Goal: Task Accomplishment & Management: Use online tool/utility

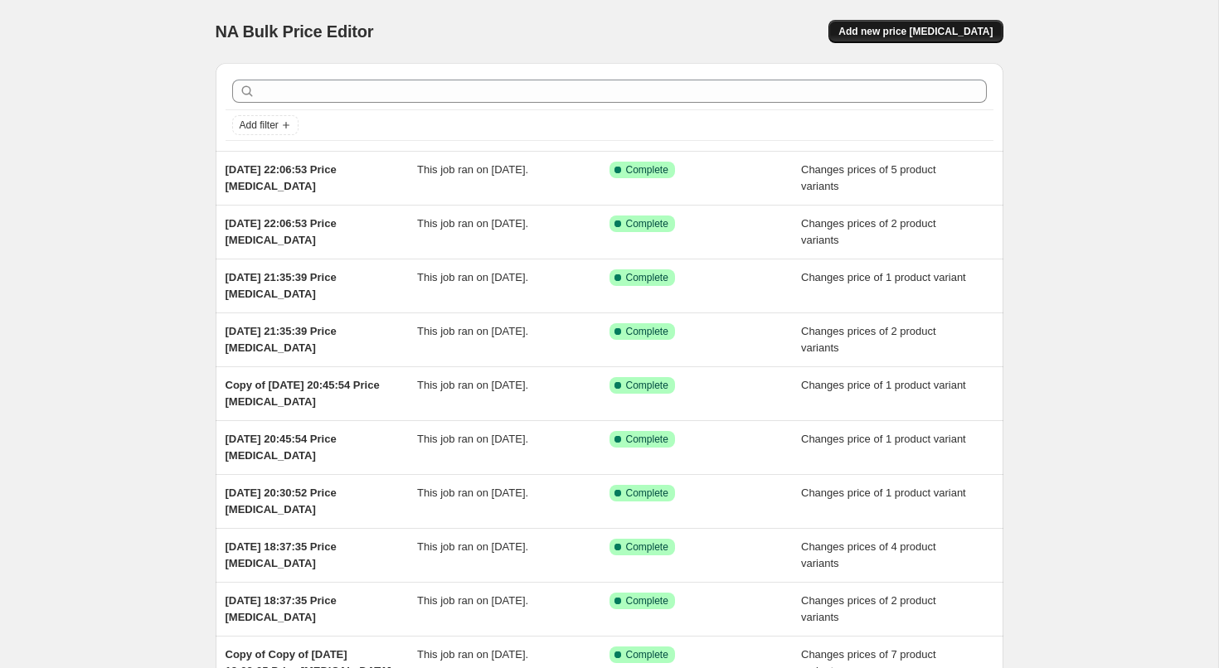
click at [930, 25] on button "Add new price [MEDICAL_DATA]" at bounding box center [915, 31] width 174 height 23
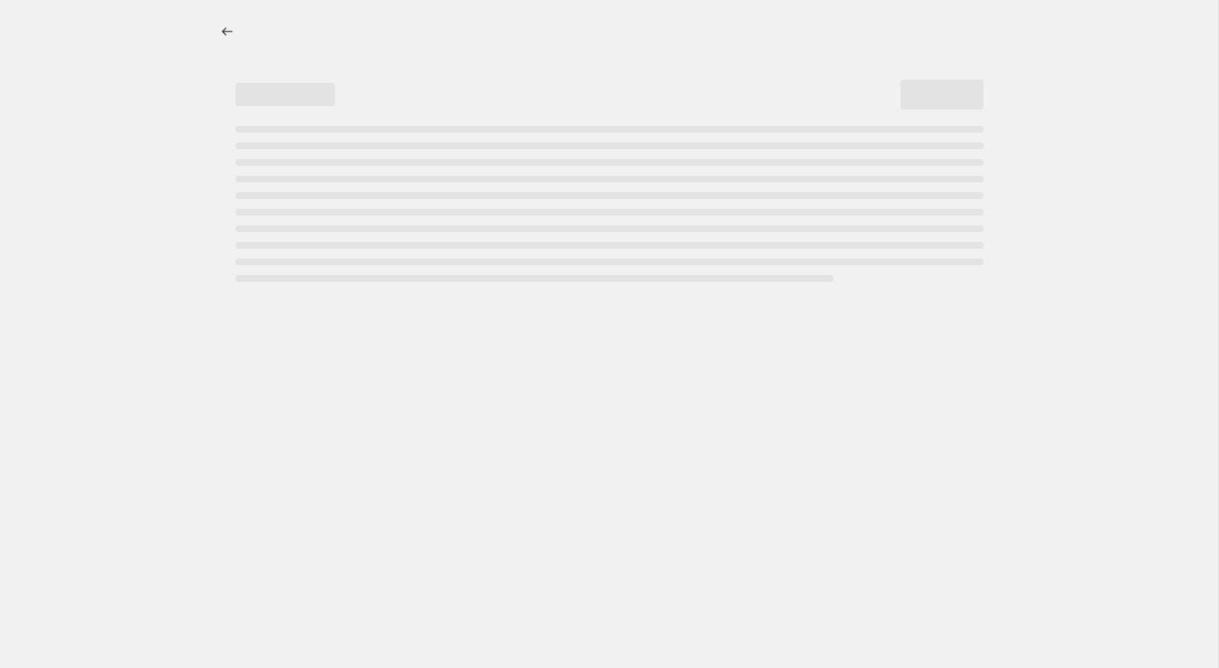
select select "percentage"
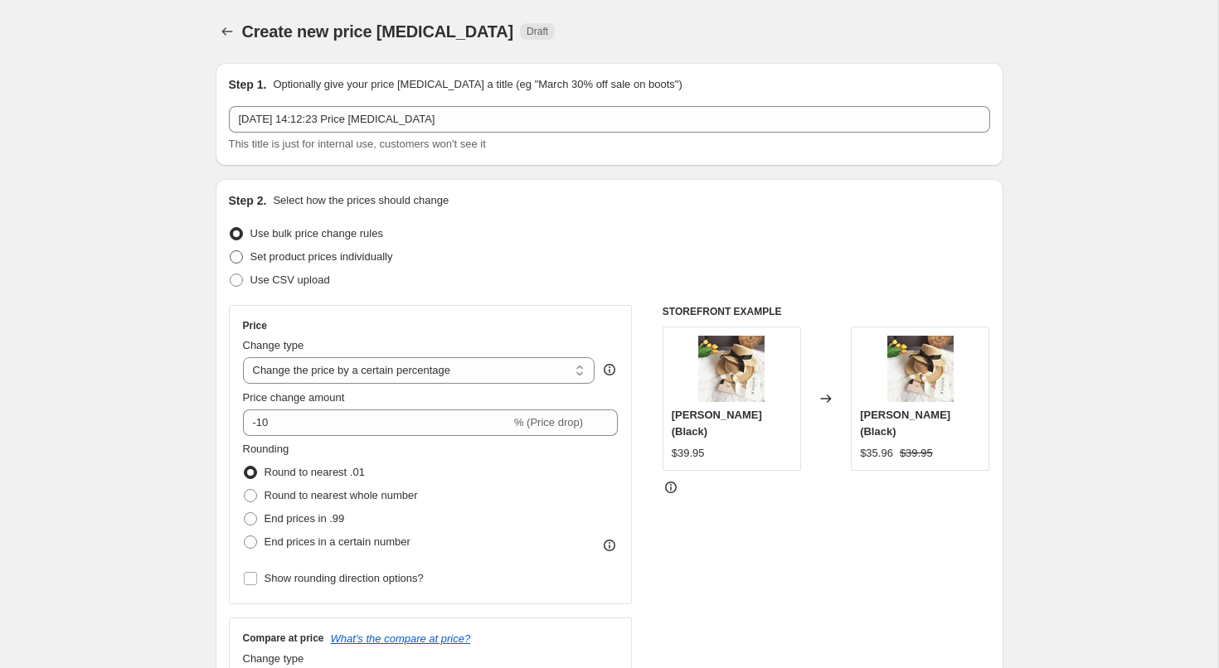
click at [273, 264] on span "Set product prices individually" at bounding box center [321, 257] width 143 height 17
click at [230, 251] on input "Set product prices individually" at bounding box center [230, 250] width 1 height 1
radio input "true"
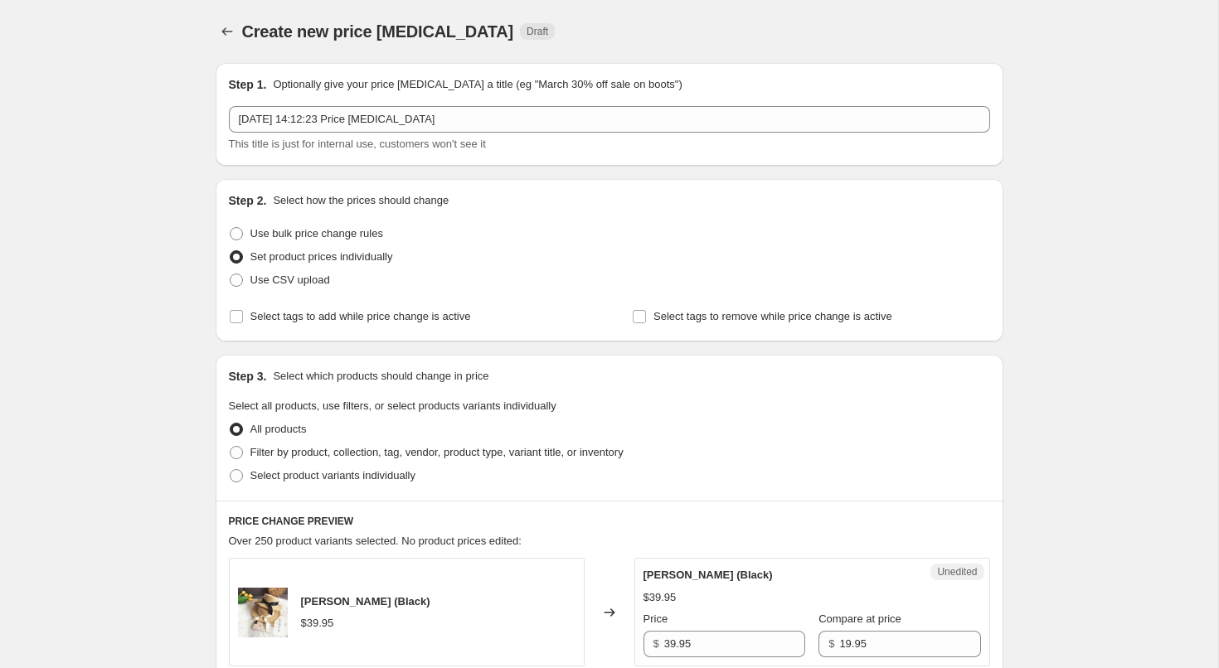
scroll to position [133, 0]
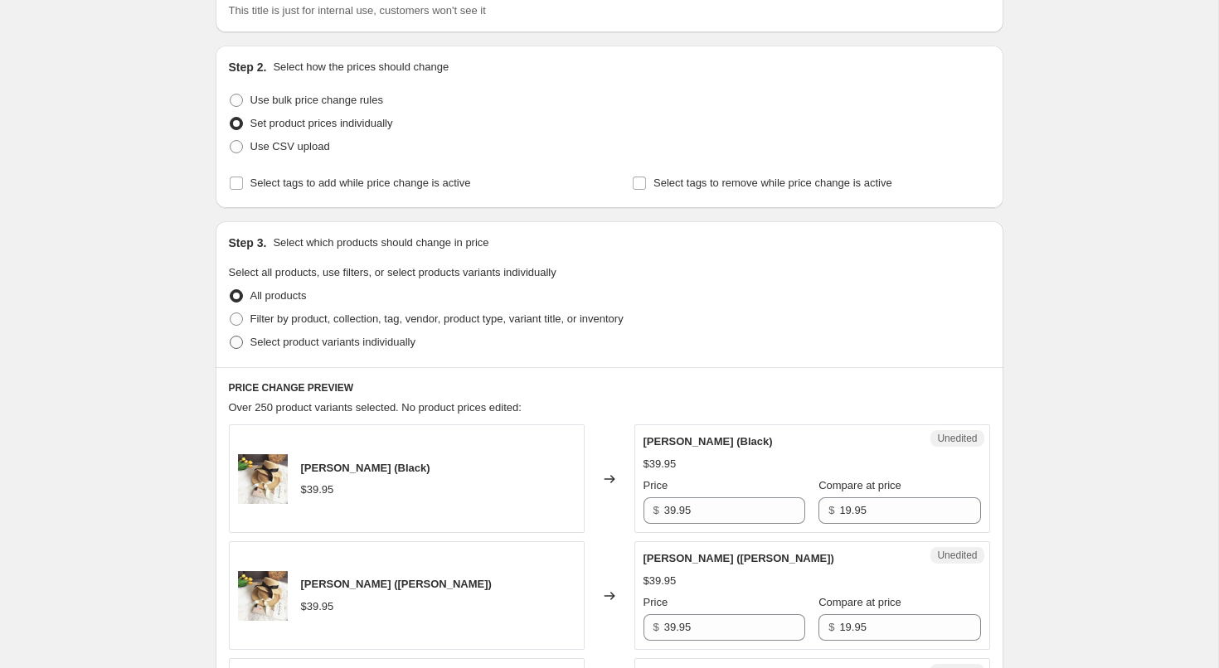
click at [294, 352] on label "Select product variants individually" at bounding box center [322, 342] width 187 height 23
click at [230, 337] on input "Select product variants individually" at bounding box center [230, 336] width 1 height 1
radio input "true"
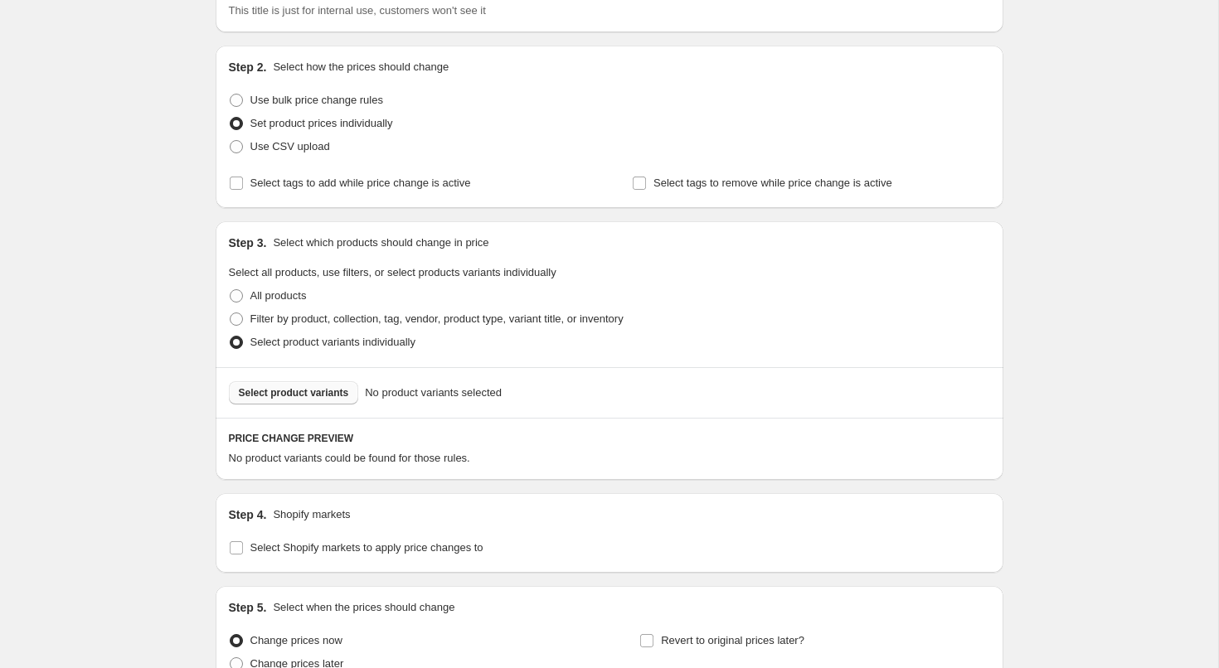
click at [296, 388] on span "Select product variants" at bounding box center [294, 392] width 110 height 13
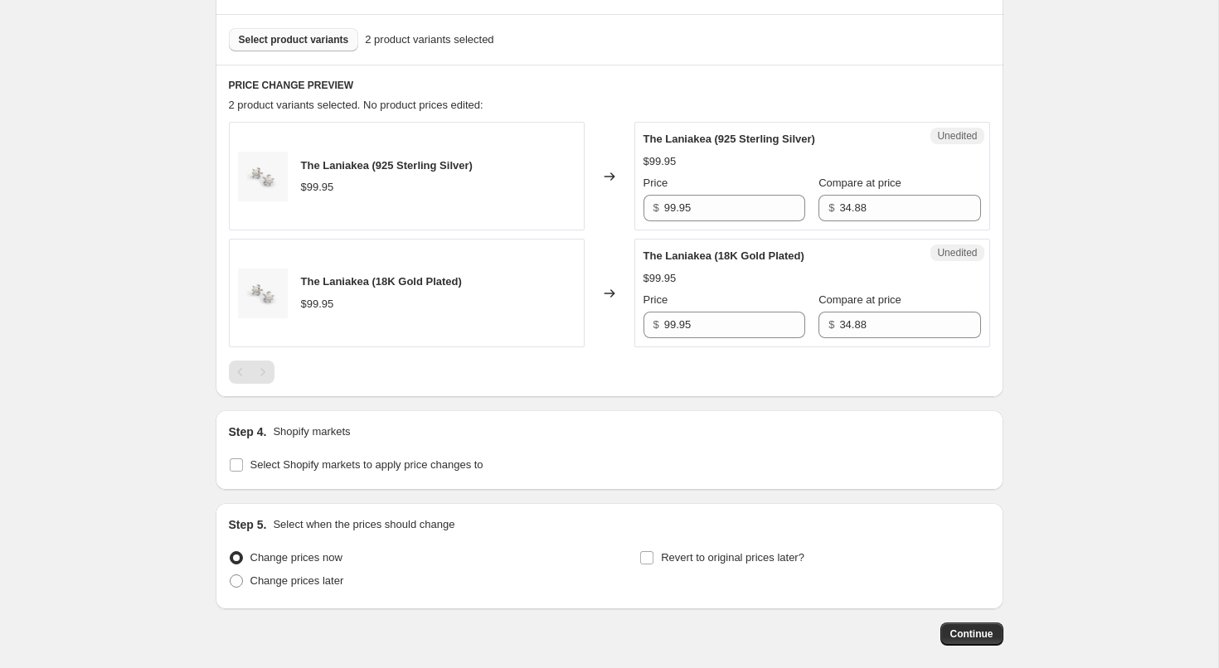
scroll to position [523, 0]
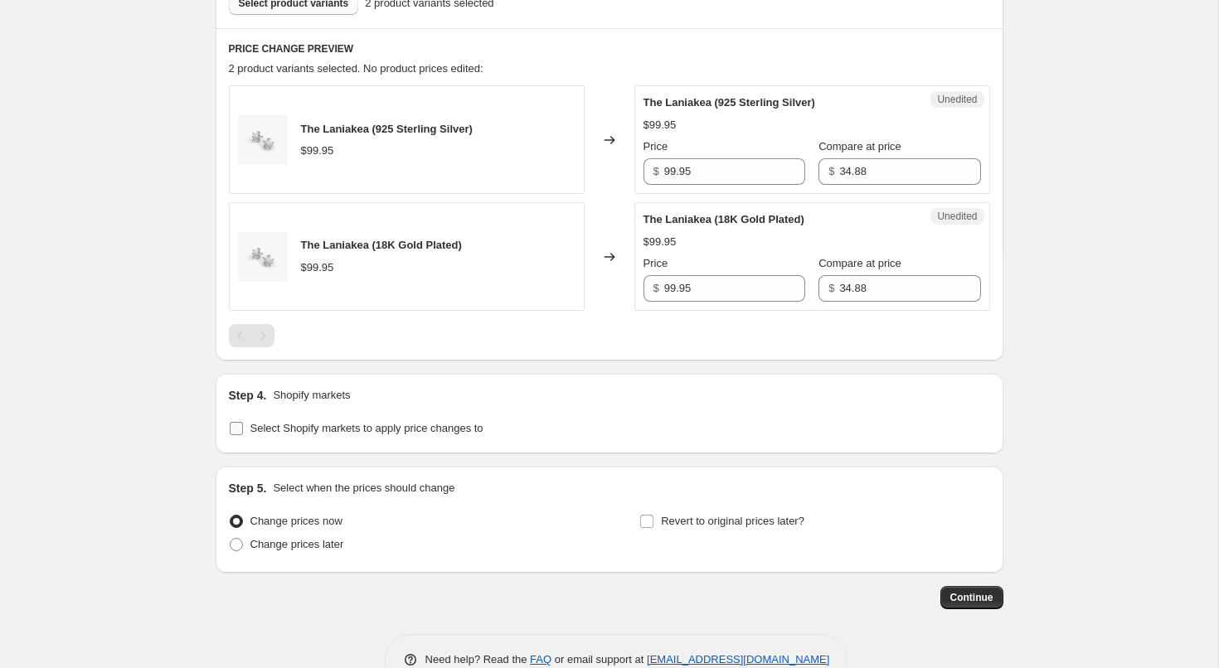
click at [262, 438] on label "Select Shopify markets to apply price changes to" at bounding box center [356, 428] width 255 height 23
click at [243, 435] on input "Select Shopify markets to apply price changes to" at bounding box center [236, 428] width 13 height 13
checkbox input "true"
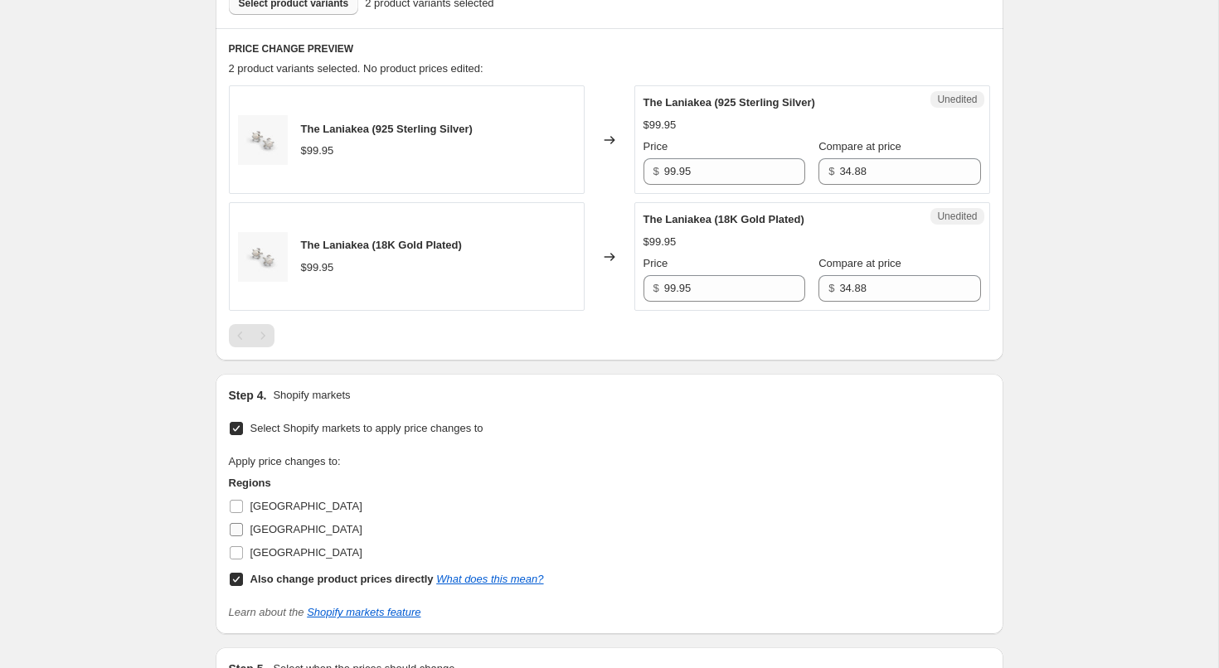
click at [259, 536] on span "[GEOGRAPHIC_DATA]" at bounding box center [306, 529] width 112 height 12
click at [243, 536] on input "[GEOGRAPHIC_DATA]" at bounding box center [236, 529] width 13 height 13
checkbox input "true"
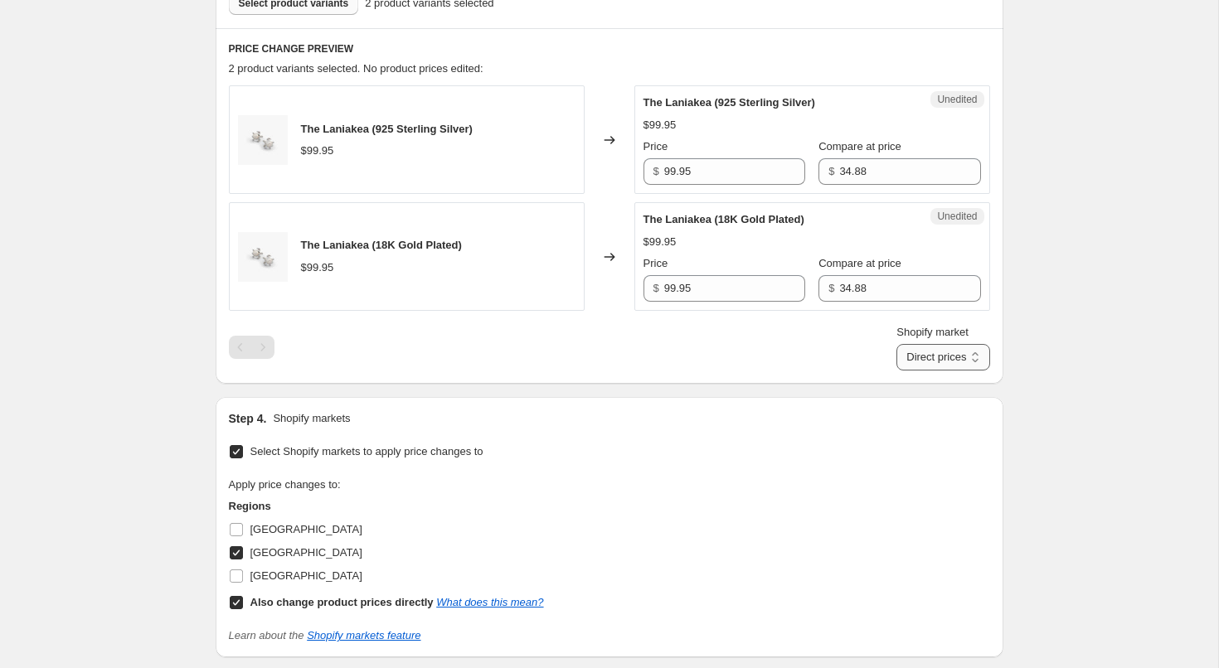
click at [907, 351] on select "Direct prices [GEOGRAPHIC_DATA]" at bounding box center [942, 357] width 93 height 27
select select "13713080540"
click at [896, 371] on select "Direct prices [GEOGRAPHIC_DATA]" at bounding box center [942, 357] width 93 height 27
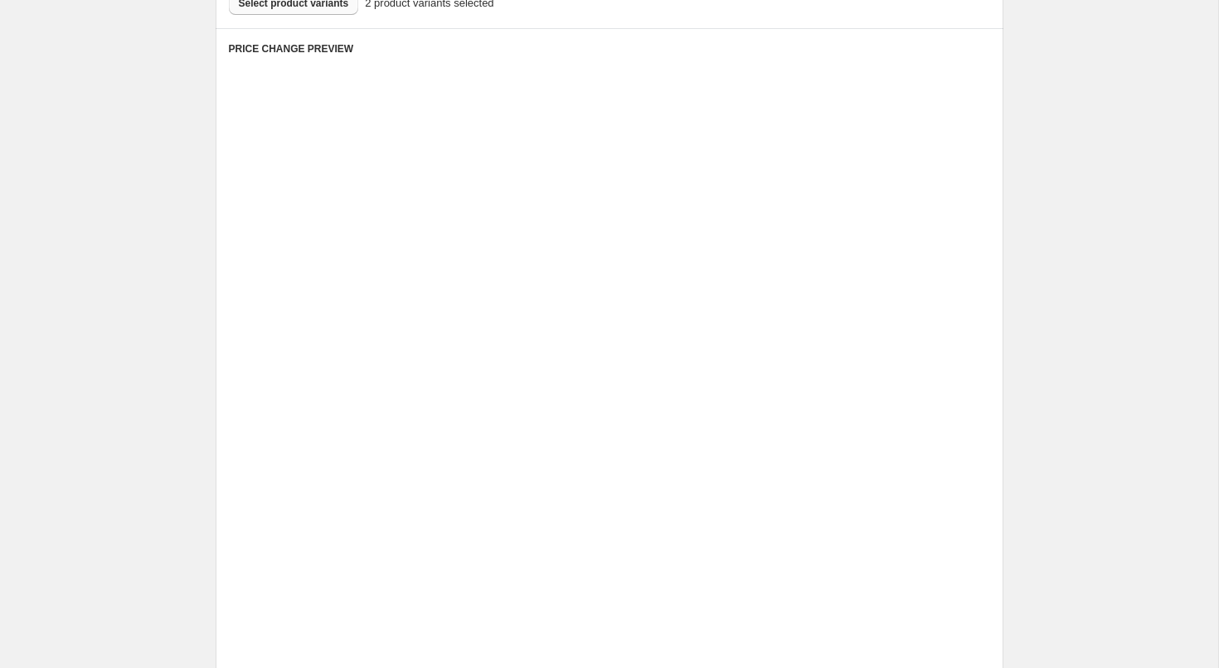
click at [696, 177] on div "Unedited Placeholder $53.15 $59.05 Price $ 53.15 Compare at price $ 59.05" at bounding box center [812, 139] width 356 height 109
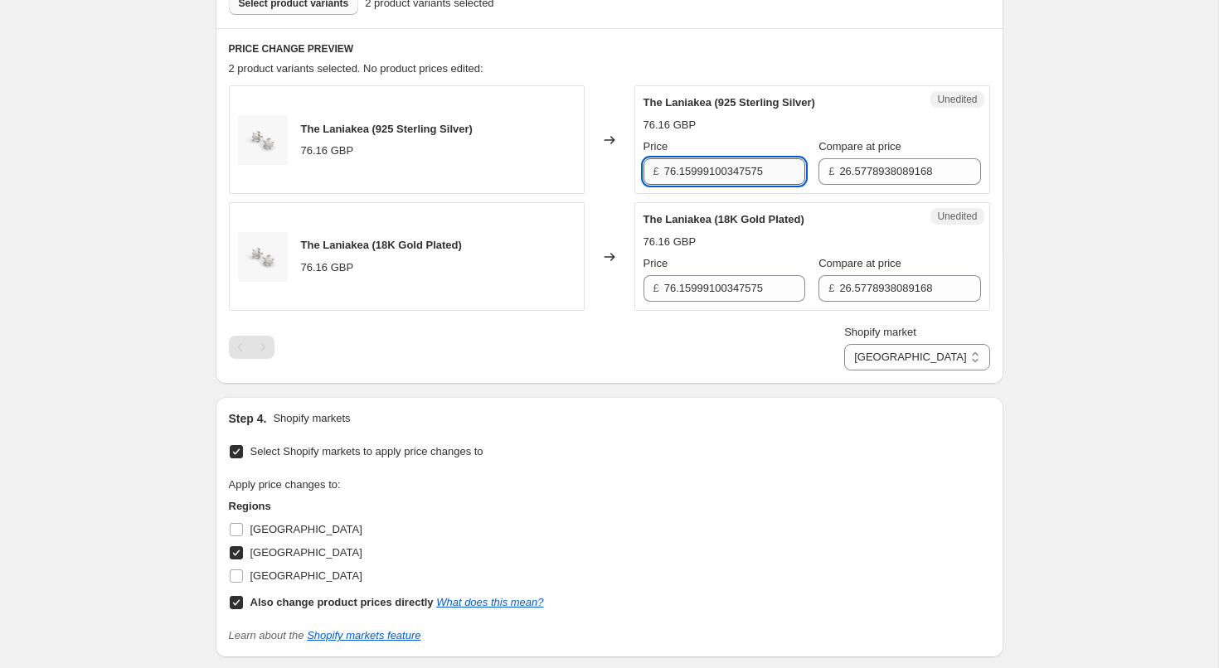
click at [673, 173] on input "76.15999100347575" at bounding box center [734, 171] width 141 height 27
type input "49.95"
click at [836, 182] on div "£ 26.5778938089168" at bounding box center [899, 171] width 162 height 27
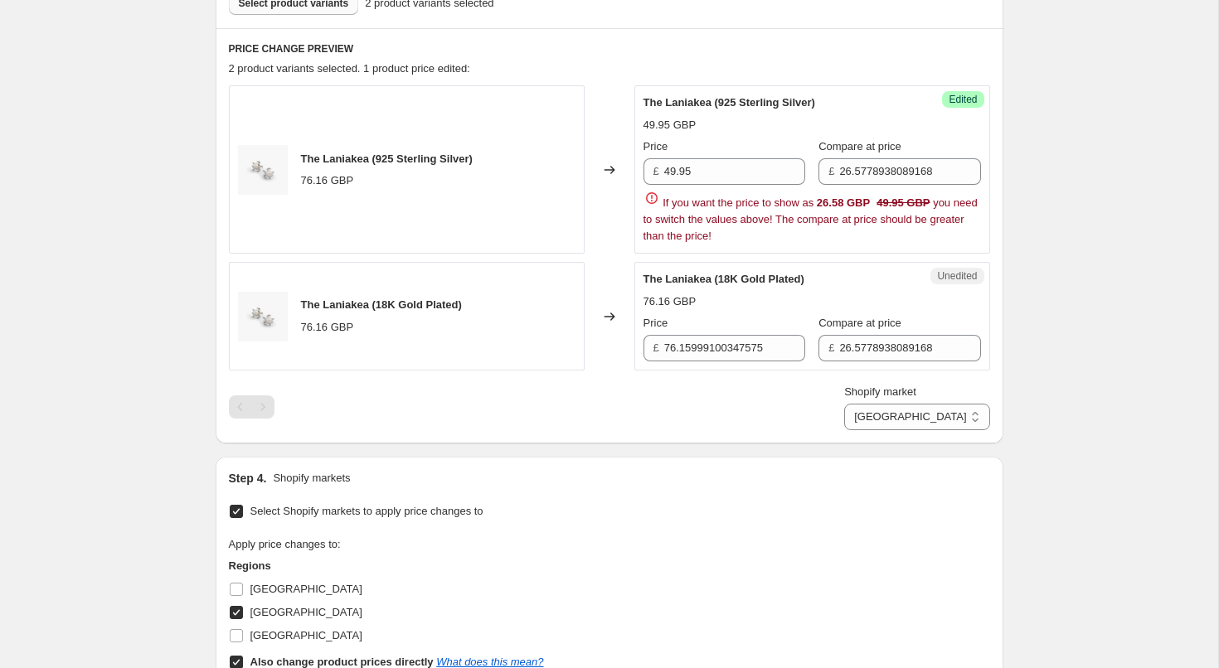
click at [836, 182] on div "£ 26.5778938089168" at bounding box center [899, 171] width 162 height 27
click at [848, 172] on input "26.5778938089168" at bounding box center [909, 171] width 141 height 27
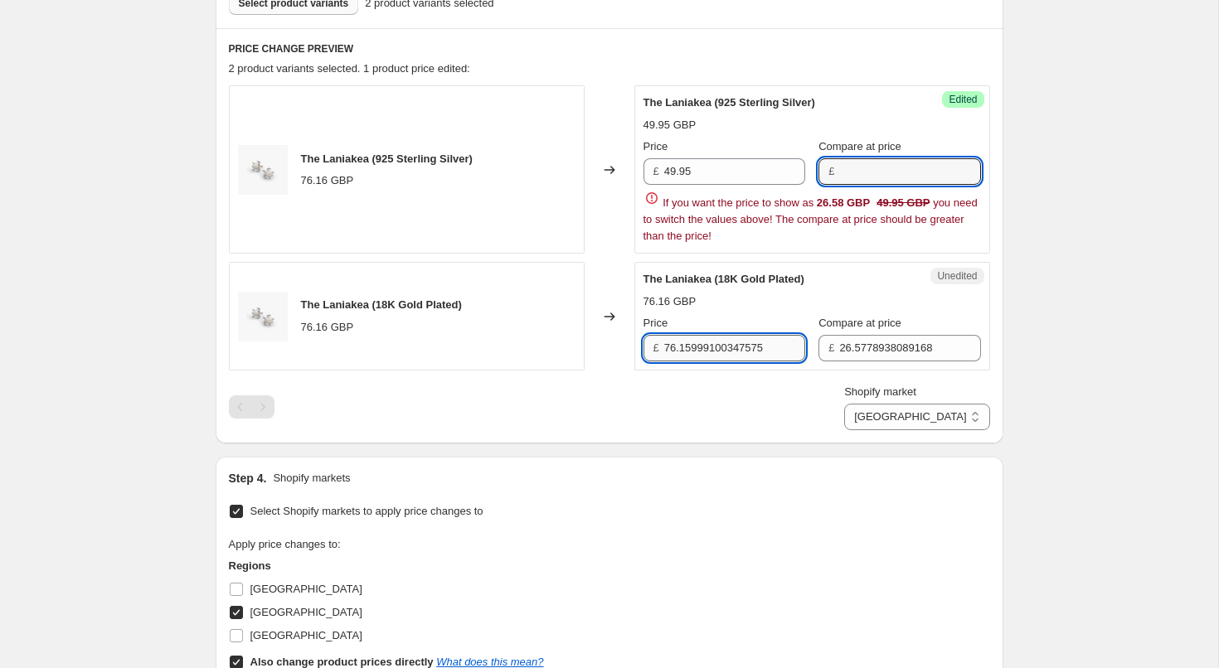
click at [667, 349] on div "The Laniakea (925 Sterling Silver) 76.16 GBP Changed to Success Edited The Lani…" at bounding box center [609, 257] width 761 height 345
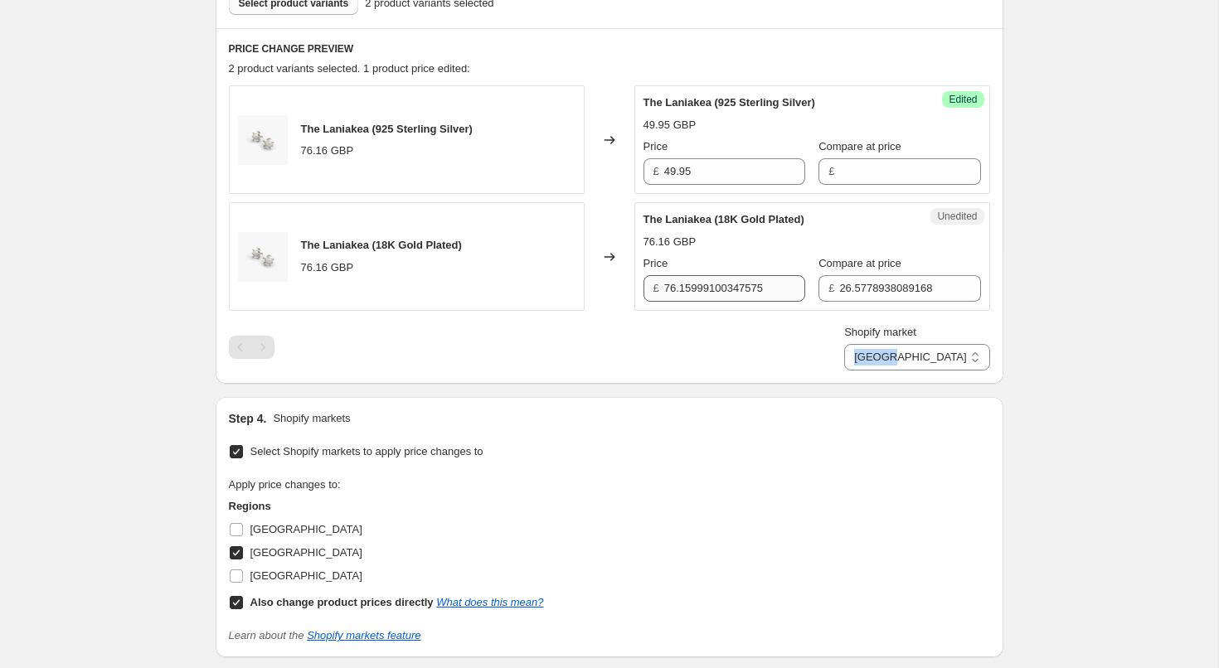
click at [667, 349] on div "Shopify market Direct prices [GEOGRAPHIC_DATA] [GEOGRAPHIC_DATA]" at bounding box center [609, 347] width 761 height 46
click at [684, 275] on input "76.15999100347575" at bounding box center [734, 288] width 141 height 27
click at [684, 298] on input "76.15999100347575" at bounding box center [734, 288] width 141 height 27
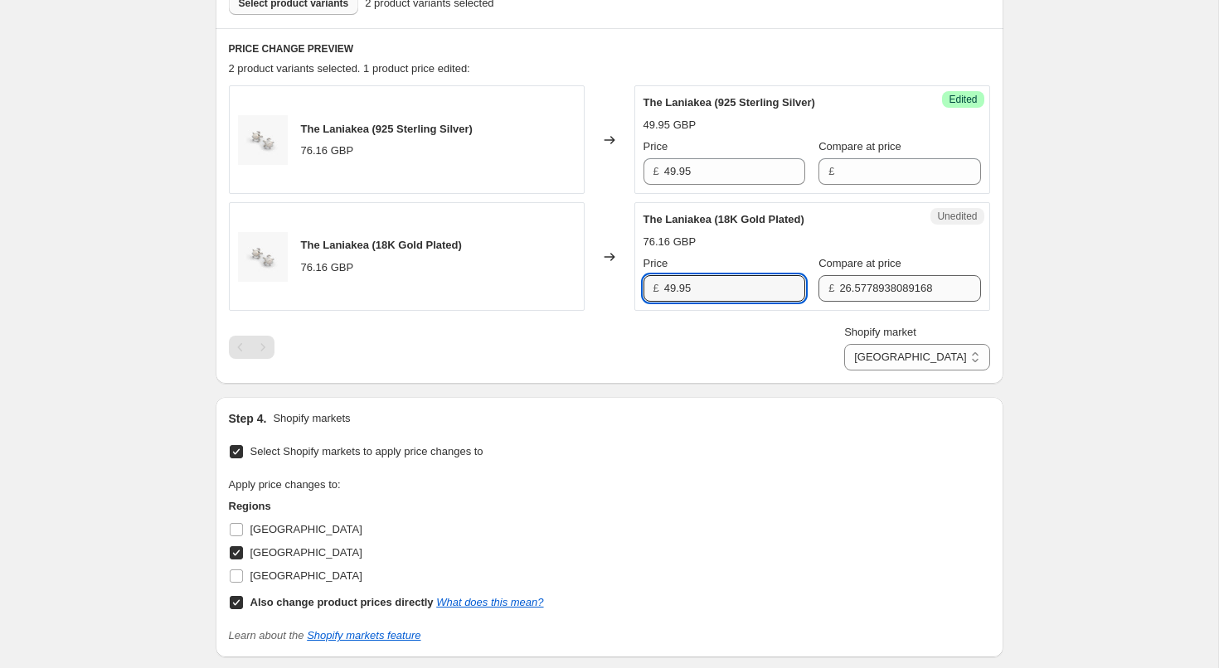
type input "49.95"
click at [868, 289] on input "26.5778938089168" at bounding box center [909, 288] width 141 height 27
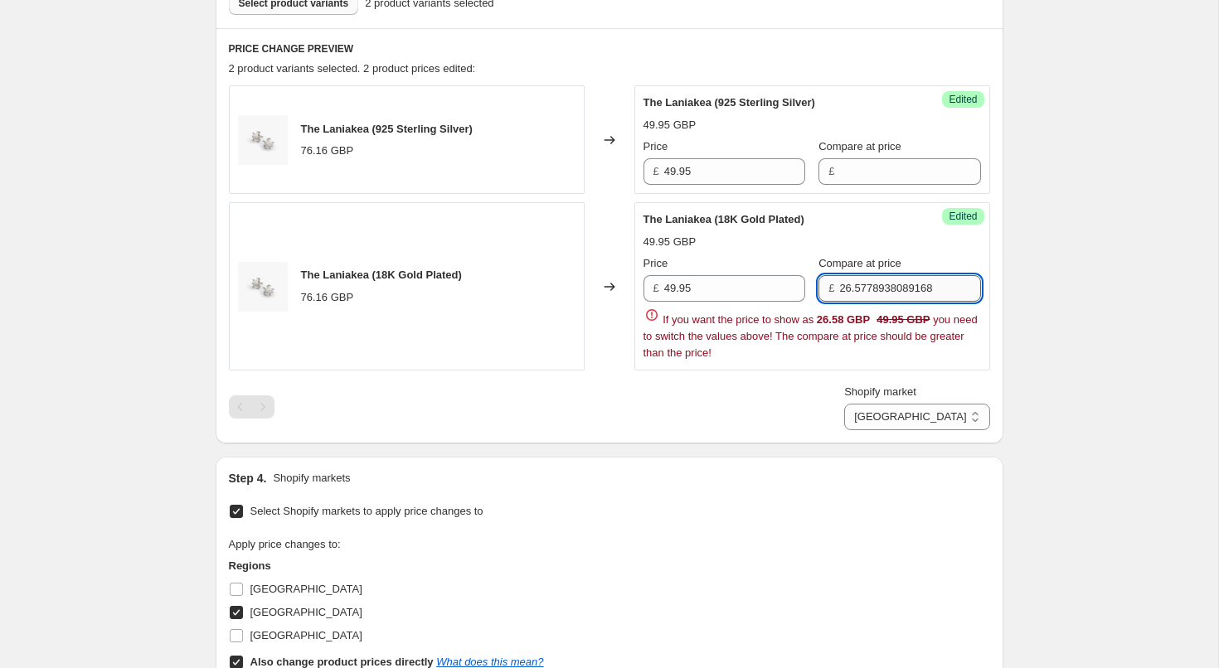
click at [868, 289] on input "26.5778938089168" at bounding box center [909, 288] width 141 height 27
click at [1109, 394] on div "Create new price [MEDICAL_DATA]. This page is ready Create new price [MEDICAL_D…" at bounding box center [609, 225] width 1218 height 1497
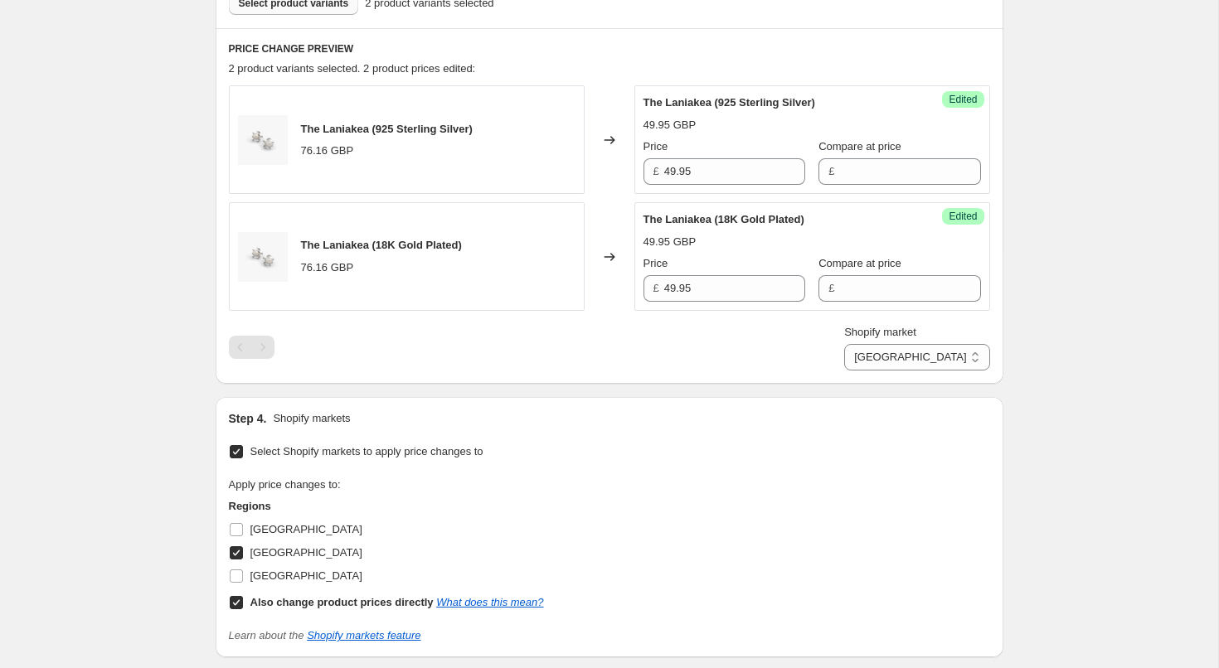
scroll to position [769, 0]
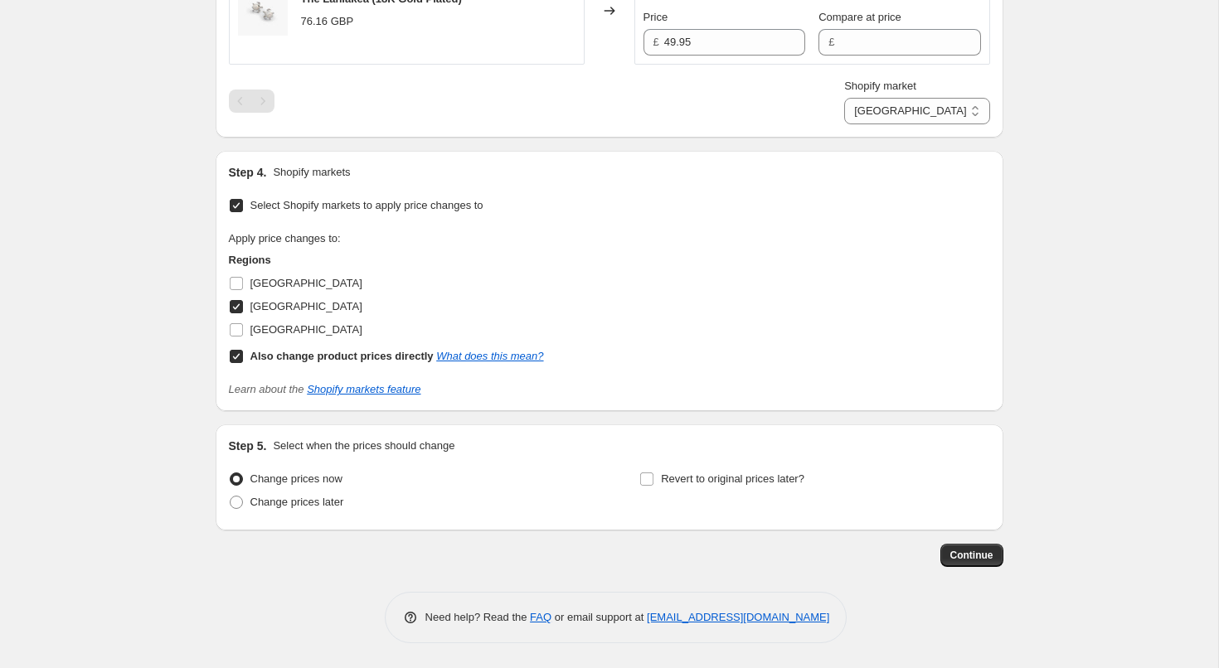
click at [965, 552] on span "Continue" at bounding box center [971, 555] width 43 height 13
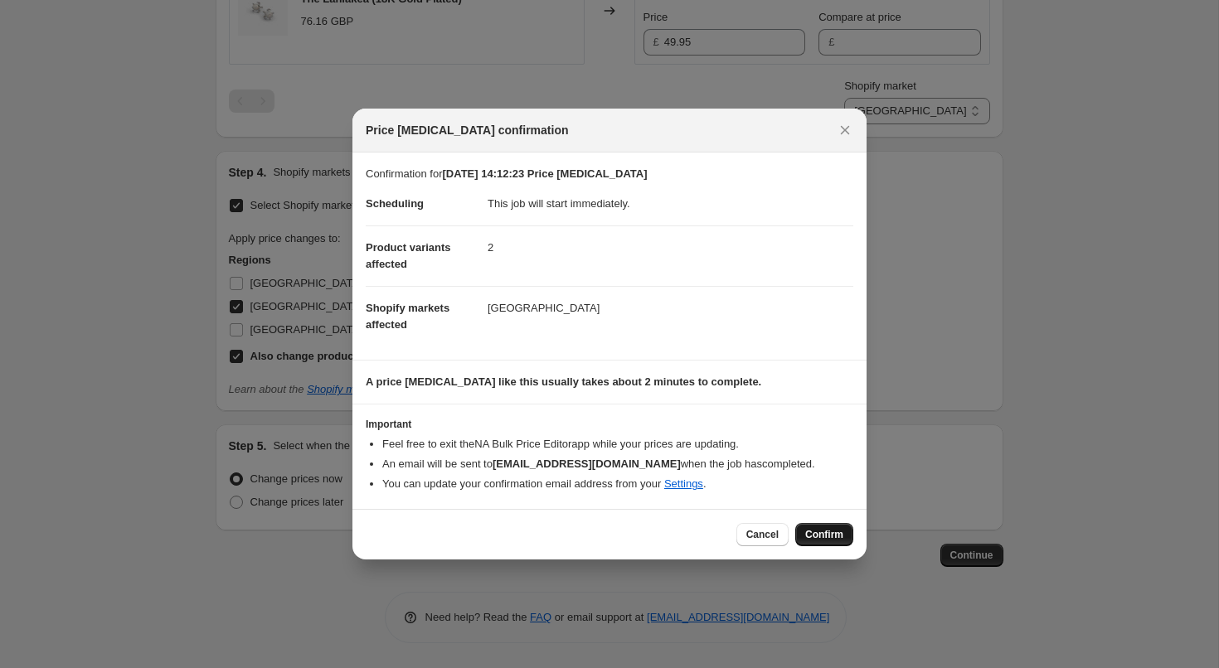
click at [841, 533] on span "Confirm" at bounding box center [824, 534] width 38 height 13
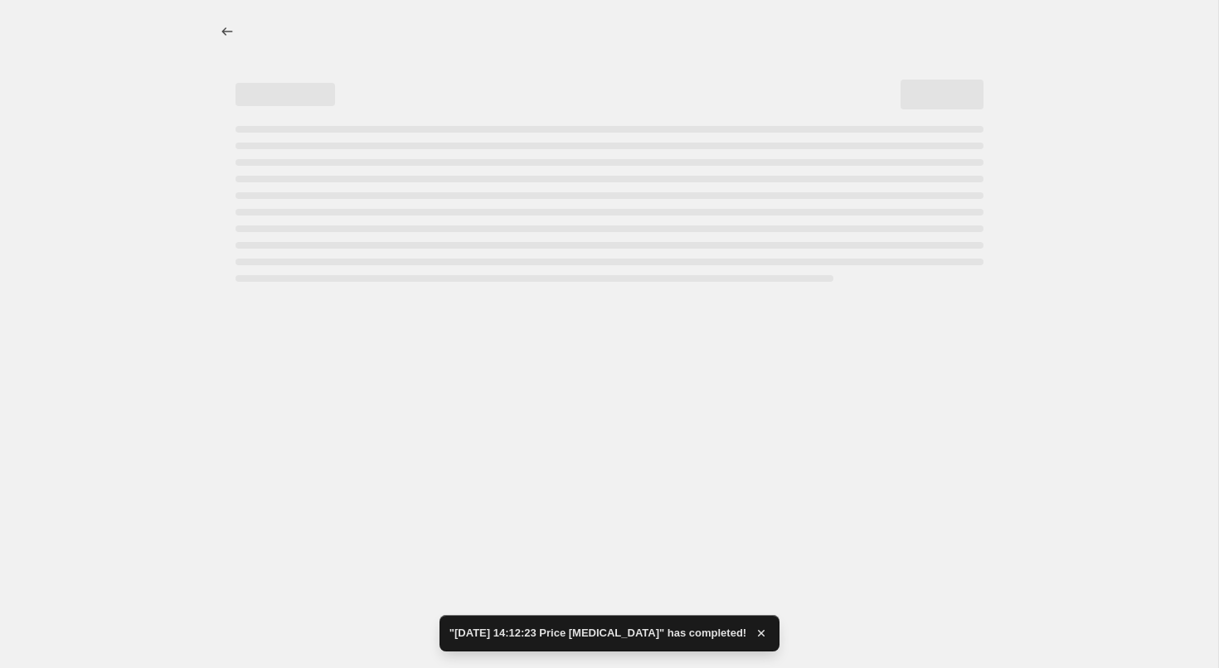
select select "13713080540"
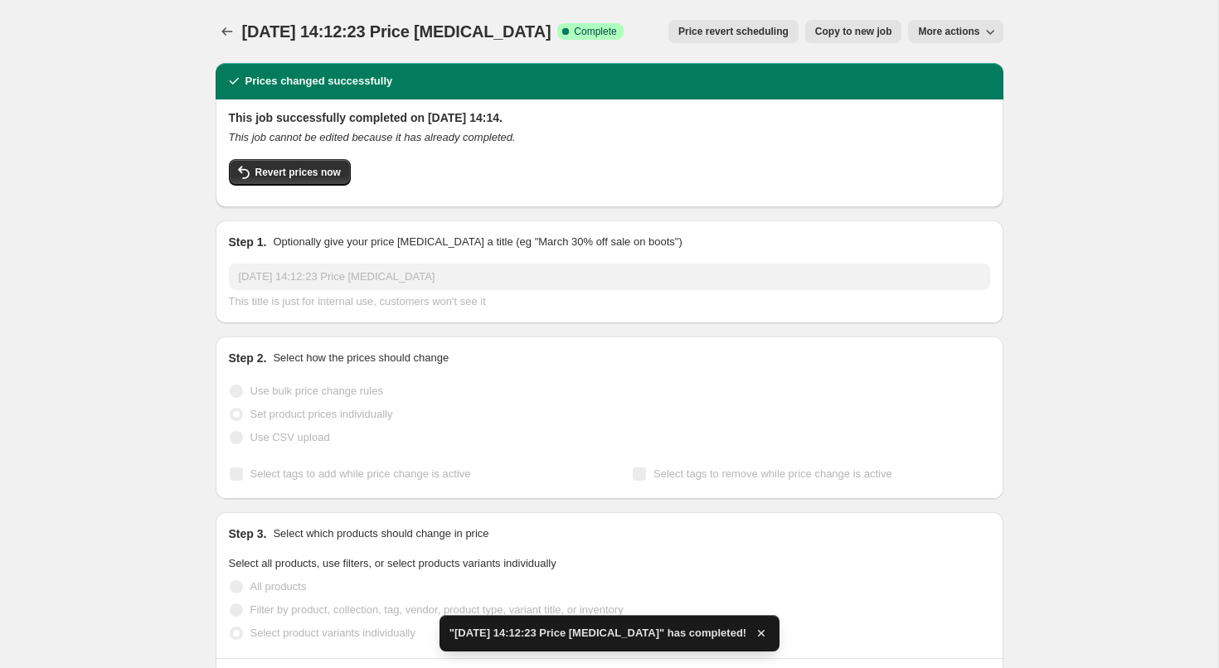
click at [864, 22] on button "Copy to new job" at bounding box center [853, 31] width 97 height 23
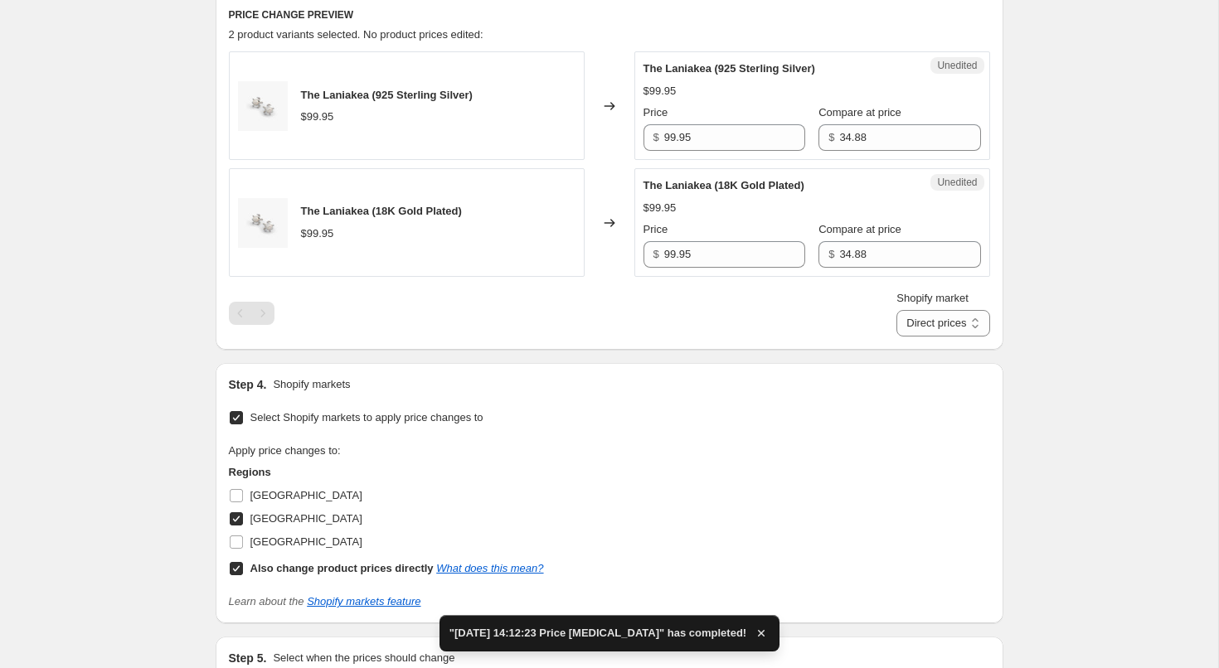
scroll to position [577, 0]
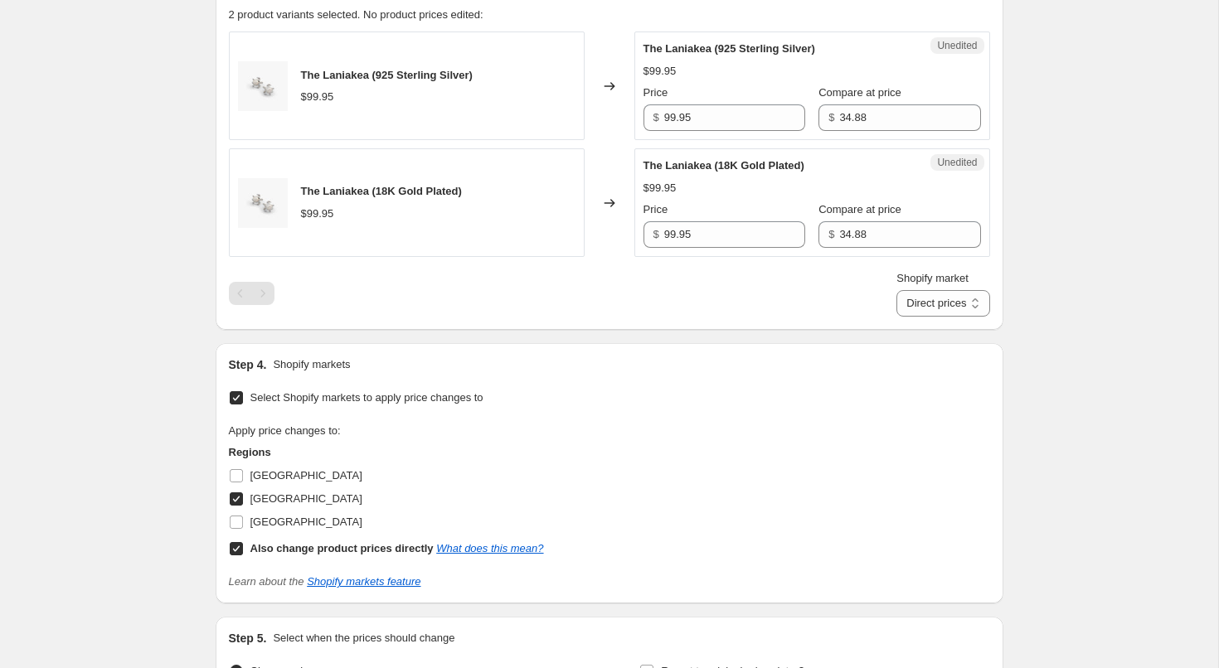
click at [235, 502] on input "[GEOGRAPHIC_DATA]" at bounding box center [236, 498] width 13 height 13
checkbox input "false"
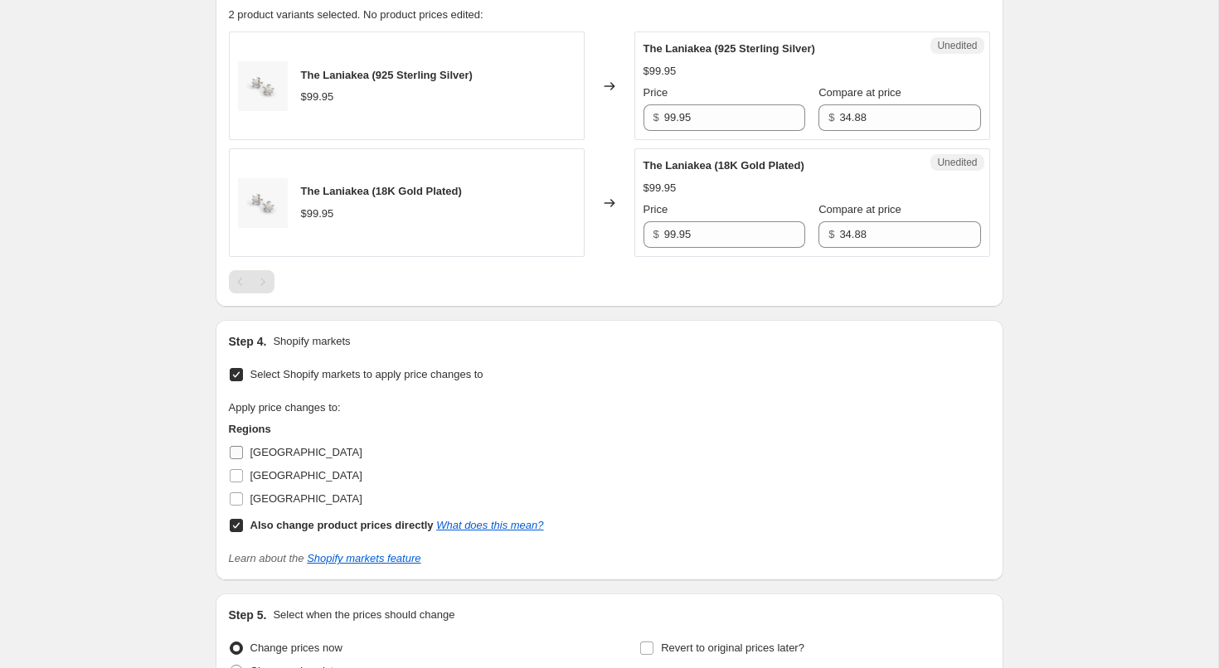
click at [236, 453] on input "[GEOGRAPHIC_DATA]" at bounding box center [236, 452] width 13 height 13
checkbox input "true"
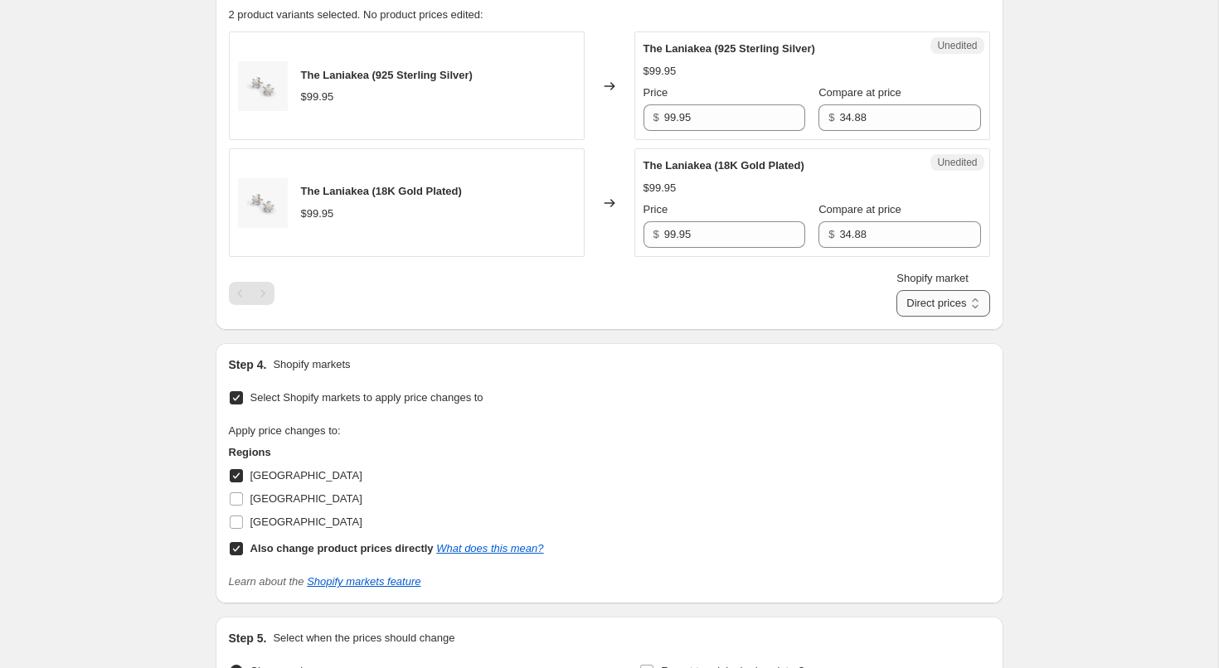
click at [958, 303] on select "Direct prices [GEOGRAPHIC_DATA]" at bounding box center [942, 303] width 93 height 27
select select "13689618652"
click at [912, 317] on select "Direct prices [GEOGRAPHIC_DATA]" at bounding box center [942, 303] width 93 height 27
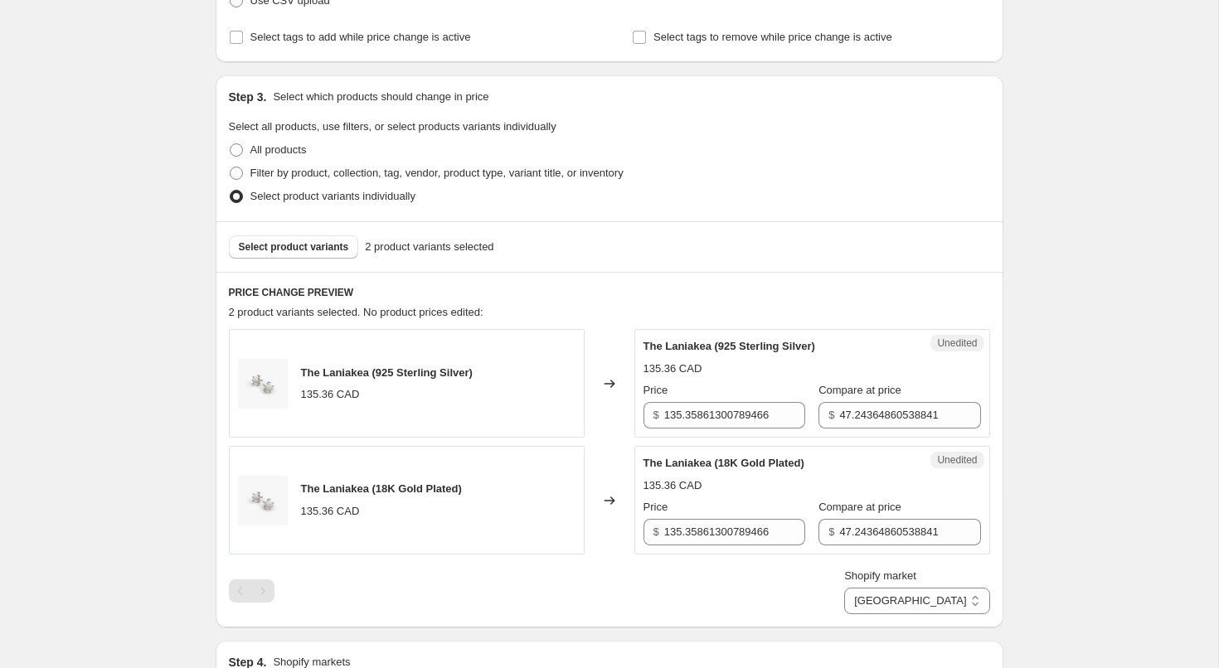
scroll to position [218, 0]
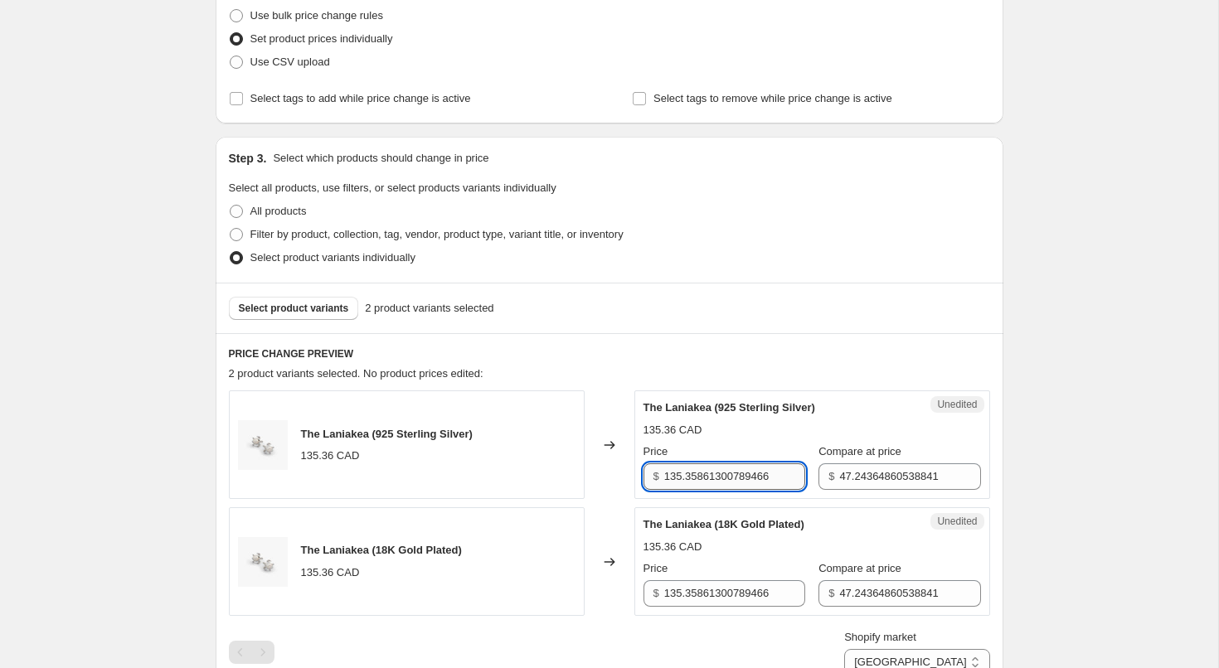
click at [724, 472] on input "135.35861300789466" at bounding box center [734, 476] width 141 height 27
type input "119.95"
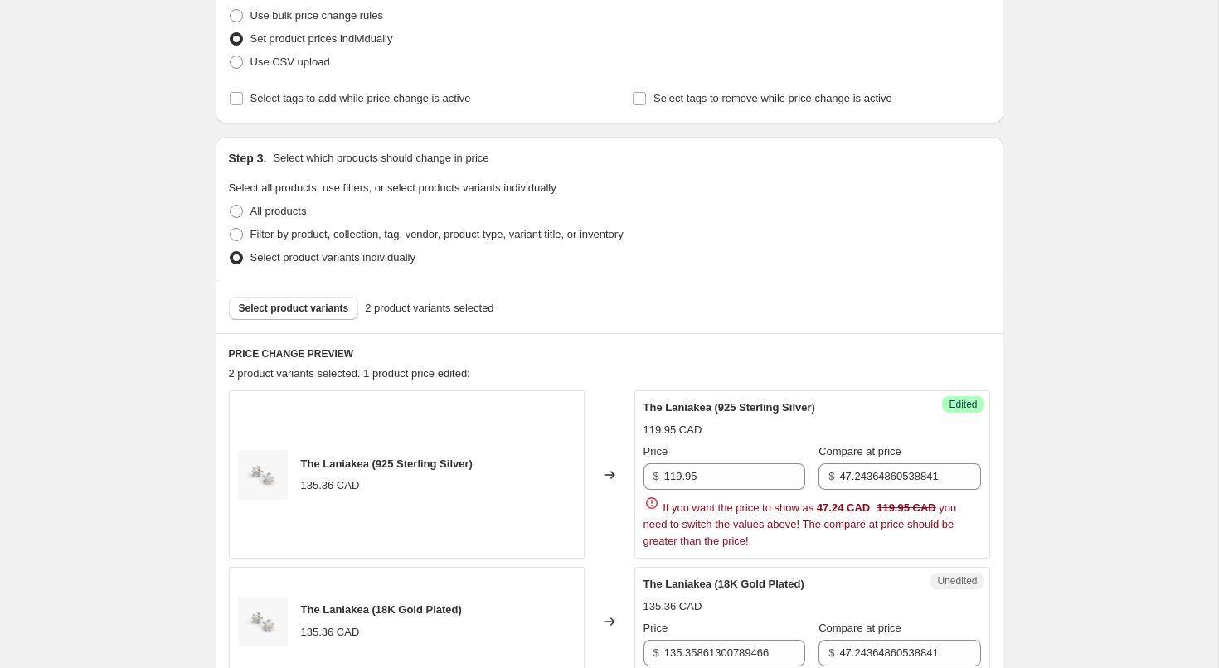
click at [808, 485] on div "Price $ 119.95 Compare at price $ 47.24364860538841" at bounding box center [811, 467] width 337 height 46
click at [845, 476] on input "47.24364860538841" at bounding box center [909, 476] width 141 height 27
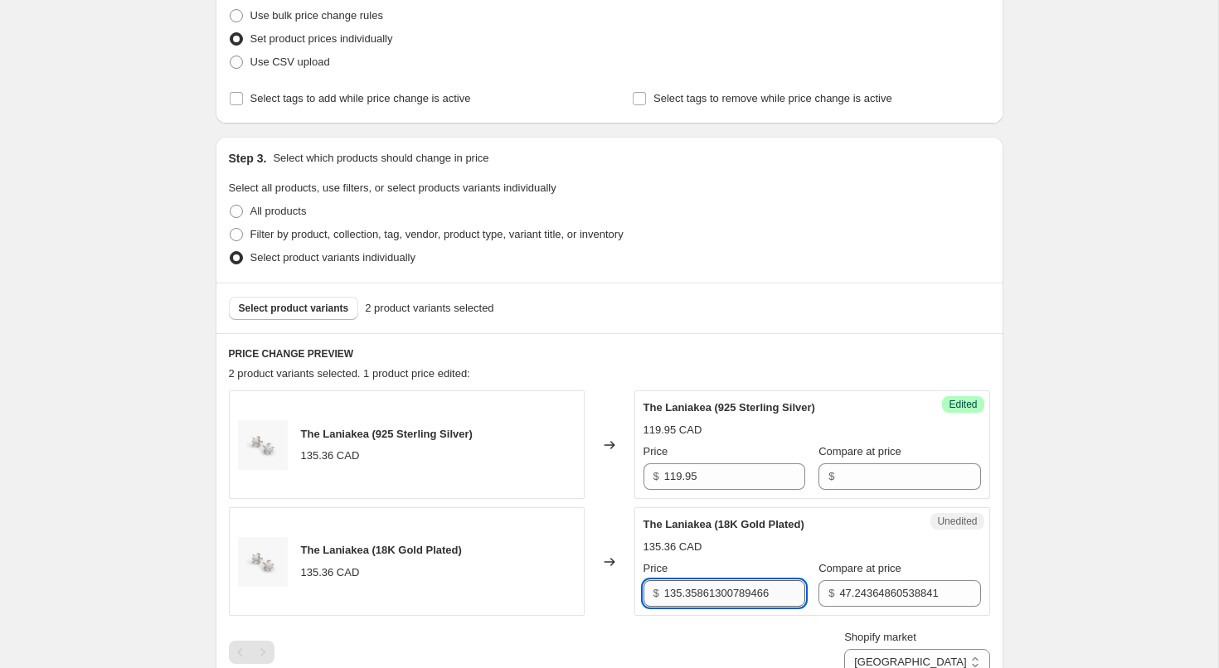
click at [672, 653] on div "The Laniakea (925 Sterling Silver) 135.36 CAD Changed to Success Edited The Lan…" at bounding box center [609, 532] width 761 height 285
click at [672, 653] on div "Shopify market Direct prices [GEOGRAPHIC_DATA] [GEOGRAPHIC_DATA]" at bounding box center [609, 652] width 761 height 46
click at [685, 595] on input "135.35861300789466" at bounding box center [734, 593] width 141 height 27
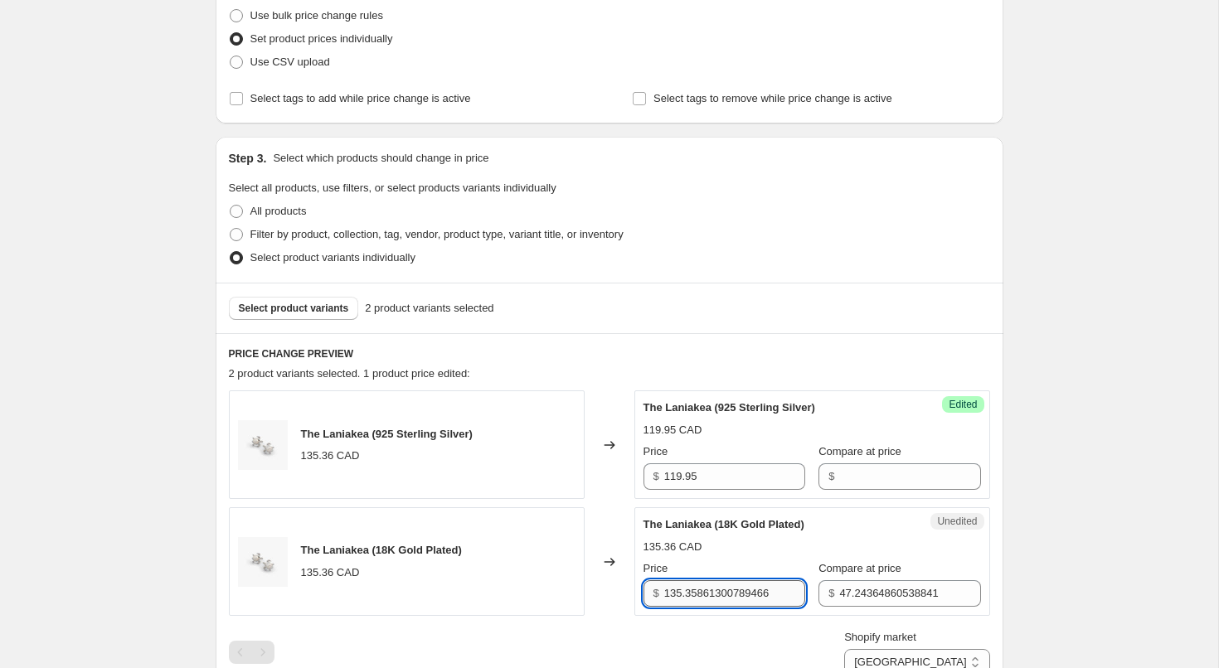
click at [685, 595] on input "135.35861300789466" at bounding box center [734, 593] width 141 height 27
type input "119.95"
click at [915, 599] on input "47.24364860538841" at bounding box center [909, 593] width 141 height 27
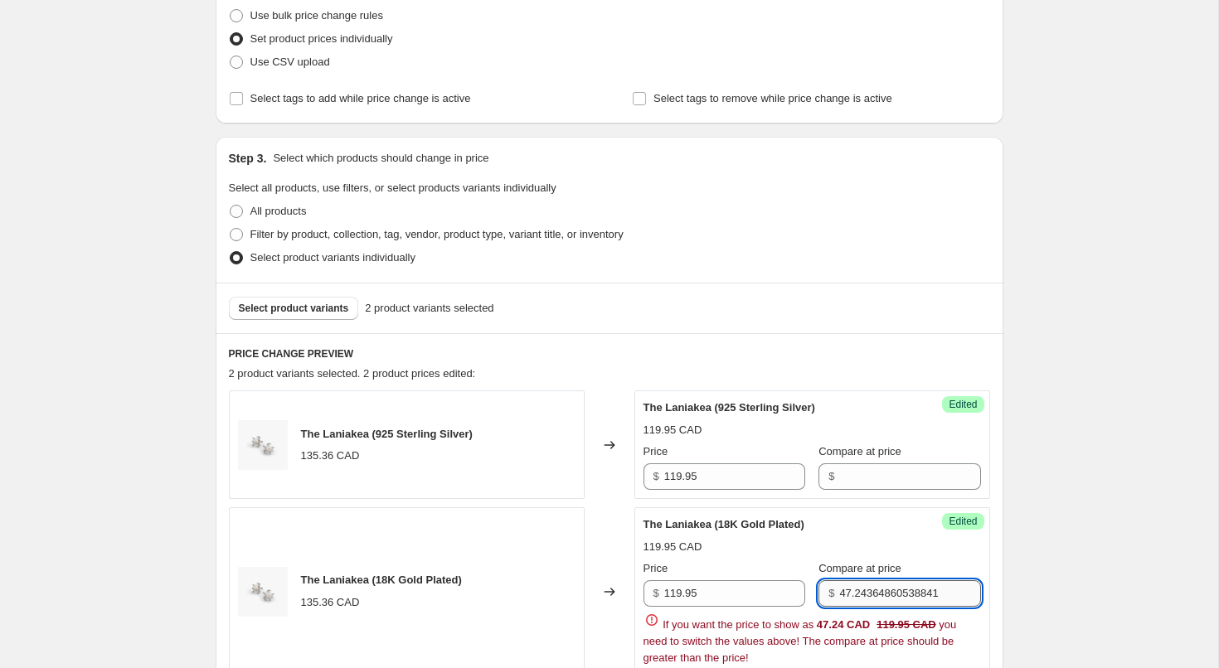
click at [915, 599] on input "47.24364860538841" at bounding box center [909, 593] width 141 height 27
click at [1065, 551] on div "Create new price [MEDICAL_DATA]. This page is ready Create new price [MEDICAL_D…" at bounding box center [609, 530] width 1218 height 1497
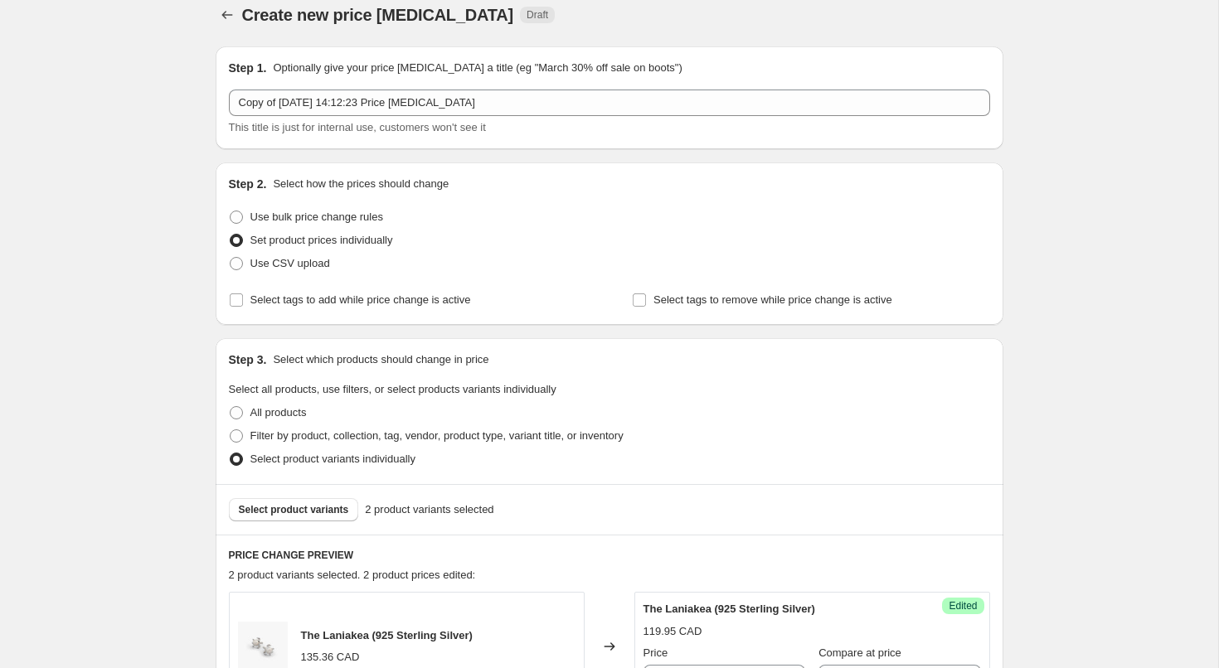
scroll to position [769, 0]
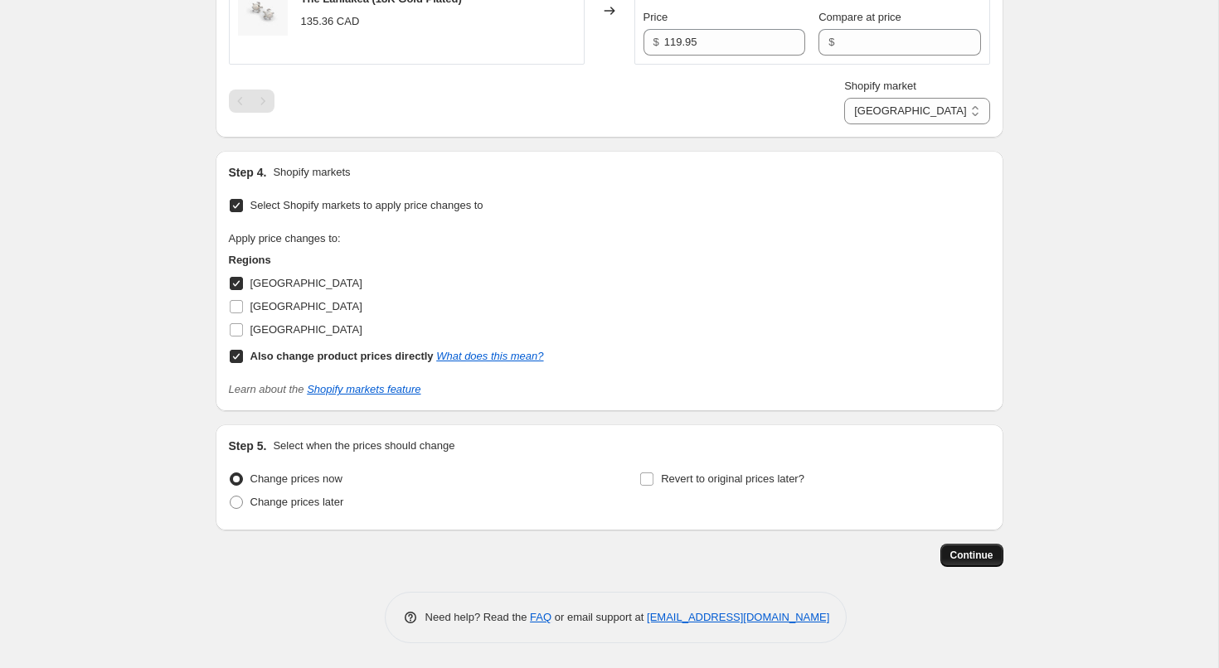
click at [956, 556] on span "Continue" at bounding box center [971, 555] width 43 height 13
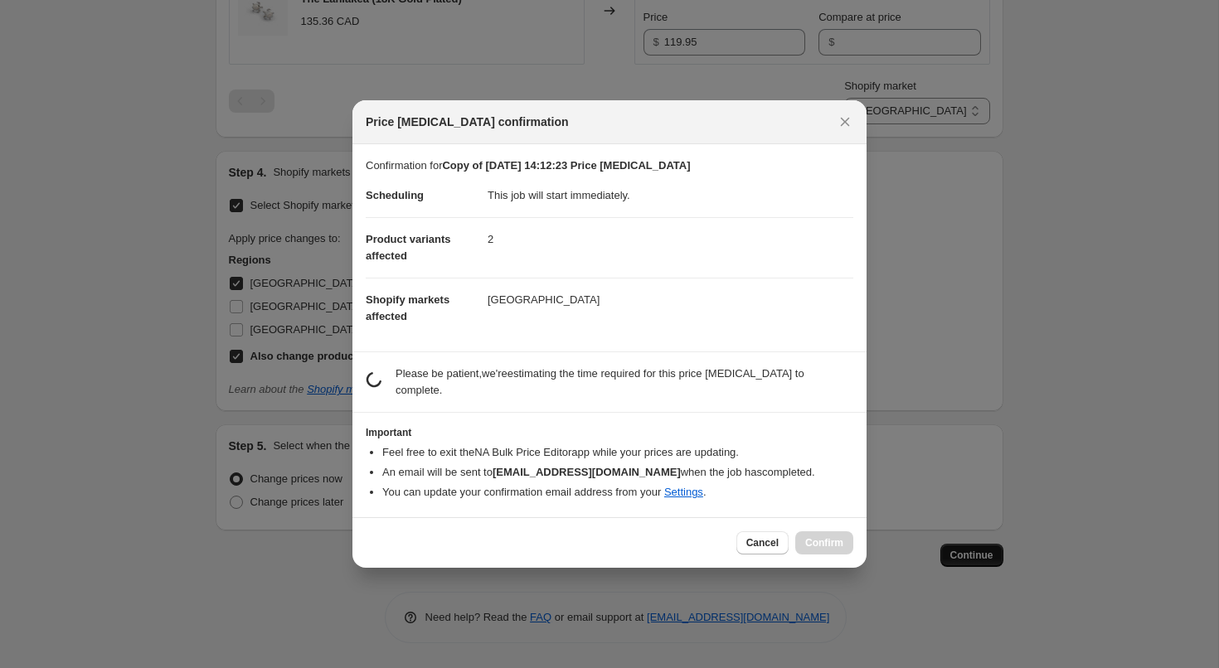
scroll to position [0, 0]
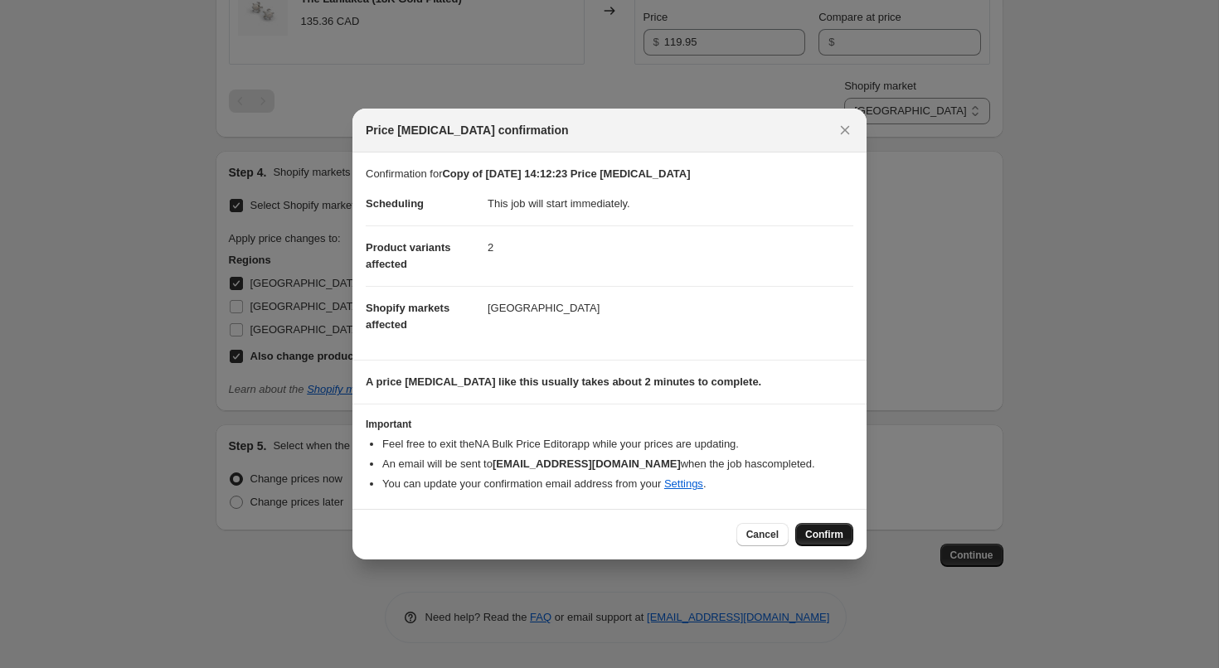
click at [805, 534] on span "Confirm" at bounding box center [824, 534] width 38 height 13
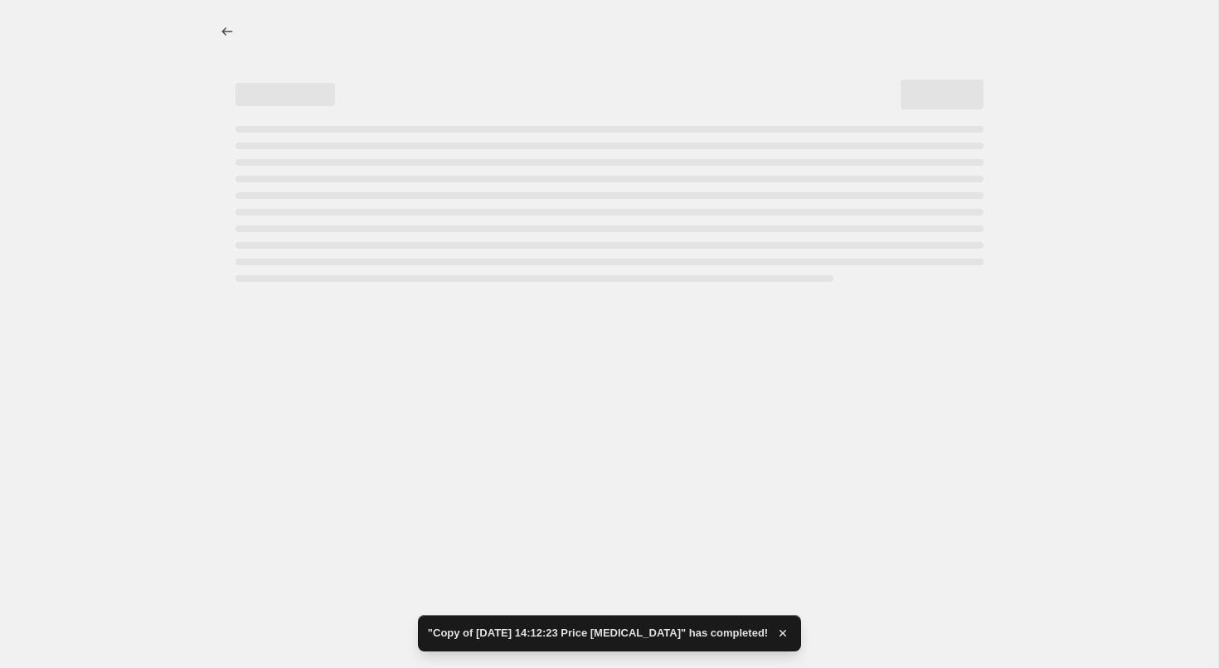
select select "13689618652"
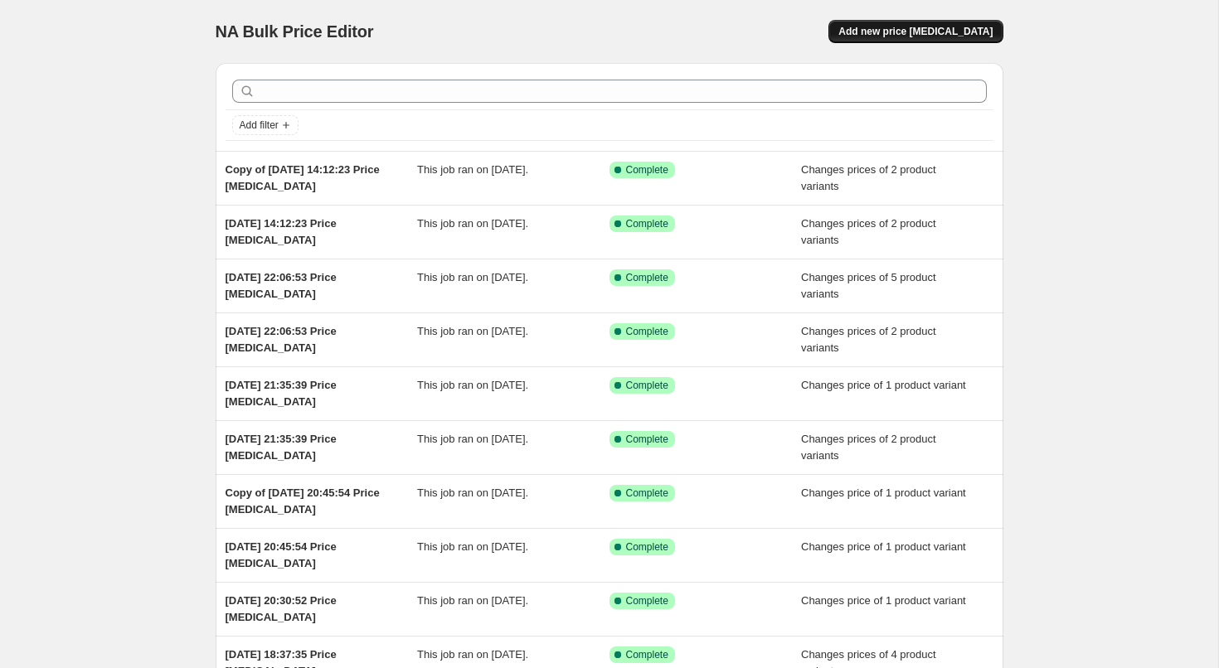
click at [971, 27] on span "Add new price [MEDICAL_DATA]" at bounding box center [915, 31] width 154 height 13
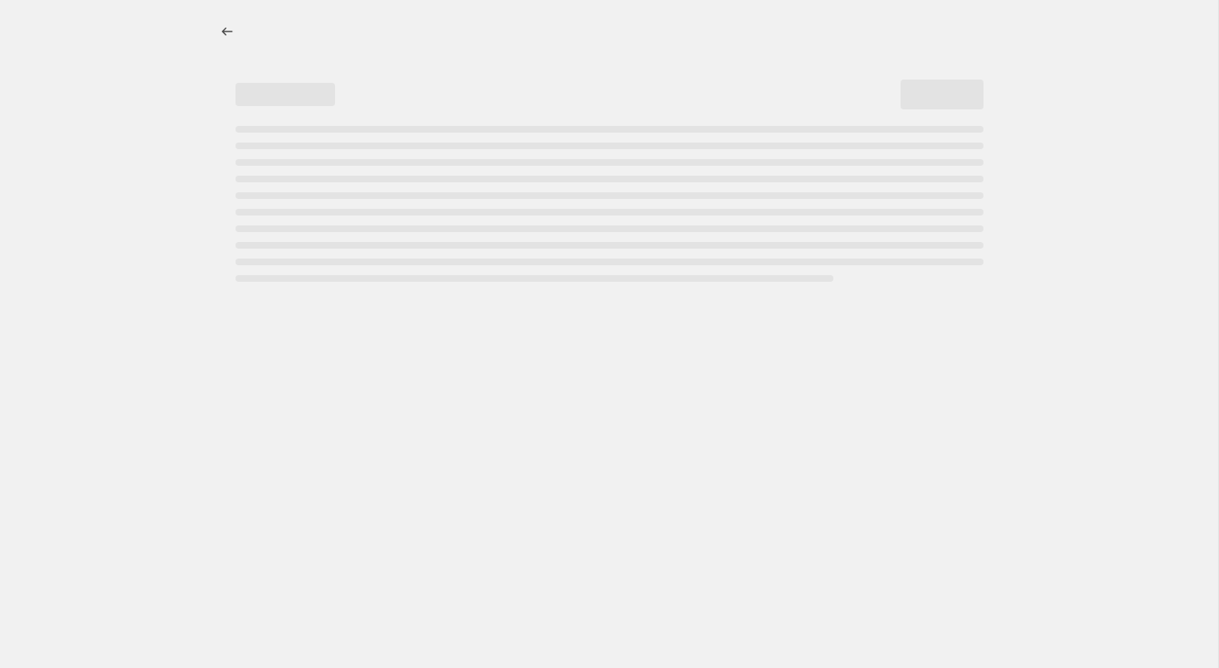
select select "percentage"
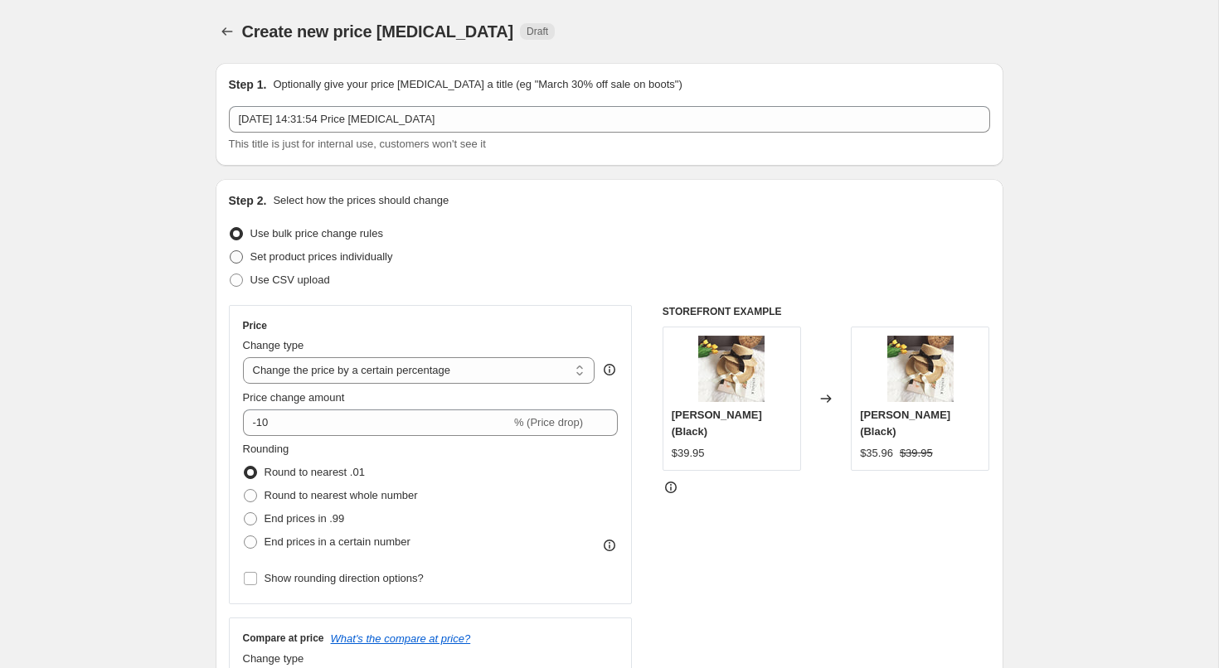
click at [277, 258] on span "Set product prices individually" at bounding box center [321, 256] width 143 height 12
click at [230, 251] on input "Set product prices individually" at bounding box center [230, 250] width 1 height 1
radio input "true"
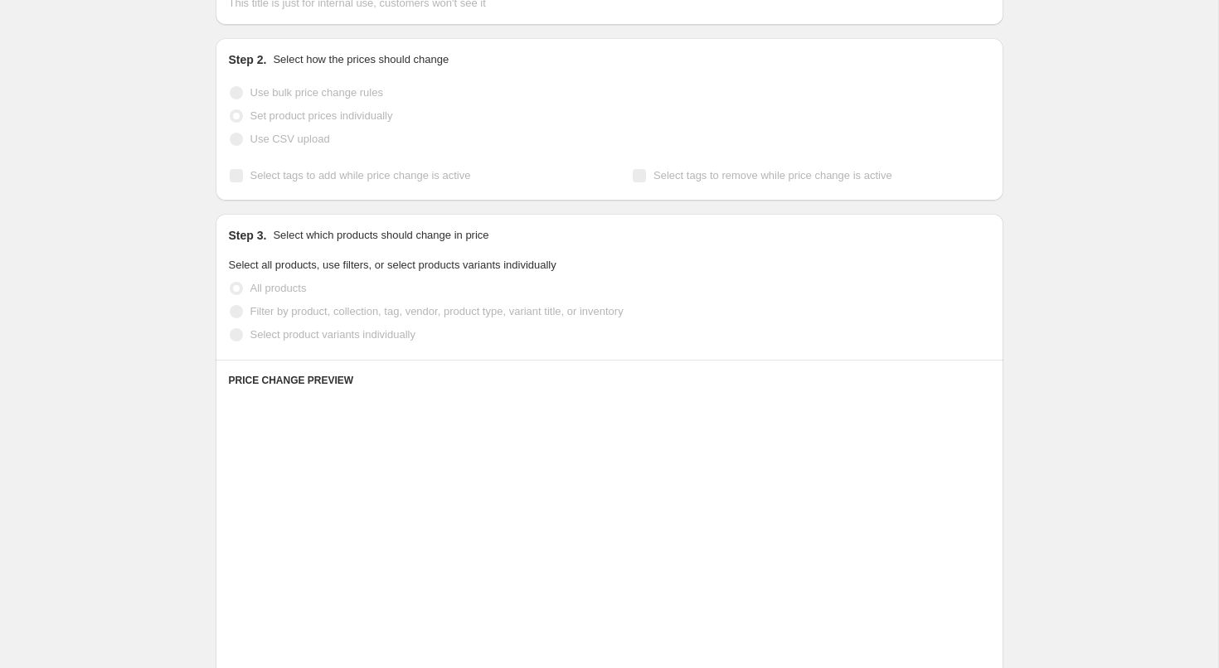
scroll to position [158, 0]
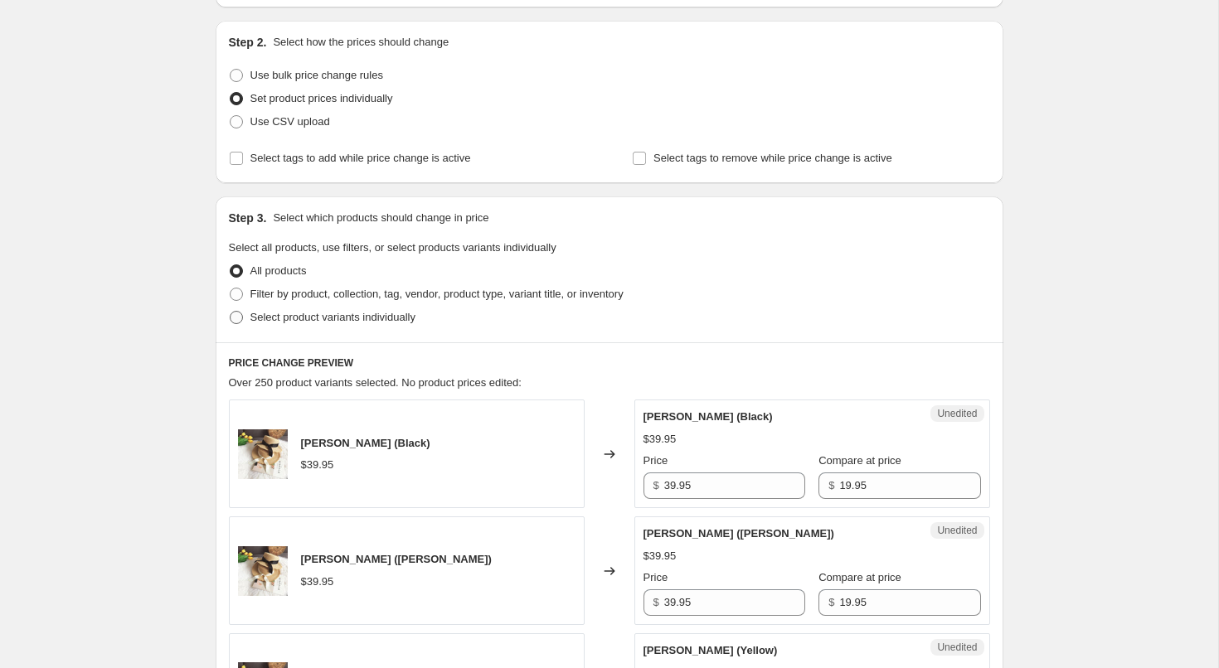
click at [286, 318] on span "Select product variants individually" at bounding box center [332, 317] width 165 height 12
click at [230, 312] on input "Select product variants individually" at bounding box center [230, 311] width 1 height 1
radio input "true"
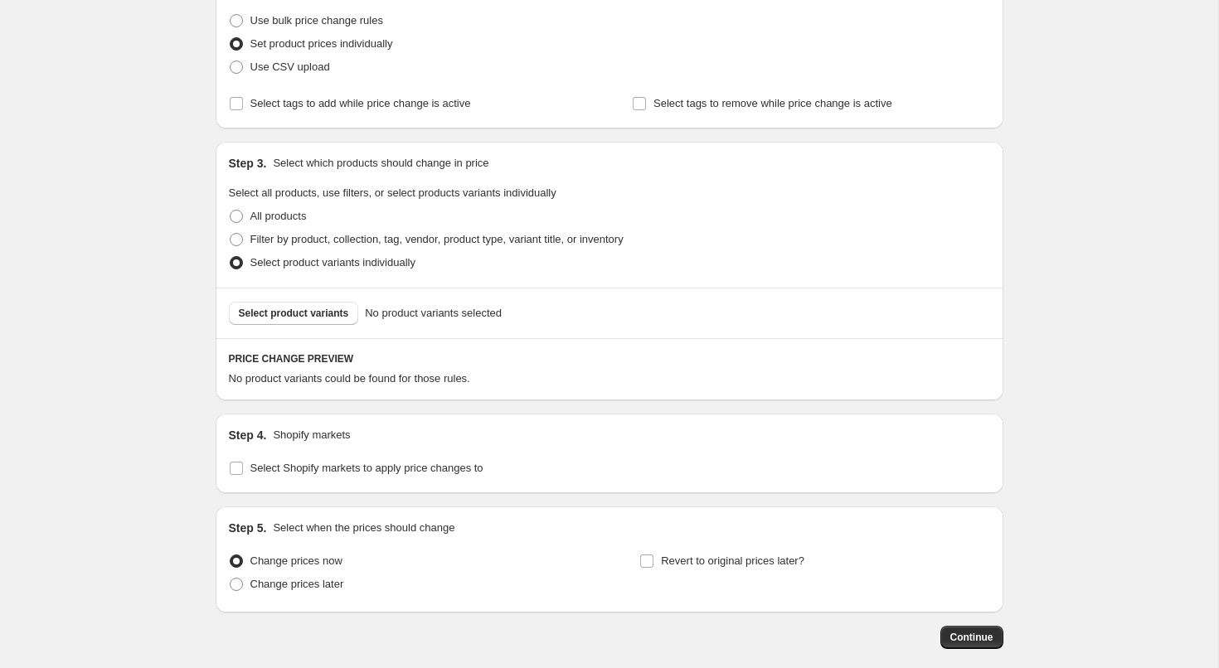
scroll to position [216, 0]
click at [320, 323] on div "Select product variants No product variants selected" at bounding box center [610, 310] width 788 height 51
click at [318, 319] on button "Select product variants" at bounding box center [294, 310] width 130 height 23
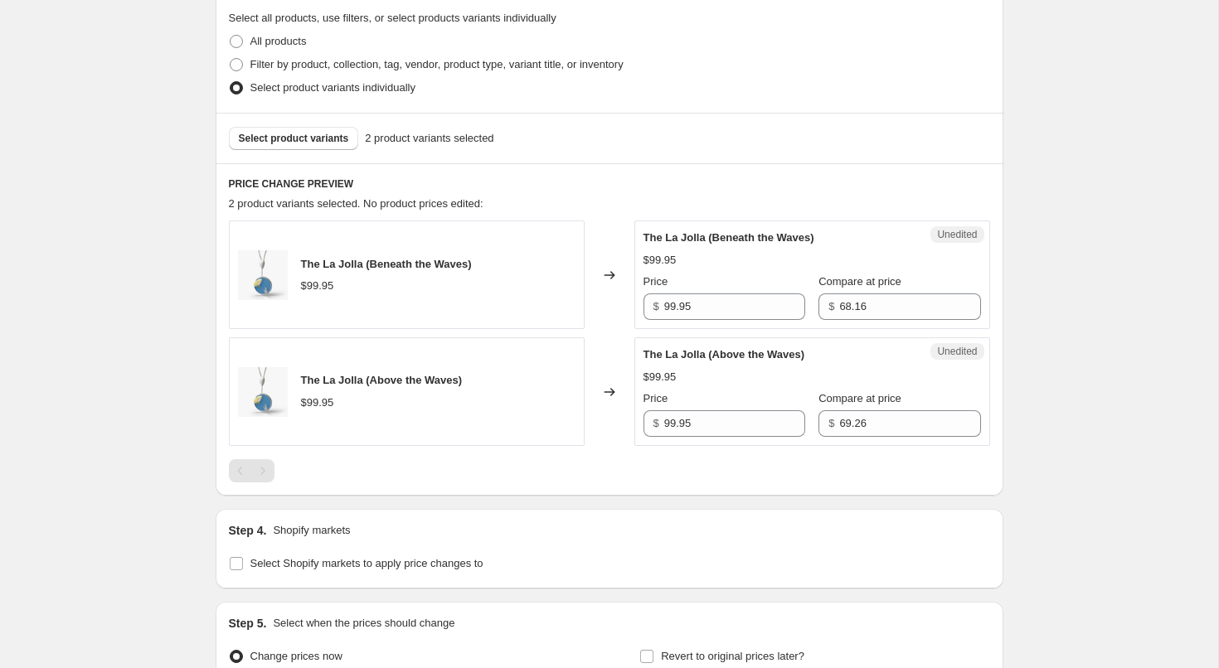
scroll to position [390, 0]
click at [234, 564] on input "Select Shopify markets to apply price changes to" at bounding box center [236, 561] width 13 height 13
checkbox input "true"
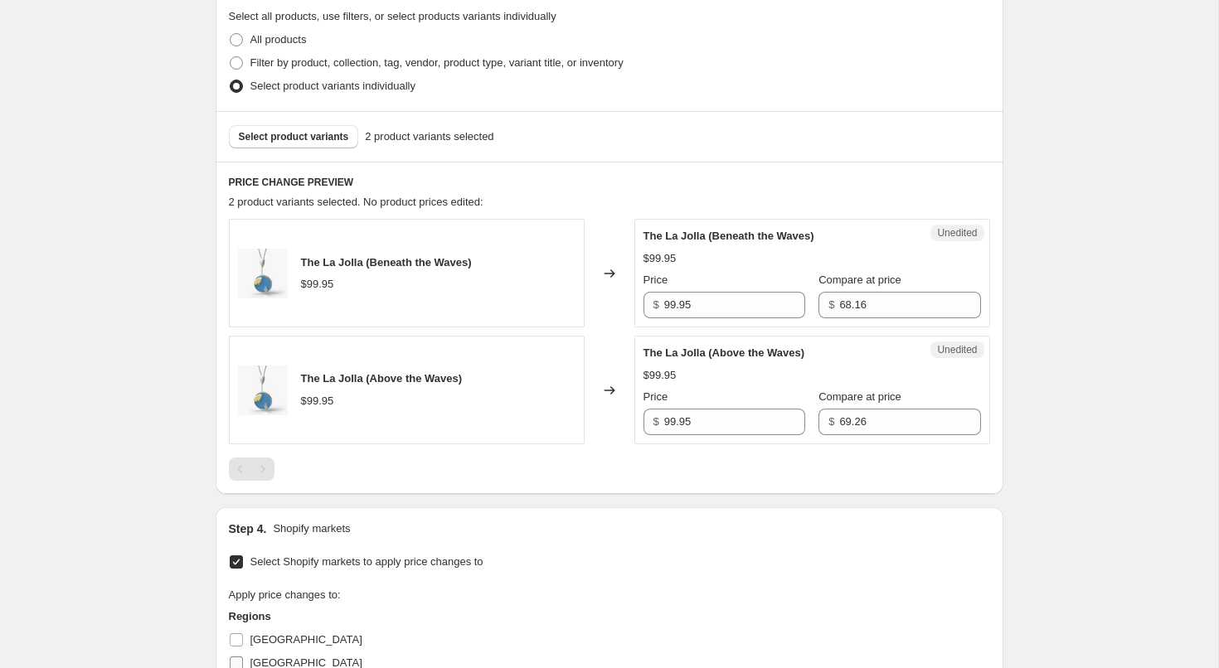
click at [256, 658] on span "[GEOGRAPHIC_DATA]" at bounding box center [306, 663] width 112 height 12
click at [243, 658] on input "[GEOGRAPHIC_DATA]" at bounding box center [236, 663] width 13 height 13
checkbox input "true"
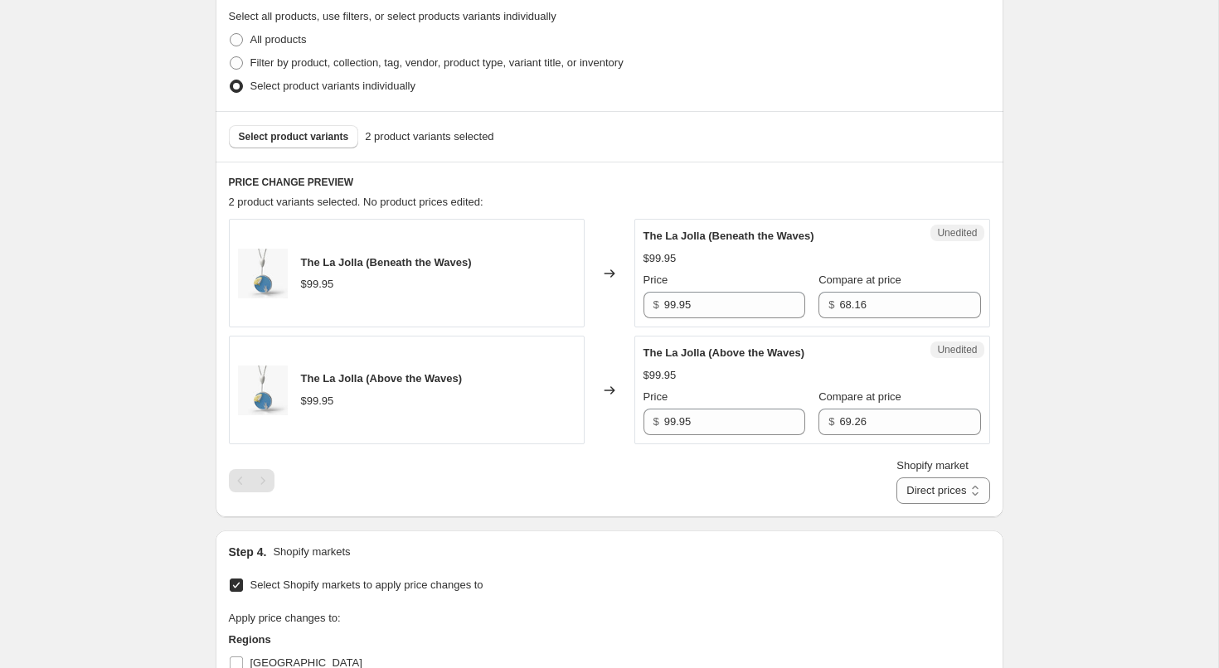
scroll to position [391, 0]
click at [685, 308] on input "99.95" at bounding box center [734, 303] width 141 height 27
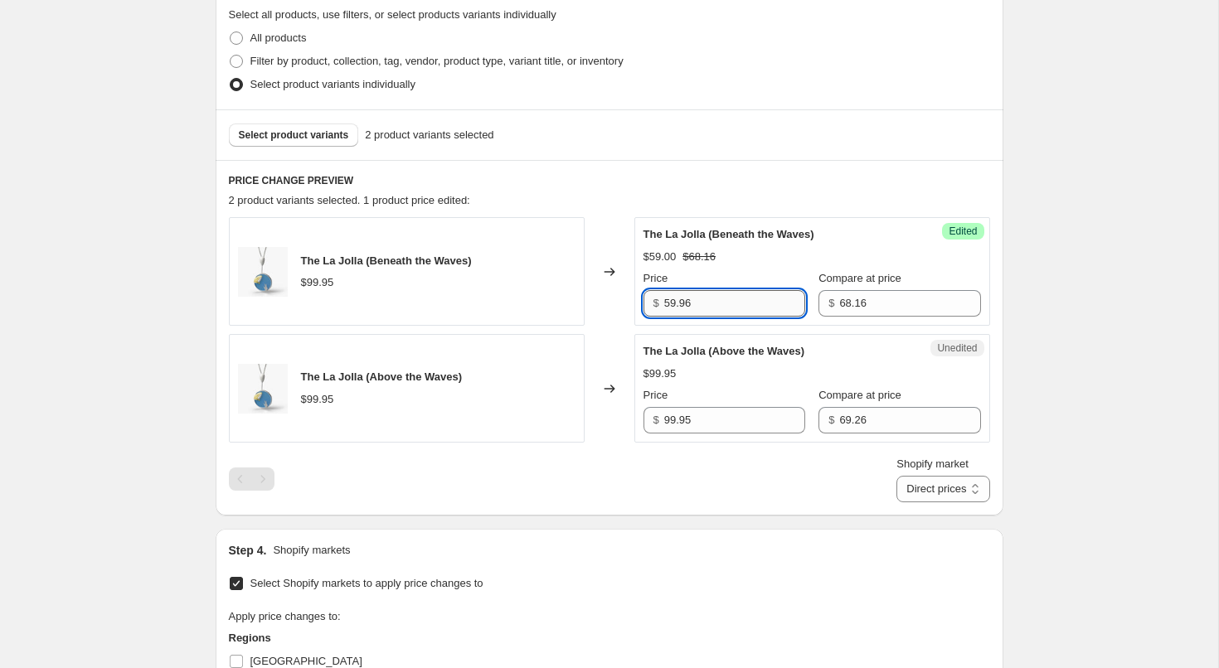
click at [750, 304] on input "59.96" at bounding box center [734, 303] width 141 height 27
type input "59.96"
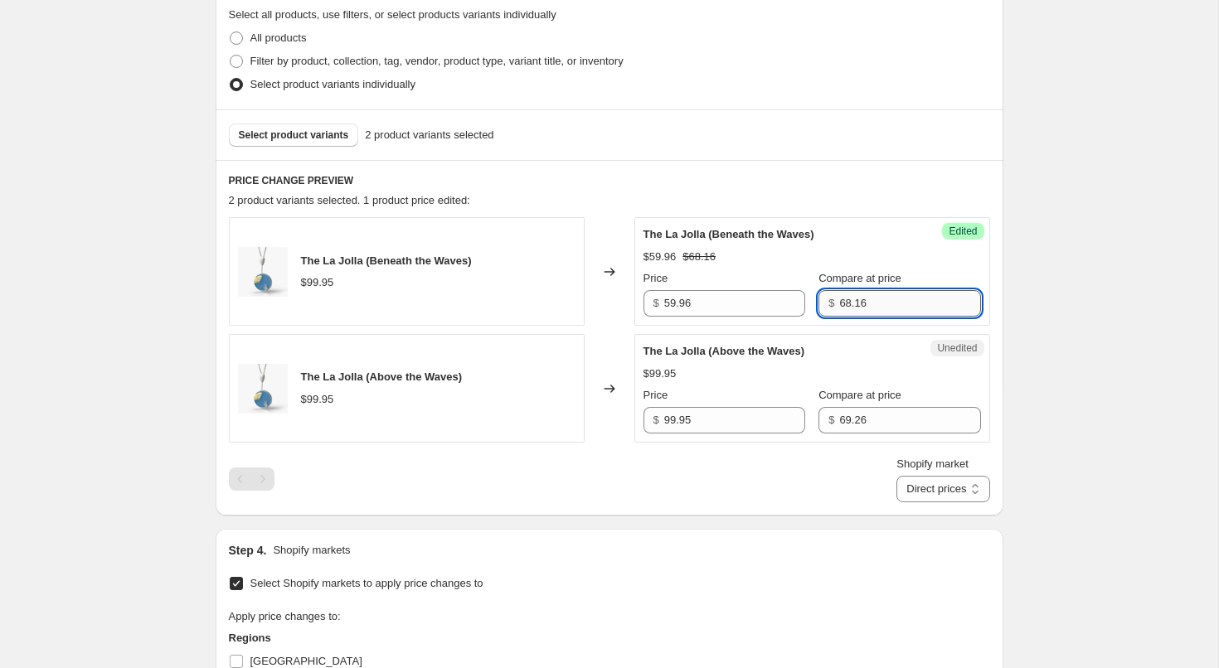
click at [839, 303] on input "68.16" at bounding box center [909, 303] width 141 height 27
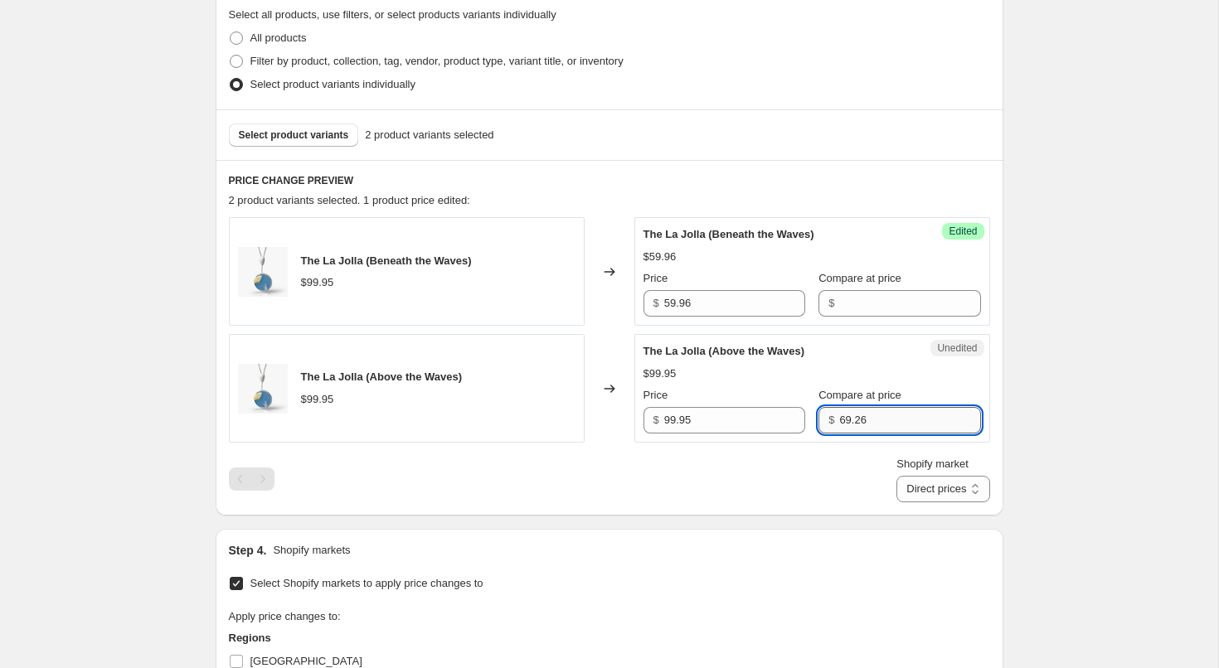
click at [839, 415] on input "69.26" at bounding box center [909, 420] width 141 height 27
click at [747, 427] on input "99.95" at bounding box center [734, 420] width 141 height 27
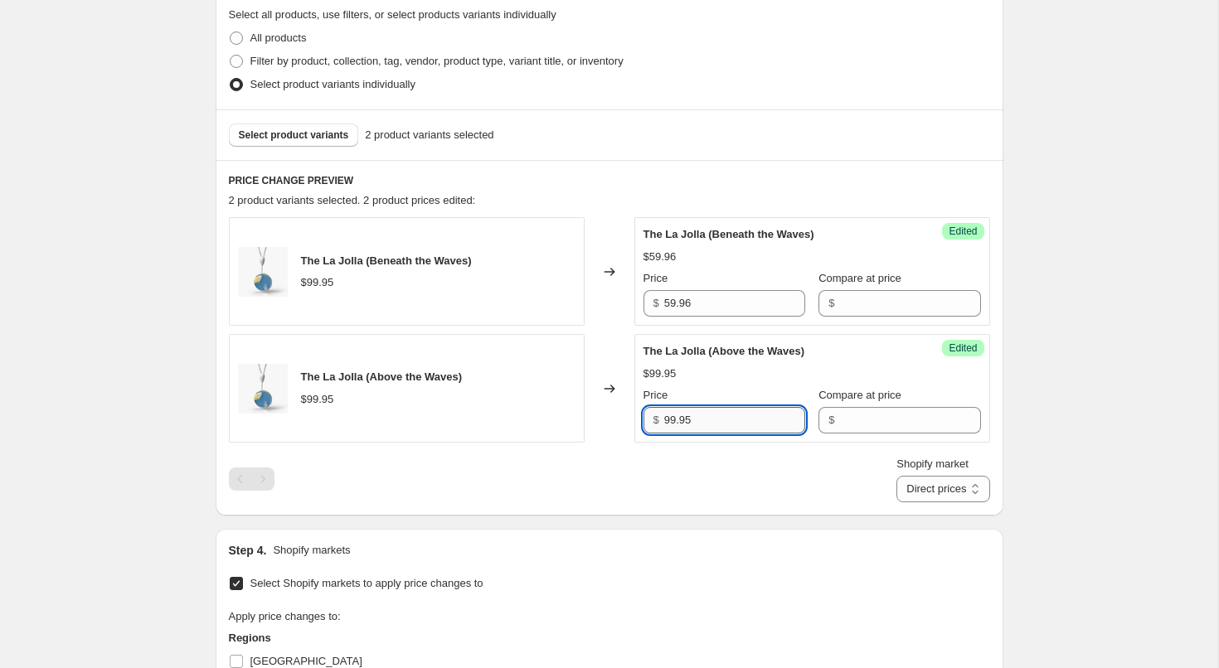
click at [747, 427] on input "99.95" at bounding box center [734, 420] width 141 height 27
type input "59.95"
click at [1032, 508] on div "Create new price change job. This page is ready Create new price change job Dra…" at bounding box center [609, 328] width 1218 height 1438
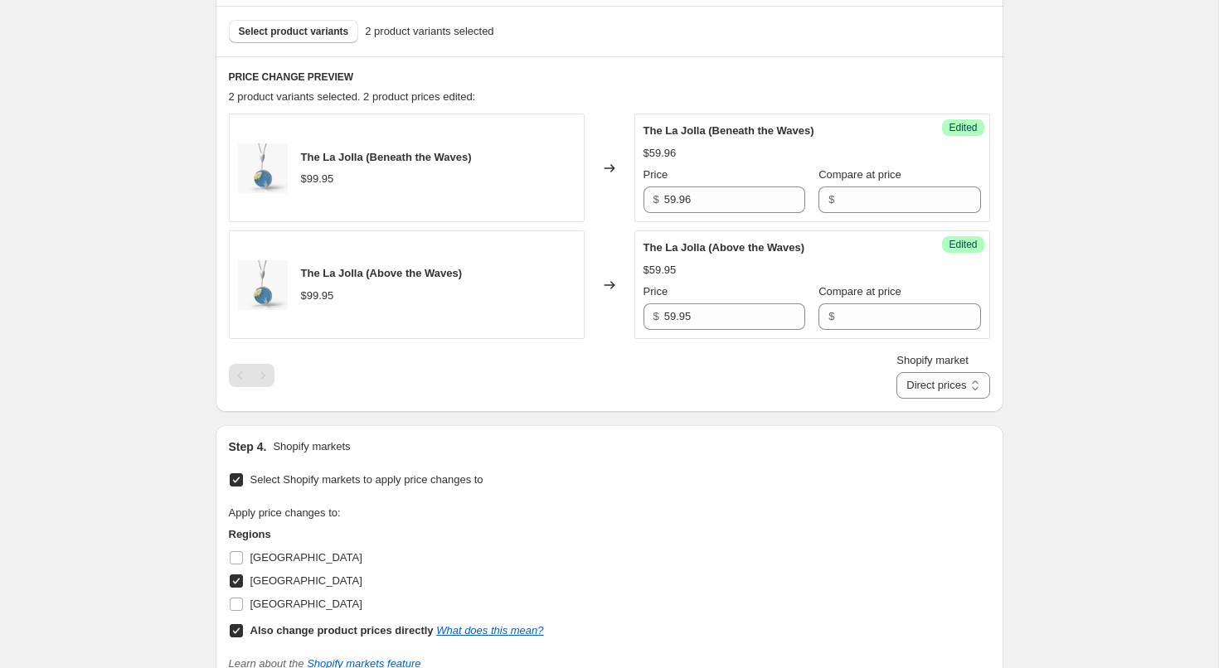
scroll to position [519, 0]
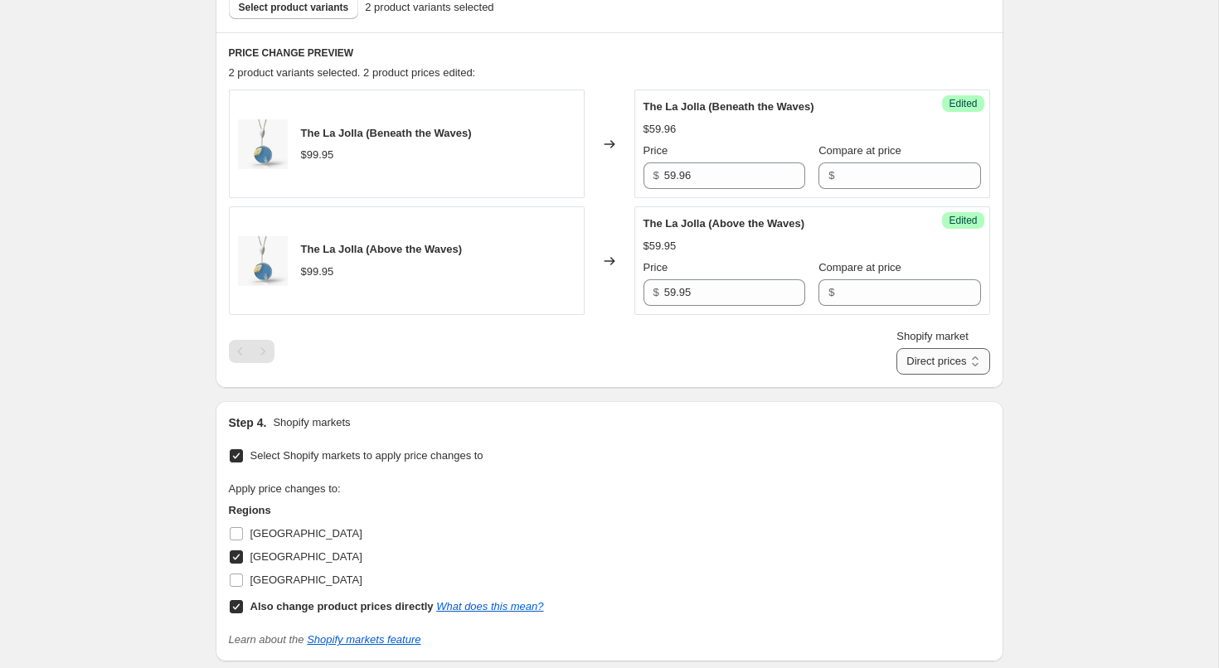
click at [947, 352] on select "Direct prices [GEOGRAPHIC_DATA]" at bounding box center [942, 361] width 93 height 27
select select "13713080540"
click at [896, 375] on select "Direct prices [GEOGRAPHIC_DATA]" at bounding box center [942, 361] width 93 height 27
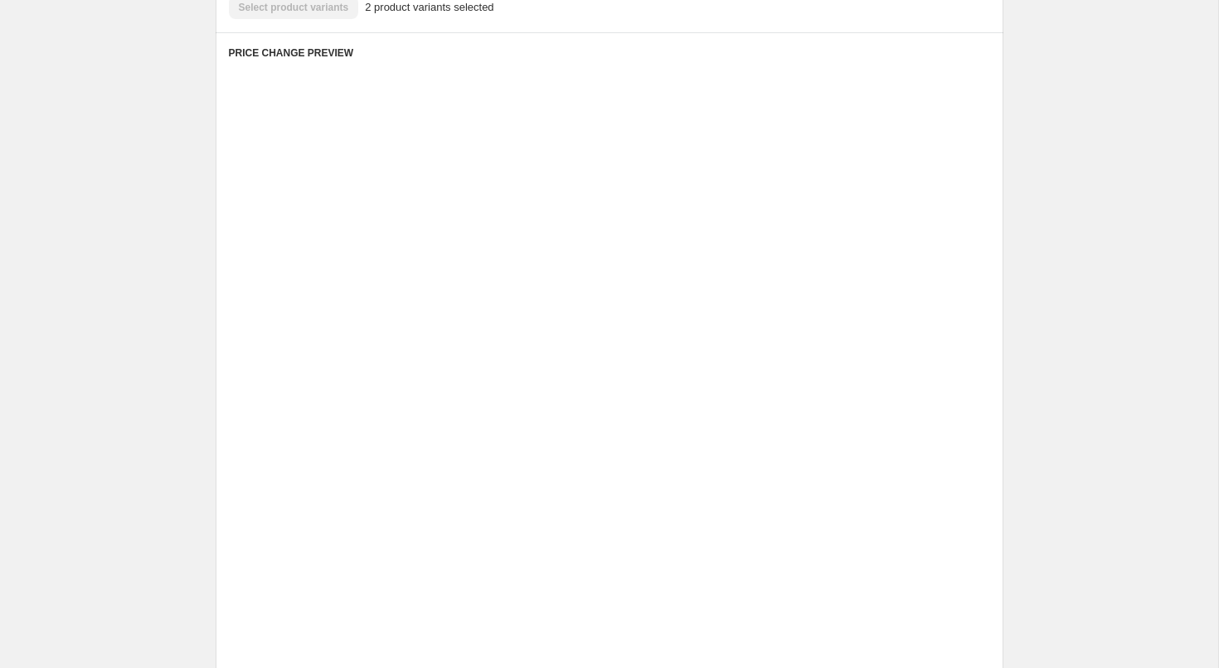
scroll to position [701, 0]
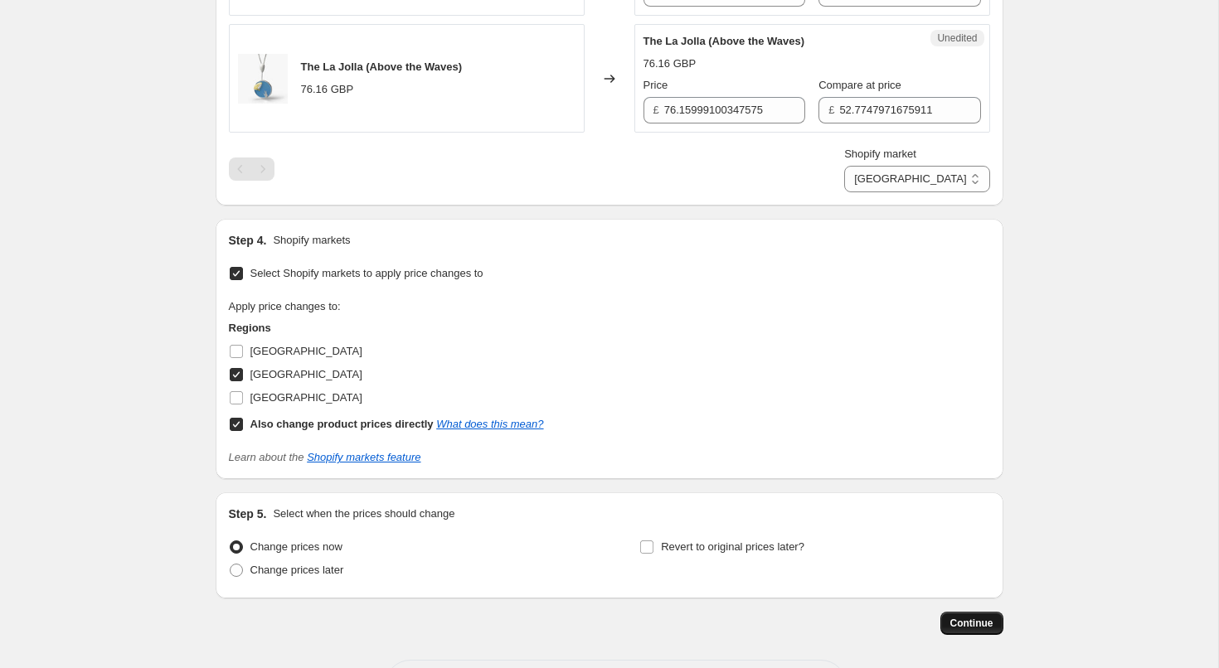
click at [958, 626] on span "Continue" at bounding box center [971, 623] width 43 height 13
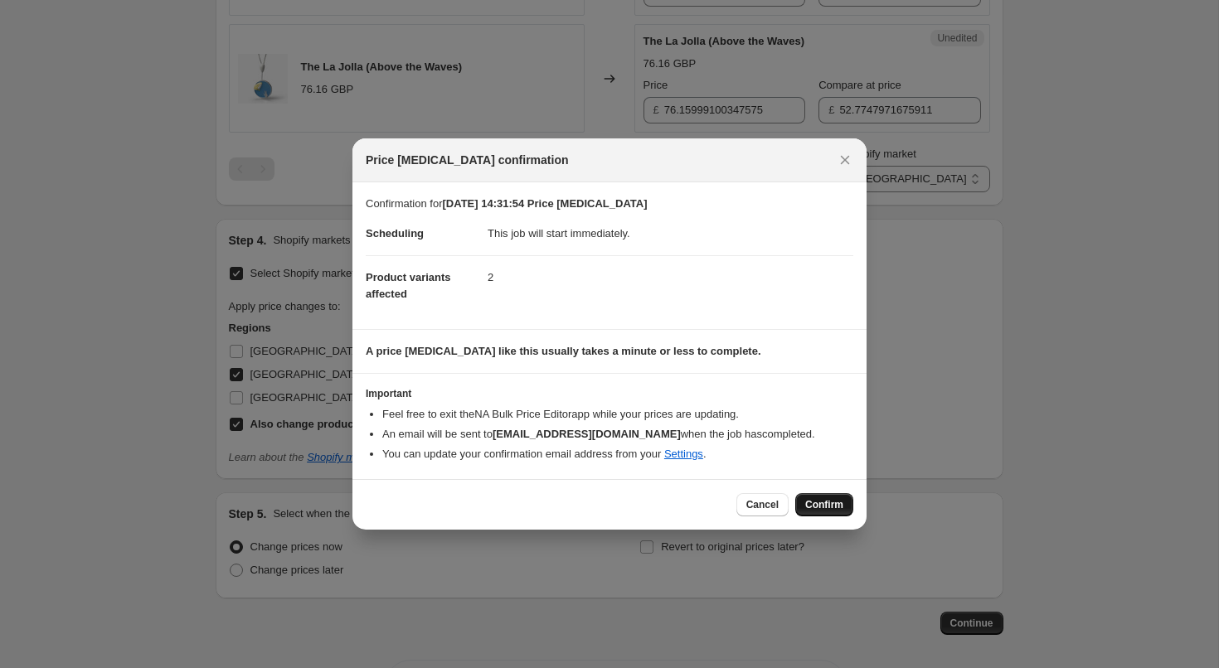
click at [811, 497] on button "Confirm" at bounding box center [824, 504] width 58 height 23
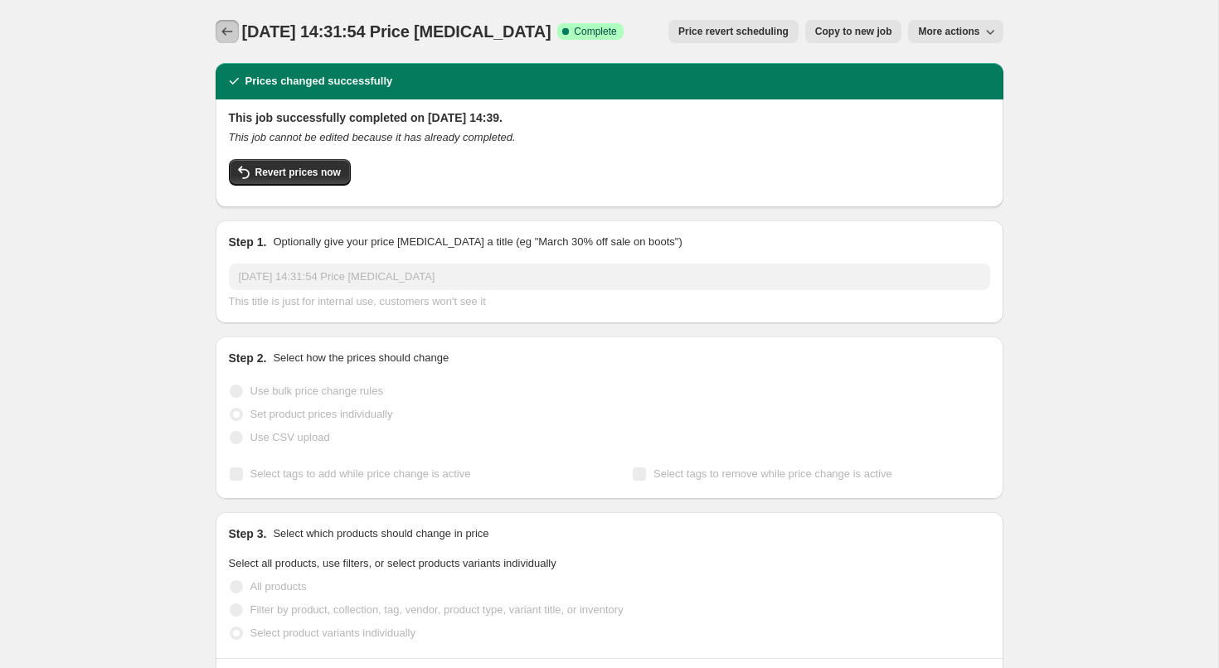
click at [233, 32] on icon "Price change jobs" at bounding box center [227, 31] width 17 height 17
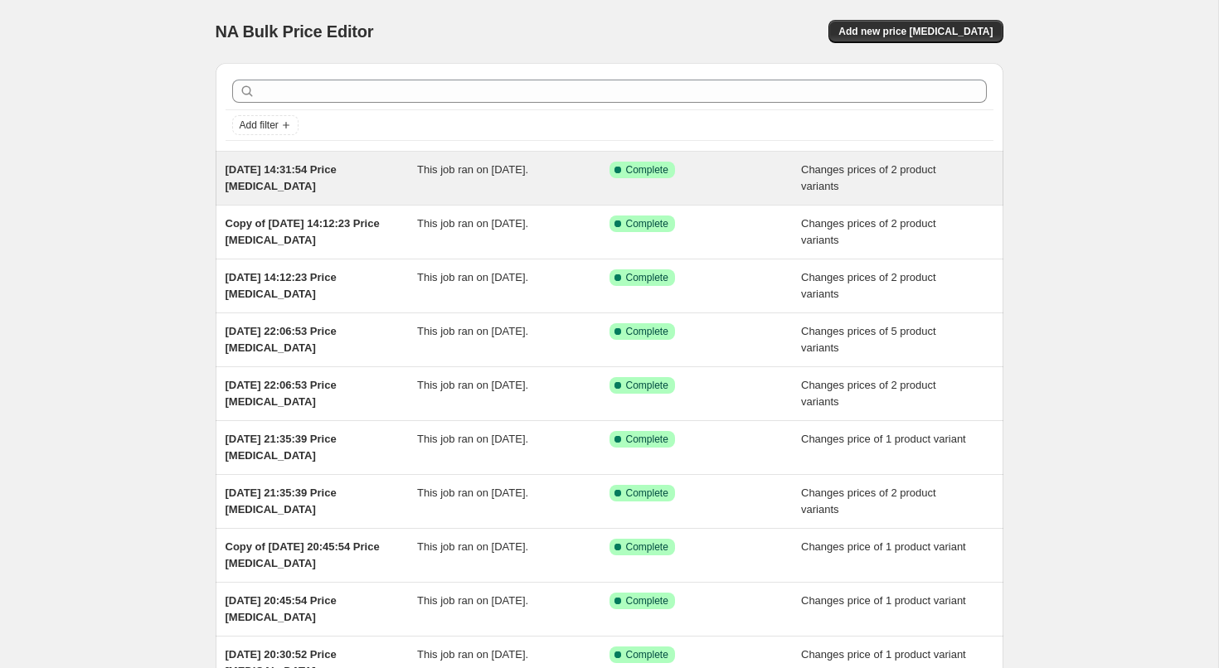
click at [337, 167] on span "15 Oct 2025, 14:31:54 Price change job" at bounding box center [281, 177] width 111 height 29
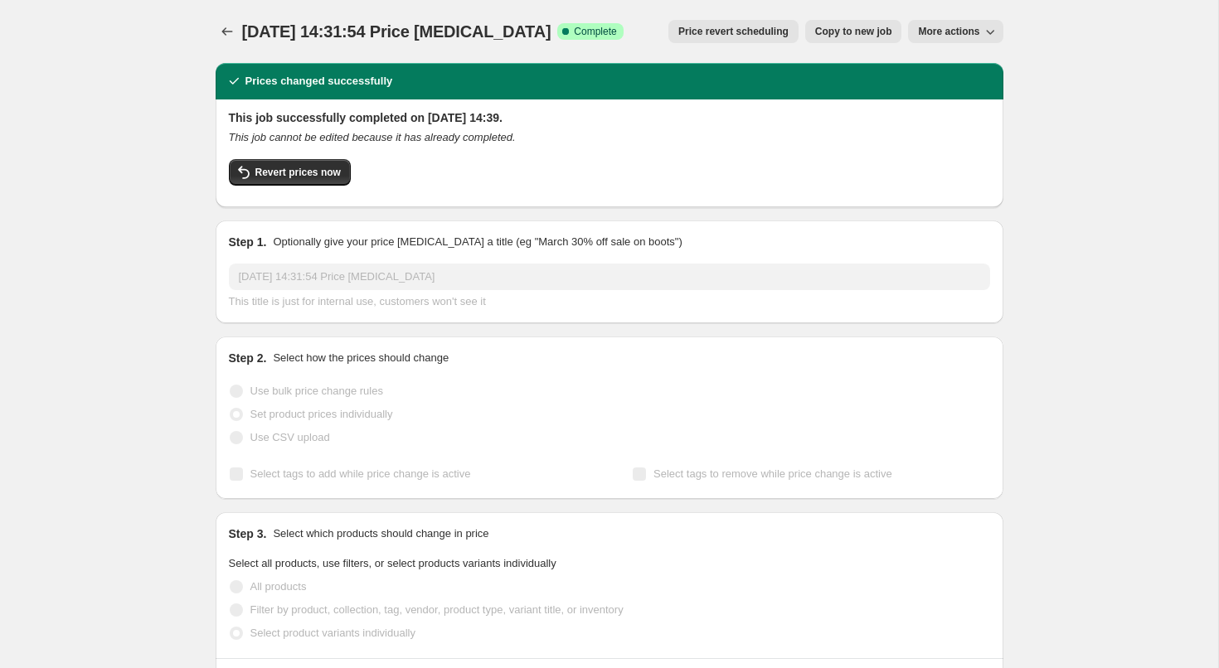
click at [837, 27] on span "Copy to new job" at bounding box center [853, 31] width 77 height 13
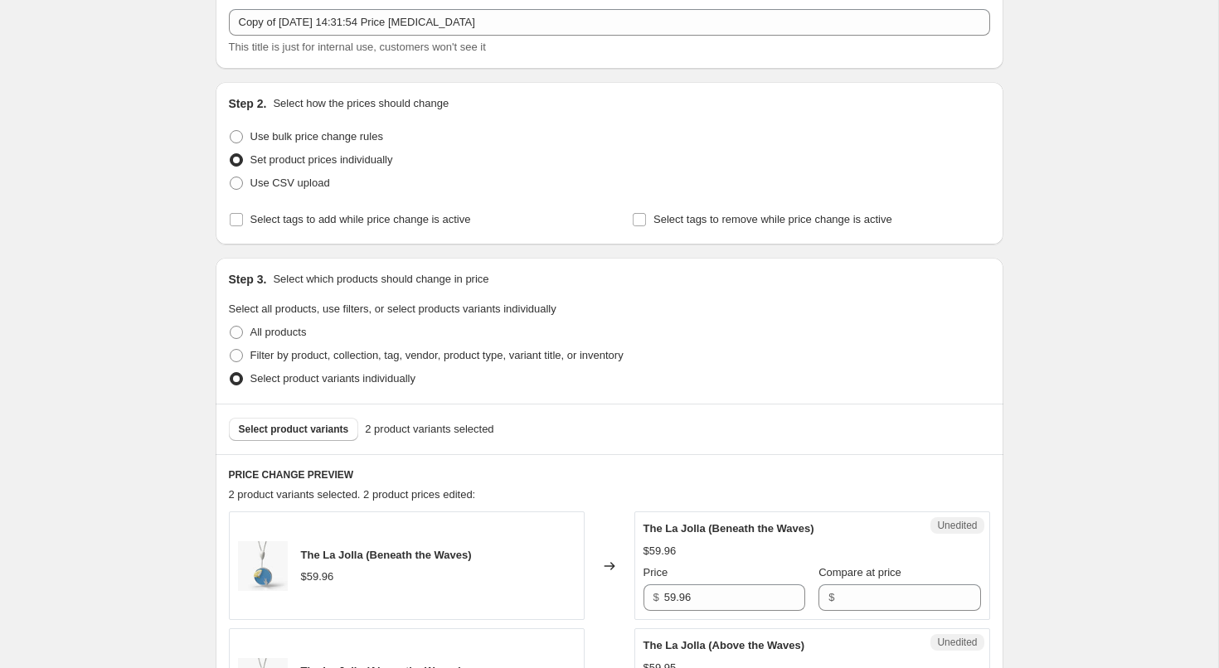
scroll to position [245, 0]
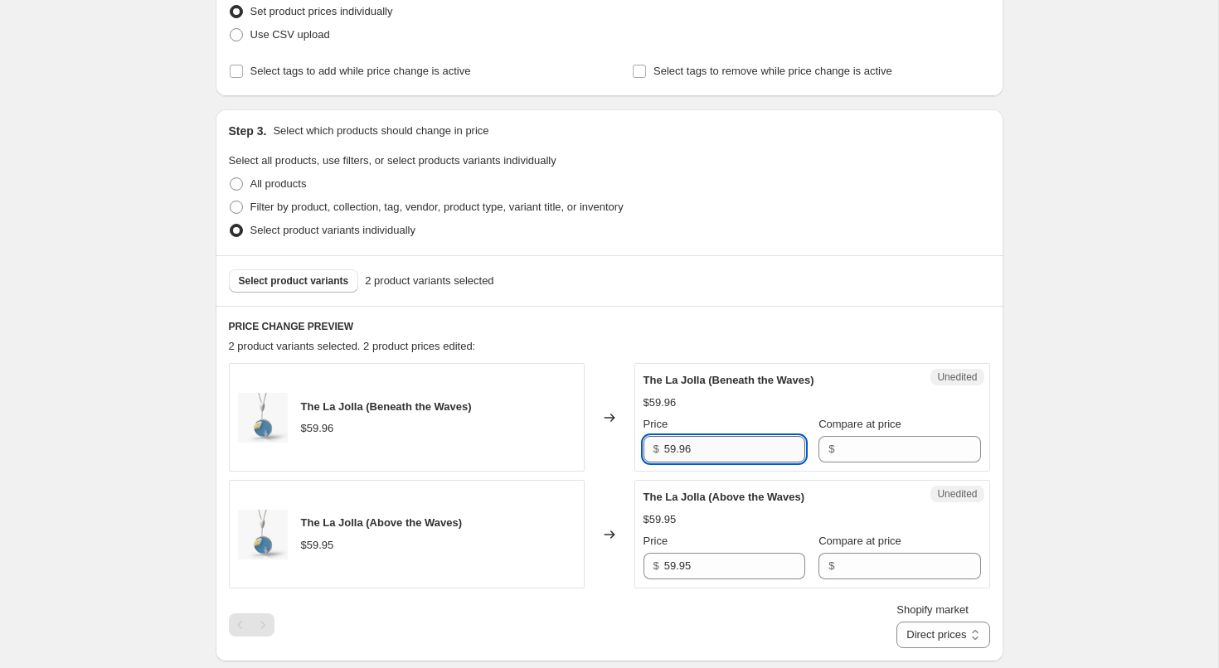
click at [669, 451] on input "59.96" at bounding box center [734, 449] width 141 height 27
type input "49.96"
click at [668, 569] on input "59.95" at bounding box center [734, 566] width 141 height 27
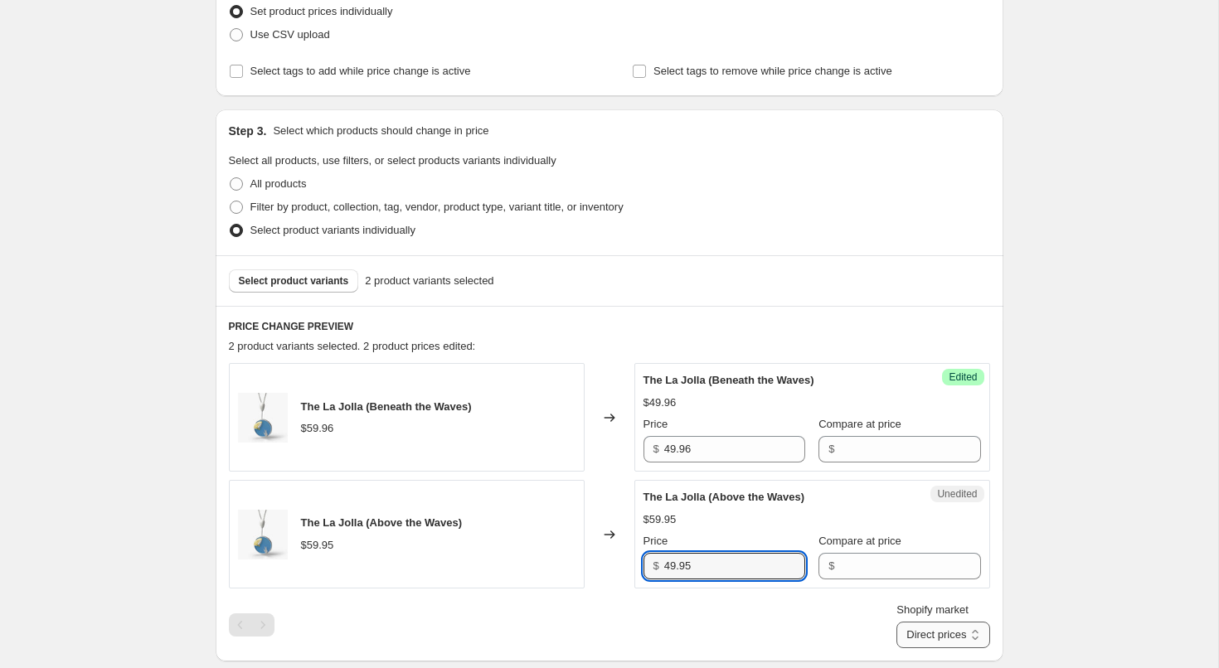
type input "49.95"
click at [942, 639] on select "Direct prices [GEOGRAPHIC_DATA]" at bounding box center [942, 635] width 93 height 27
select select "13713080540"
click at [896, 648] on select "Direct prices [GEOGRAPHIC_DATA]" at bounding box center [942, 635] width 93 height 27
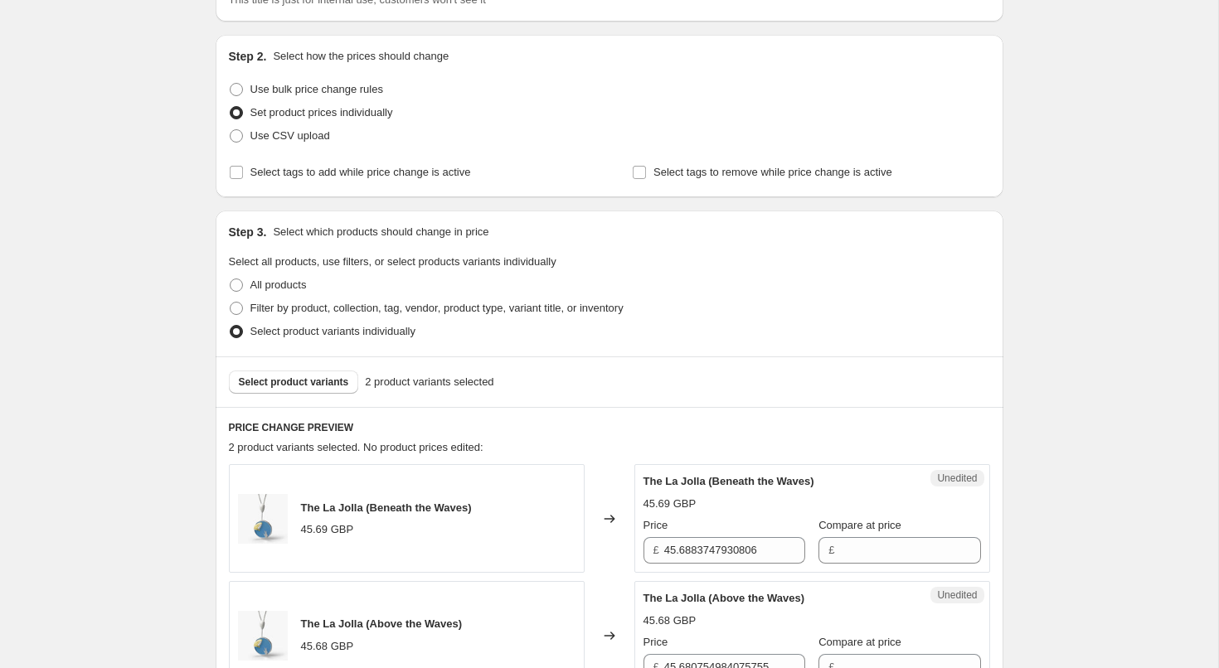
scroll to position [769, 0]
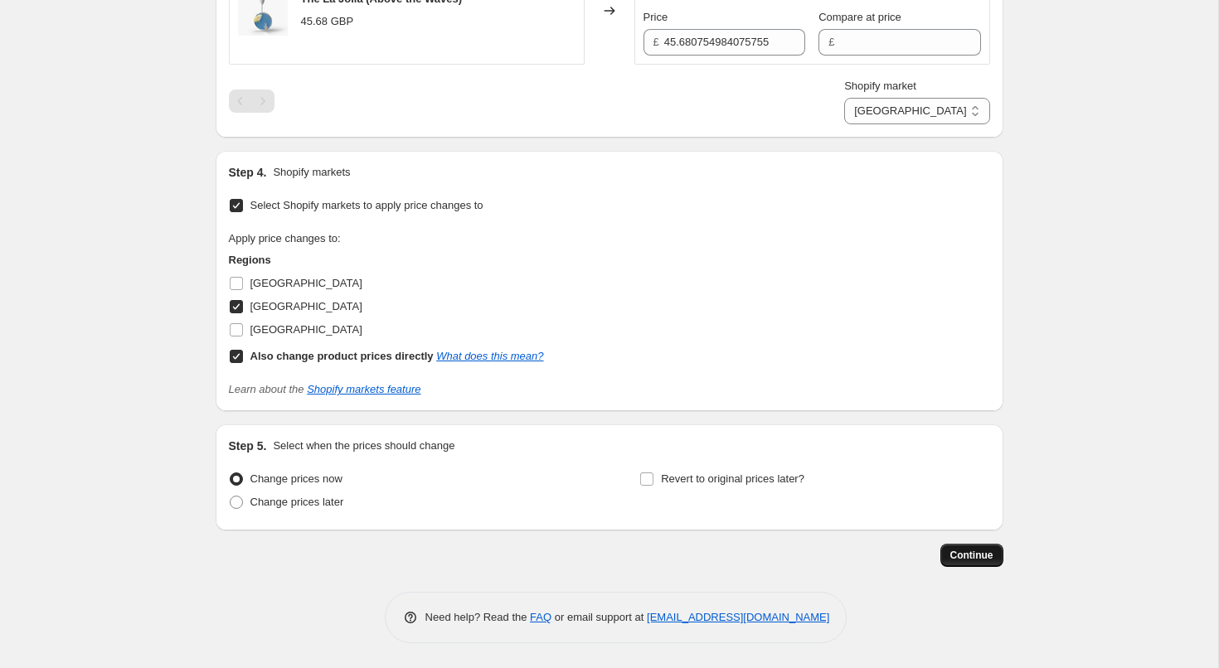
click at [977, 553] on span "Continue" at bounding box center [971, 555] width 43 height 13
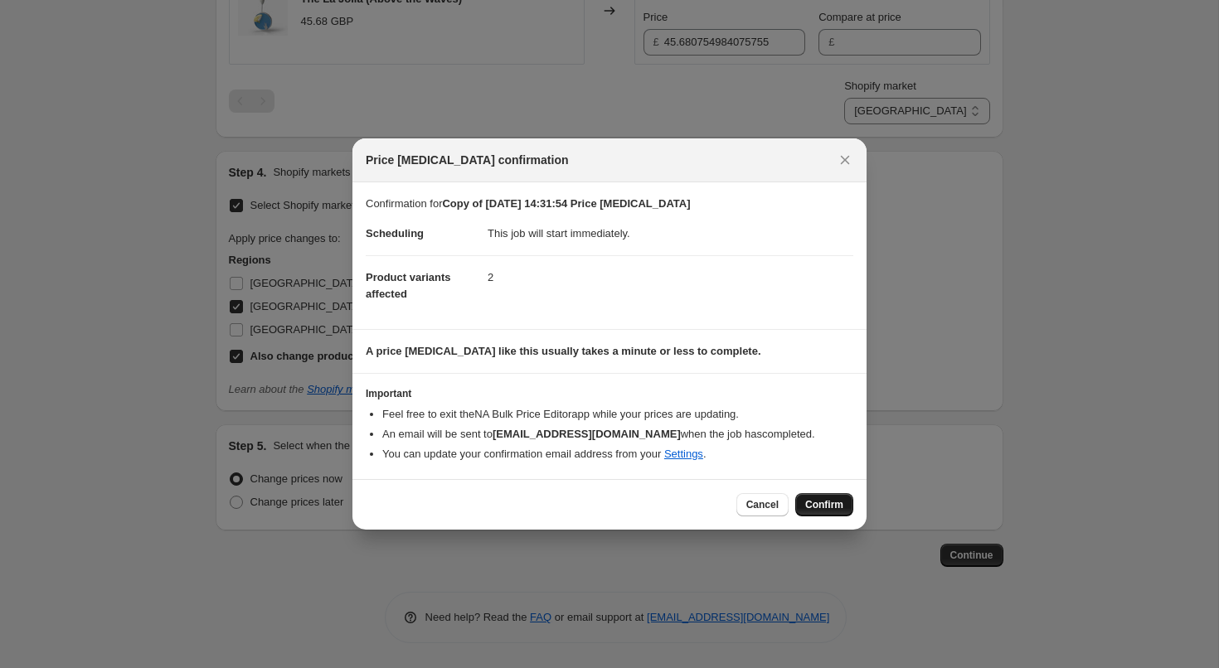
click at [845, 505] on button "Confirm" at bounding box center [824, 504] width 58 height 23
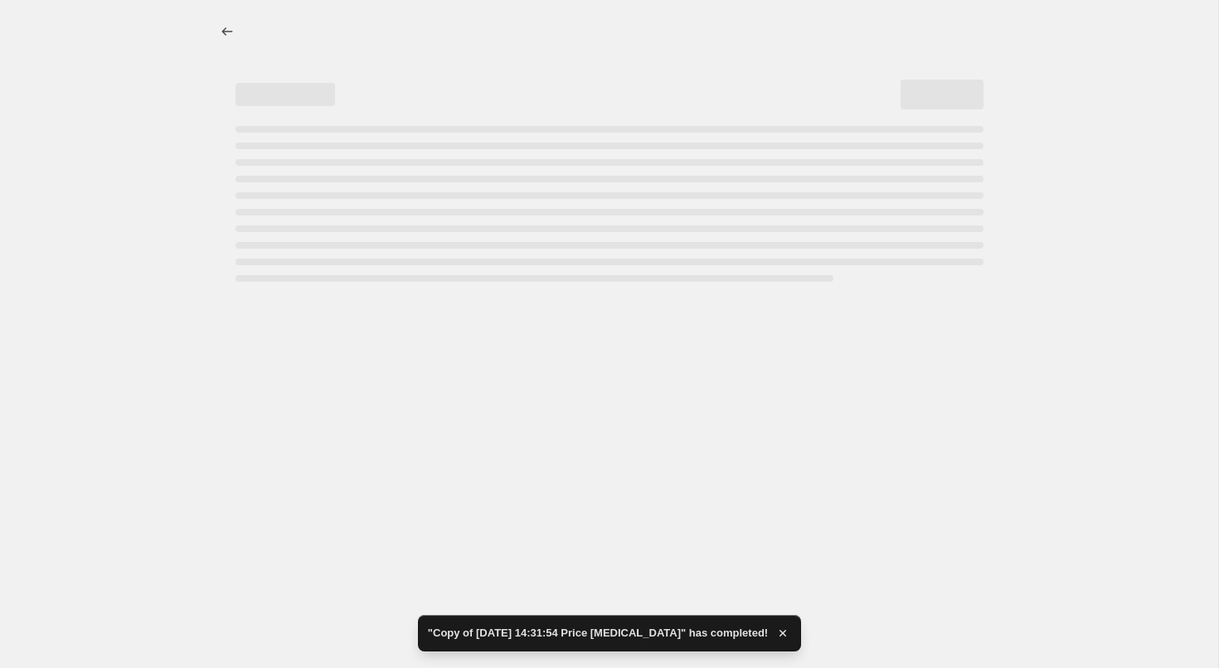
select select "13713080540"
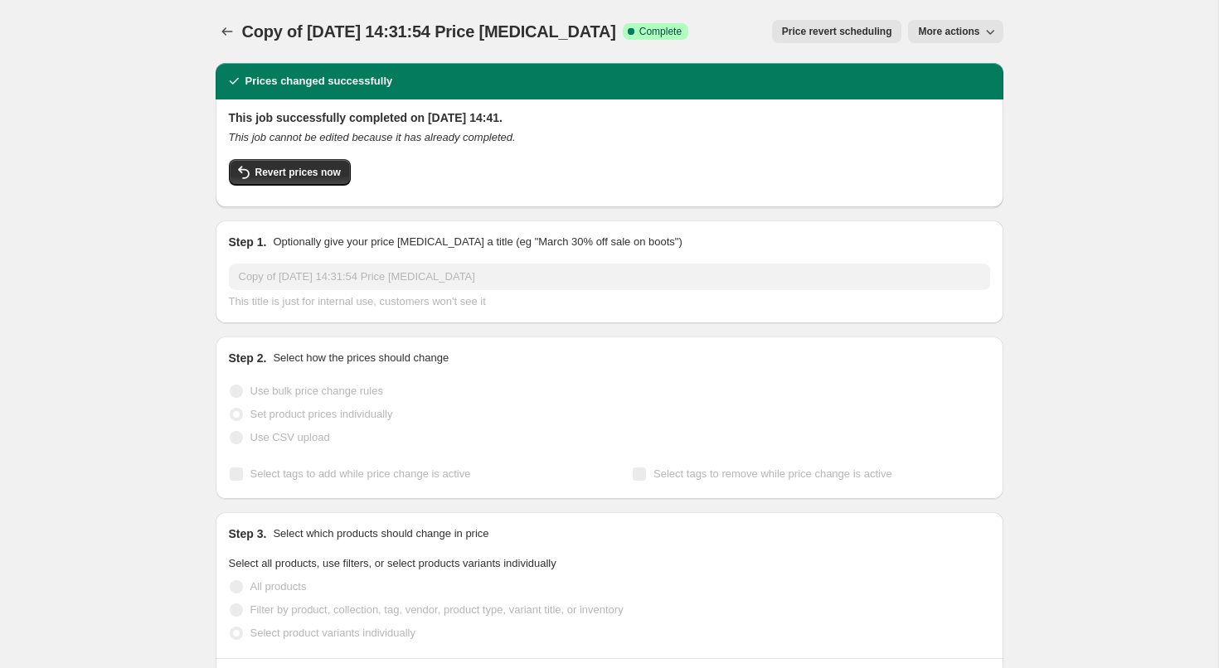
click at [986, 35] on icon "button" at bounding box center [990, 31] width 17 height 17
click at [970, 64] on span "Copy to new job" at bounding box center [955, 66] width 77 height 12
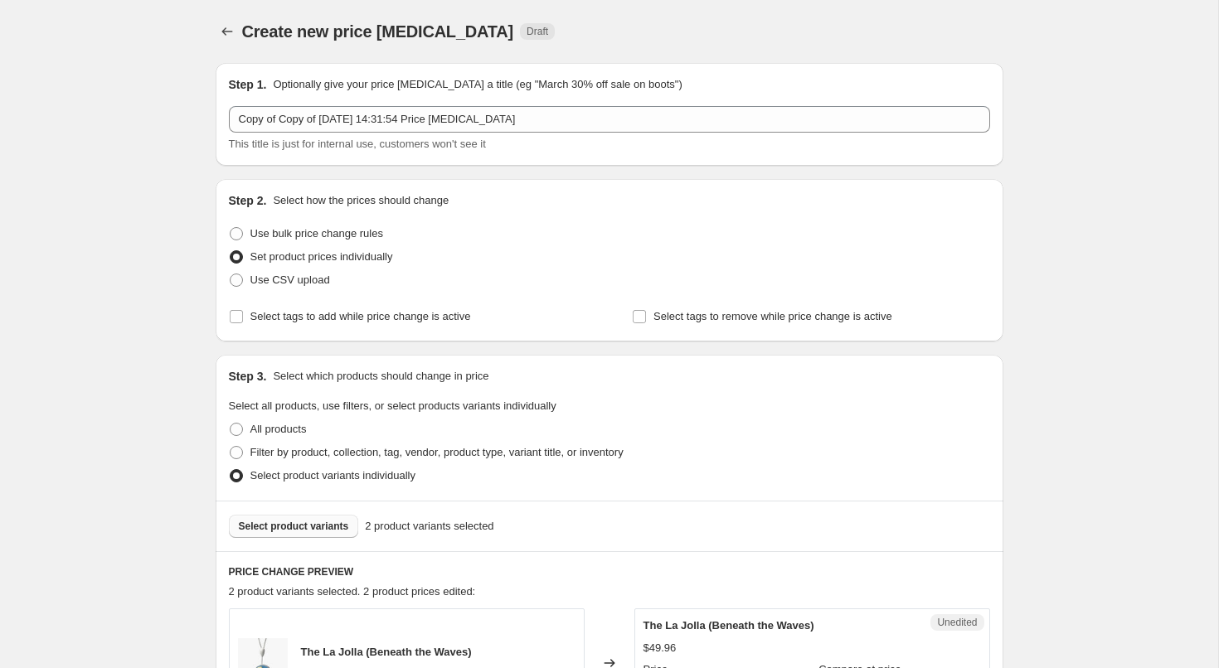
click at [274, 527] on span "Select product variants" at bounding box center [294, 526] width 110 height 13
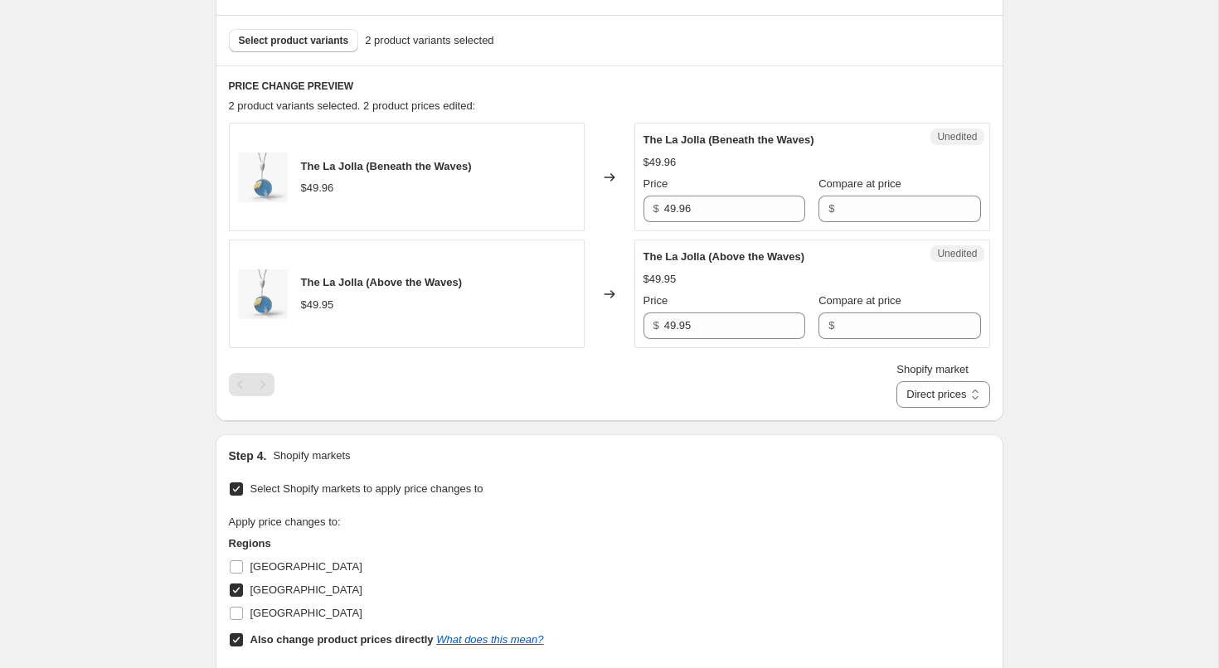
scroll to position [488, 0]
click at [942, 380] on select "Direct prices [GEOGRAPHIC_DATA]" at bounding box center [942, 393] width 93 height 27
select select "13713080540"
click at [896, 406] on select "Direct prices [GEOGRAPHIC_DATA]" at bounding box center [942, 393] width 93 height 27
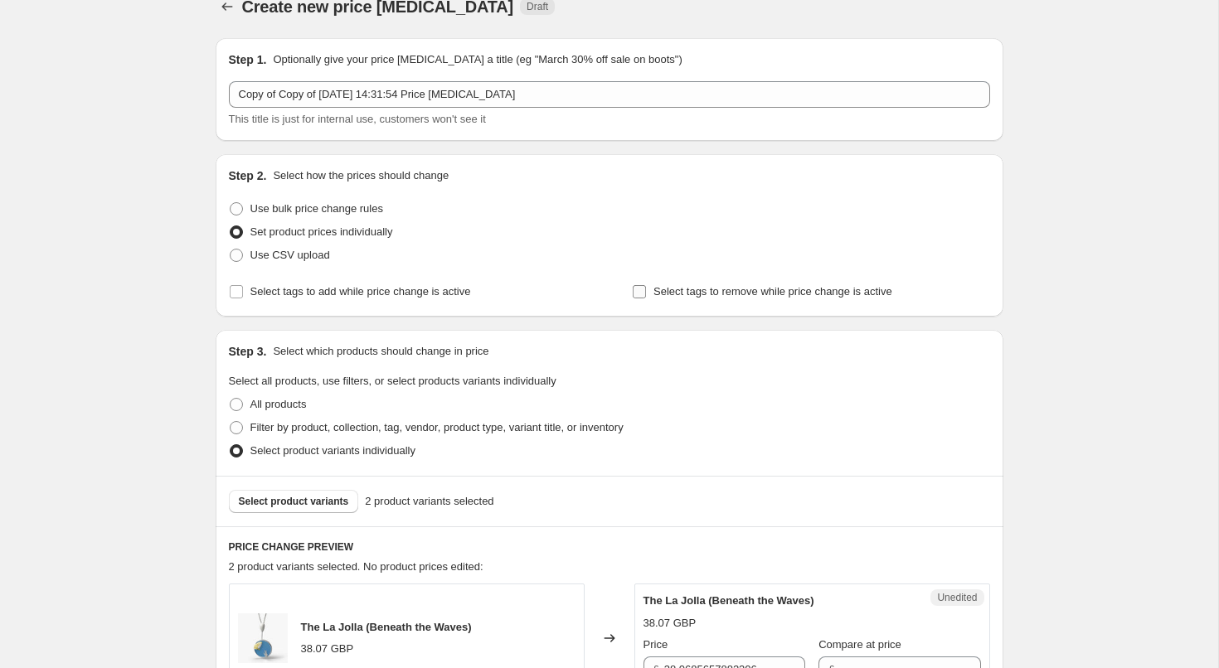
scroll to position [769, 0]
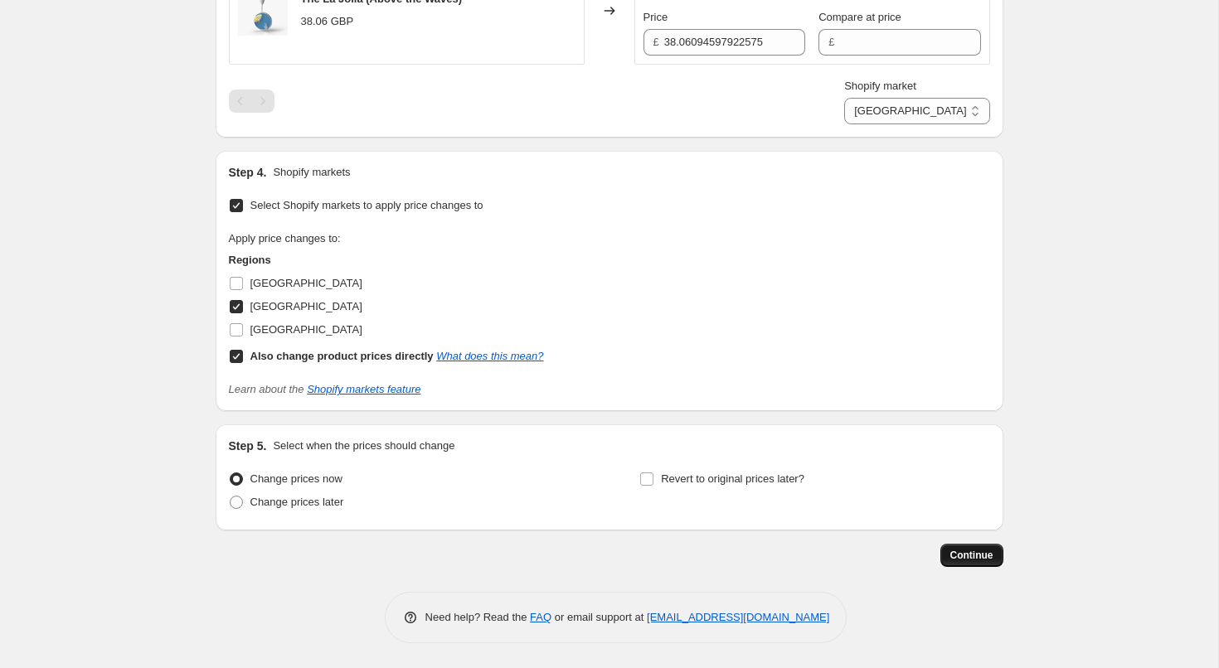
click at [963, 565] on button "Continue" at bounding box center [971, 555] width 63 height 23
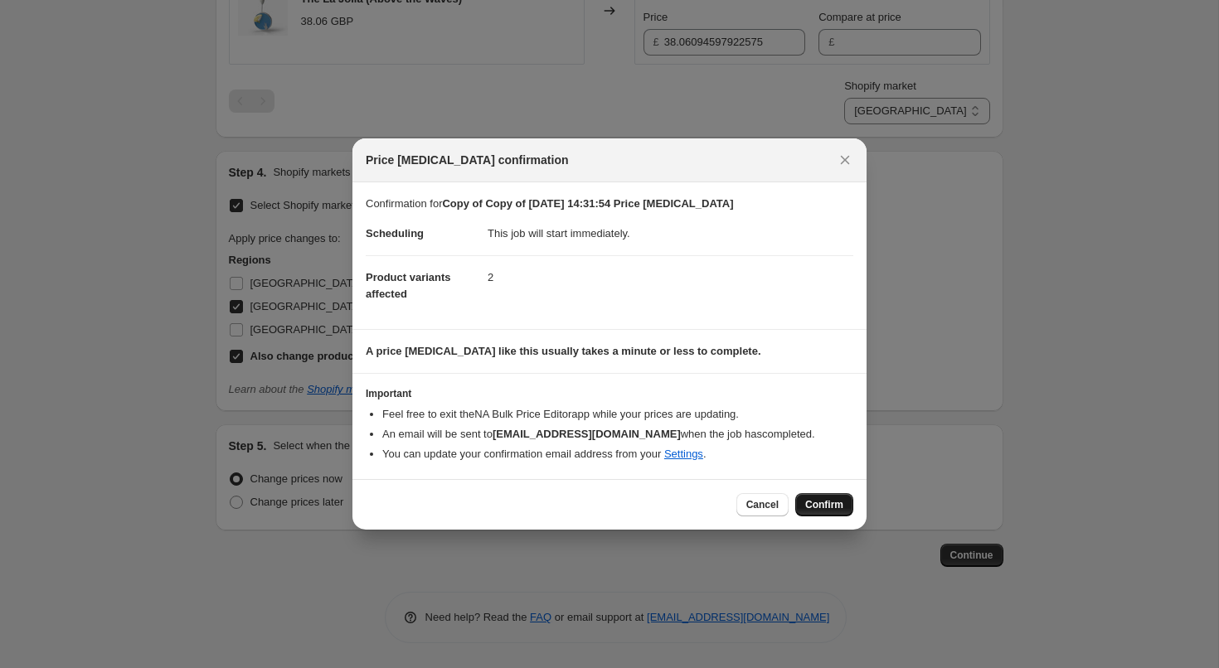
click at [835, 508] on span "Confirm" at bounding box center [824, 504] width 38 height 13
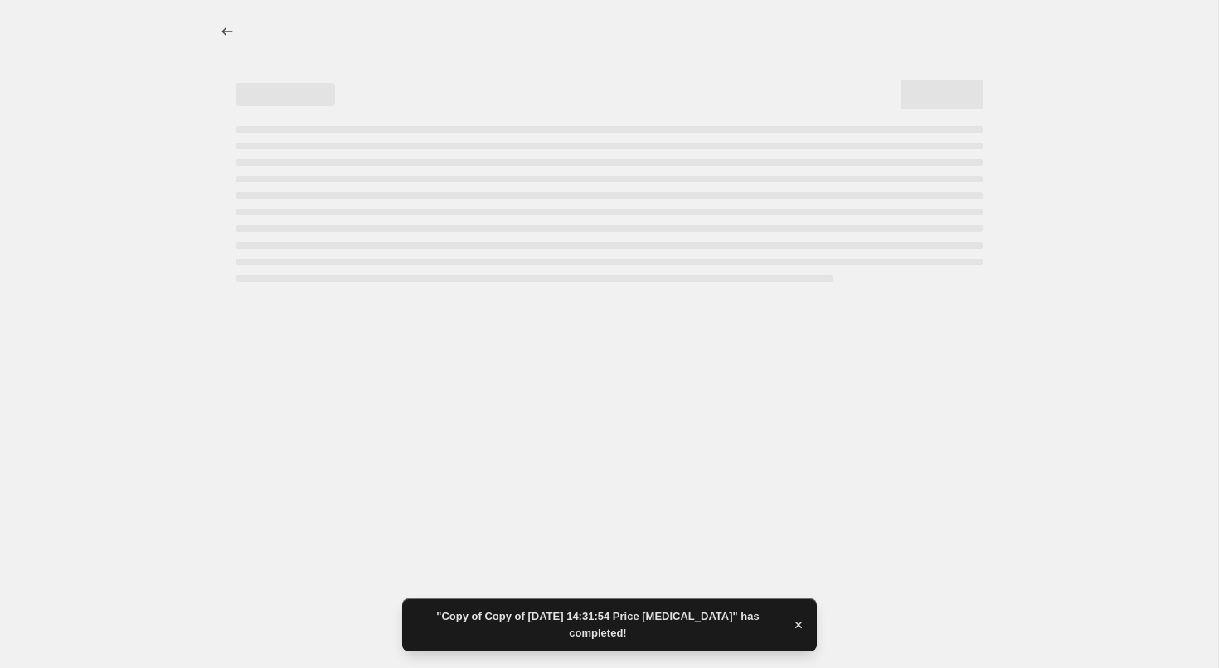
select select "13713080540"
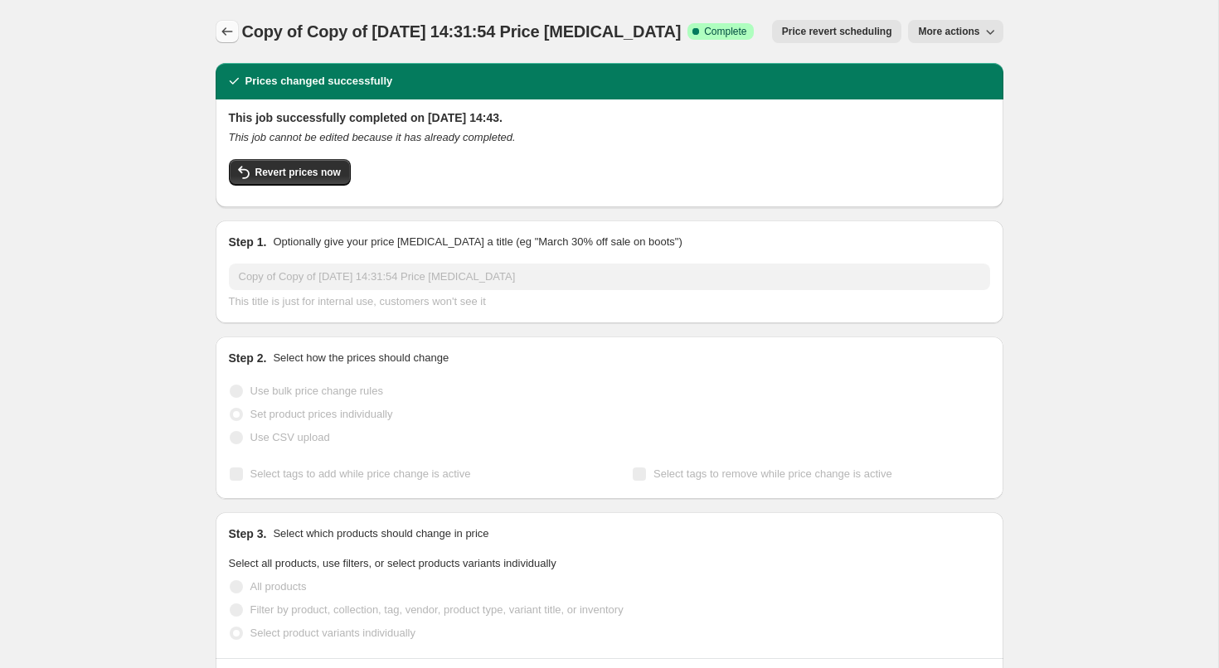
click at [223, 30] on icon "Price change jobs" at bounding box center [226, 31] width 11 height 8
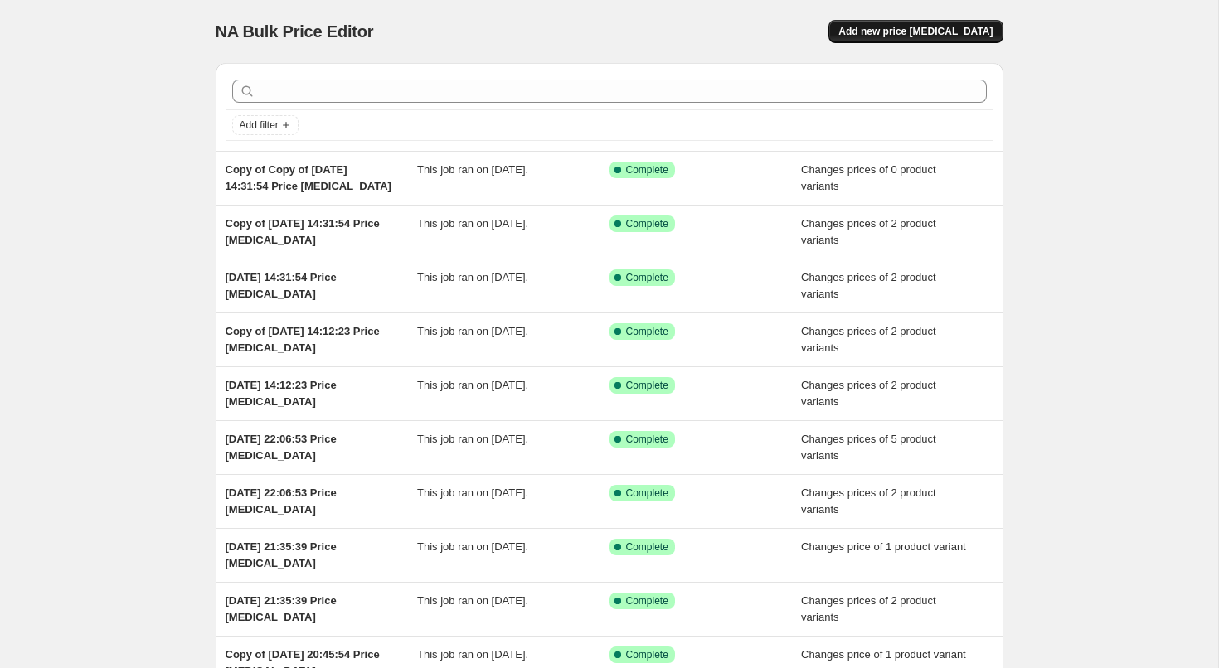
click at [873, 40] on button "Add new price [MEDICAL_DATA]" at bounding box center [915, 31] width 174 height 23
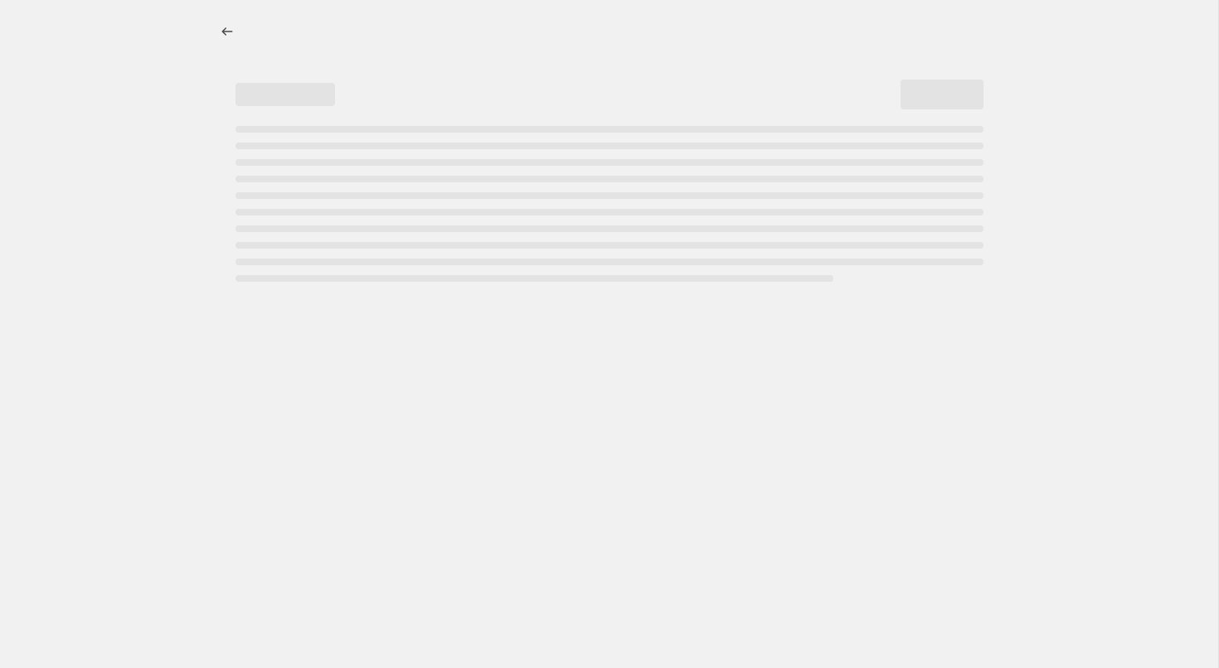
select select "percentage"
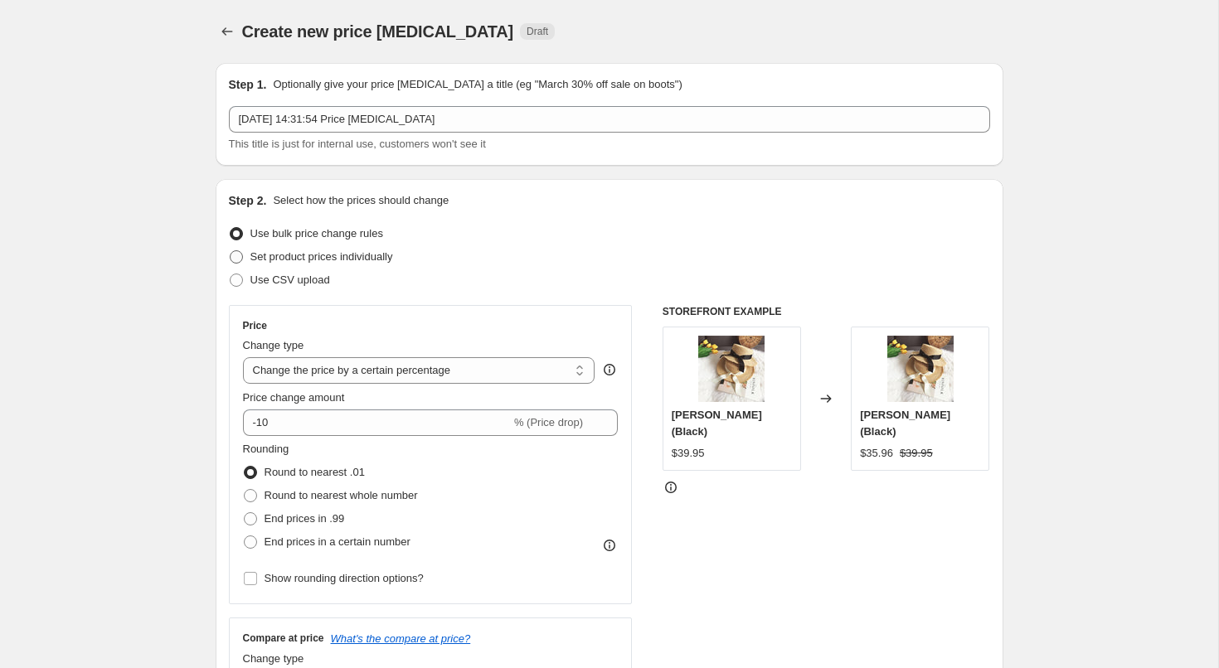
click at [353, 258] on span "Set product prices individually" at bounding box center [321, 256] width 143 height 12
click at [230, 251] on input "Set product prices individually" at bounding box center [230, 250] width 1 height 1
radio input "true"
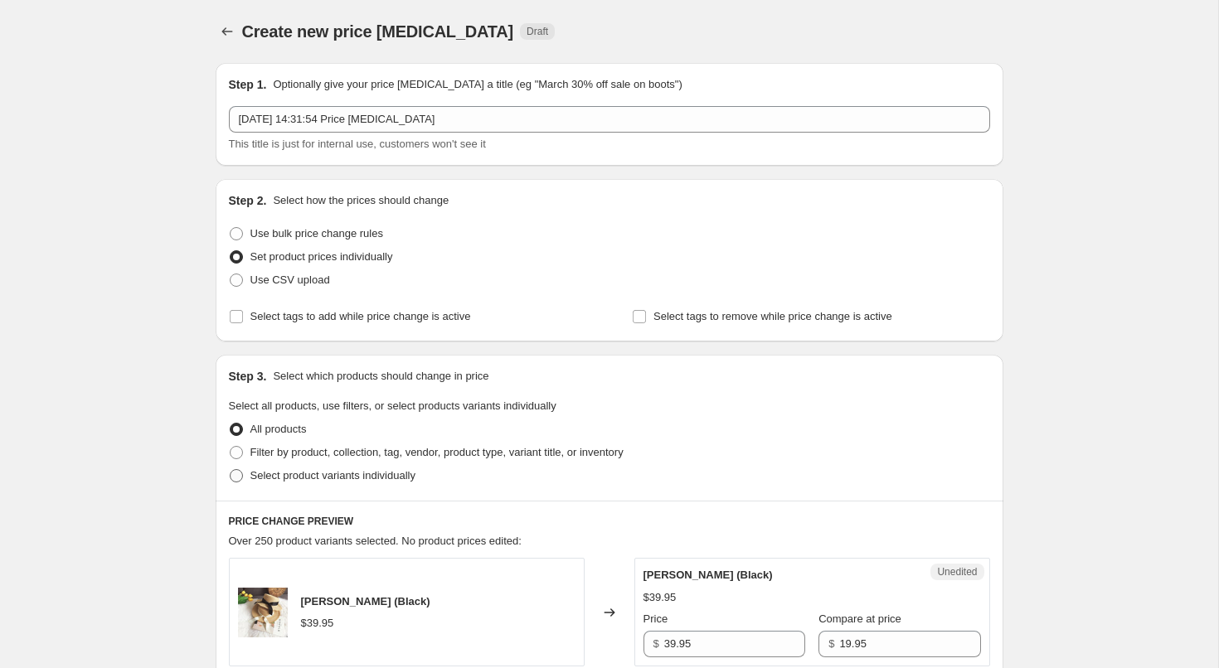
click at [274, 482] on span "Select product variants individually" at bounding box center [332, 476] width 165 height 17
click at [230, 470] on input "Select product variants individually" at bounding box center [230, 469] width 1 height 1
radio input "true"
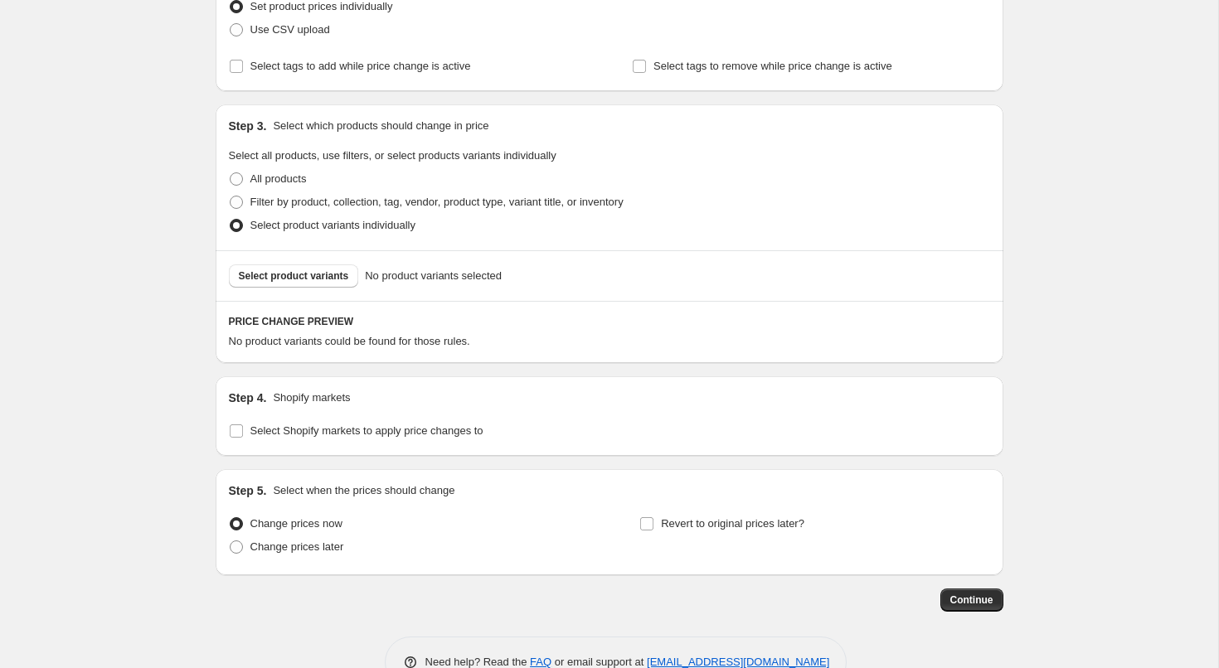
scroll to position [251, 0]
click at [305, 262] on div "Select product variants No product variants selected" at bounding box center [610, 275] width 788 height 51
click at [303, 275] on span "Select product variants" at bounding box center [294, 275] width 110 height 13
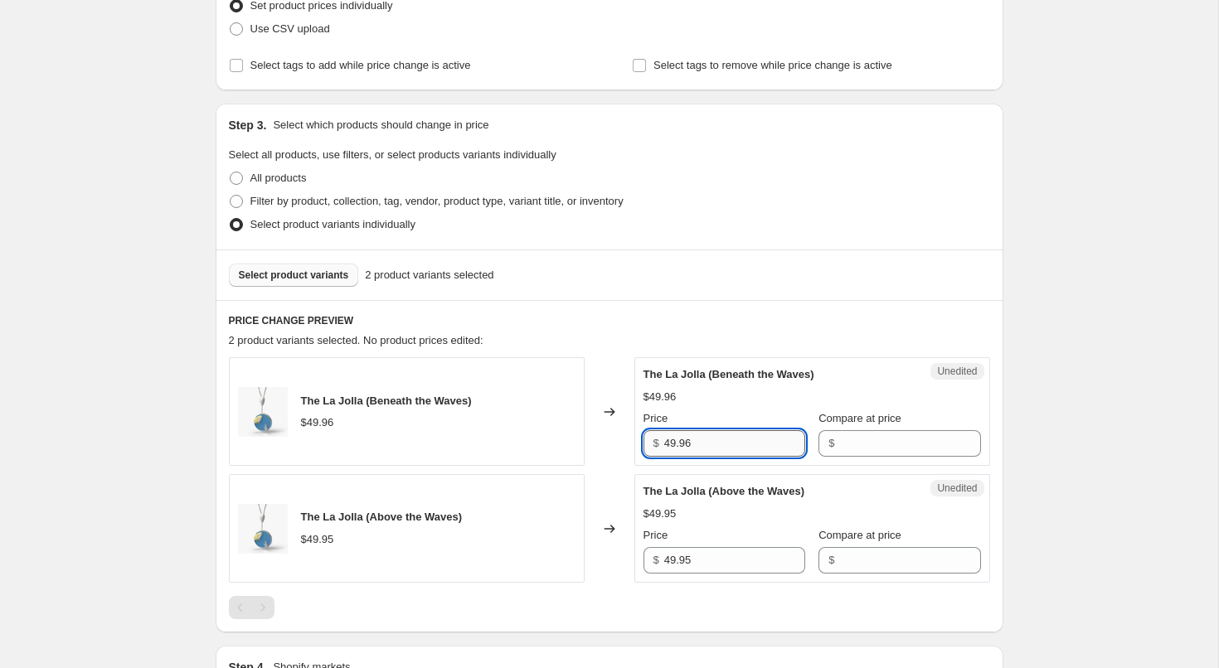
click at [709, 447] on input "49.96" at bounding box center [734, 443] width 141 height 27
type input "49.95"
click at [171, 481] on div "Create new price change job. This page is ready Create new price change job Dra…" at bounding box center [609, 366] width 1218 height 1234
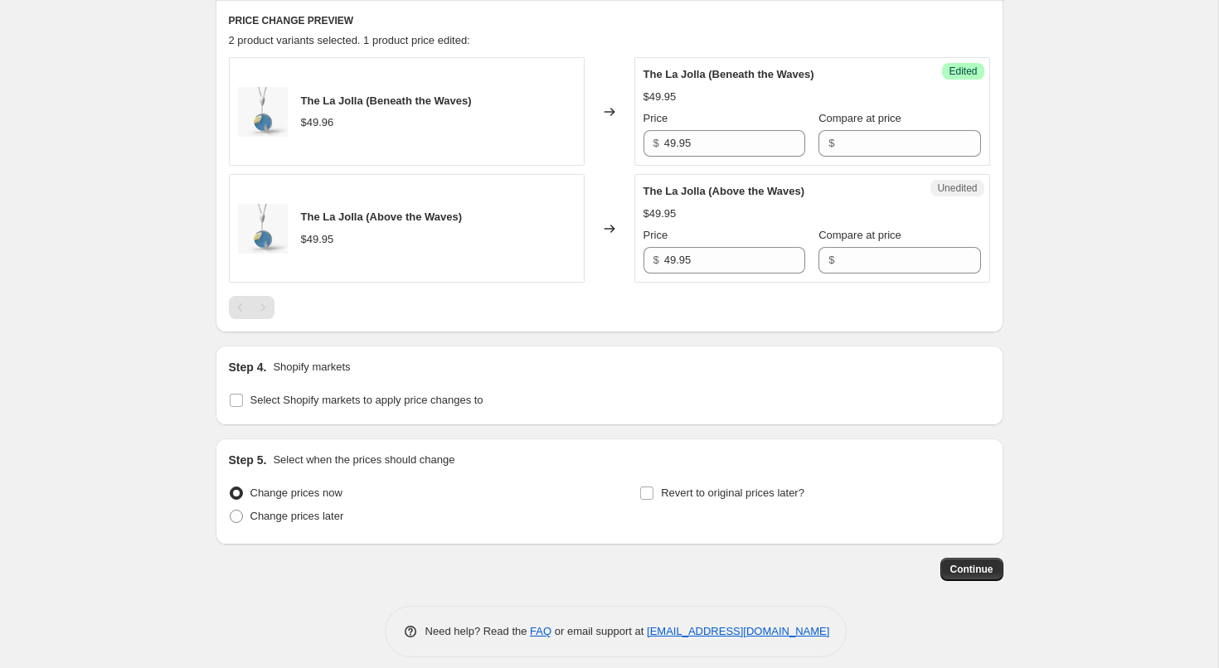
scroll to position [552, 0]
click at [294, 400] on span "Select Shopify markets to apply price changes to" at bounding box center [366, 399] width 233 height 12
click at [243, 400] on input "Select Shopify markets to apply price changes to" at bounding box center [236, 399] width 13 height 13
checkbox input "true"
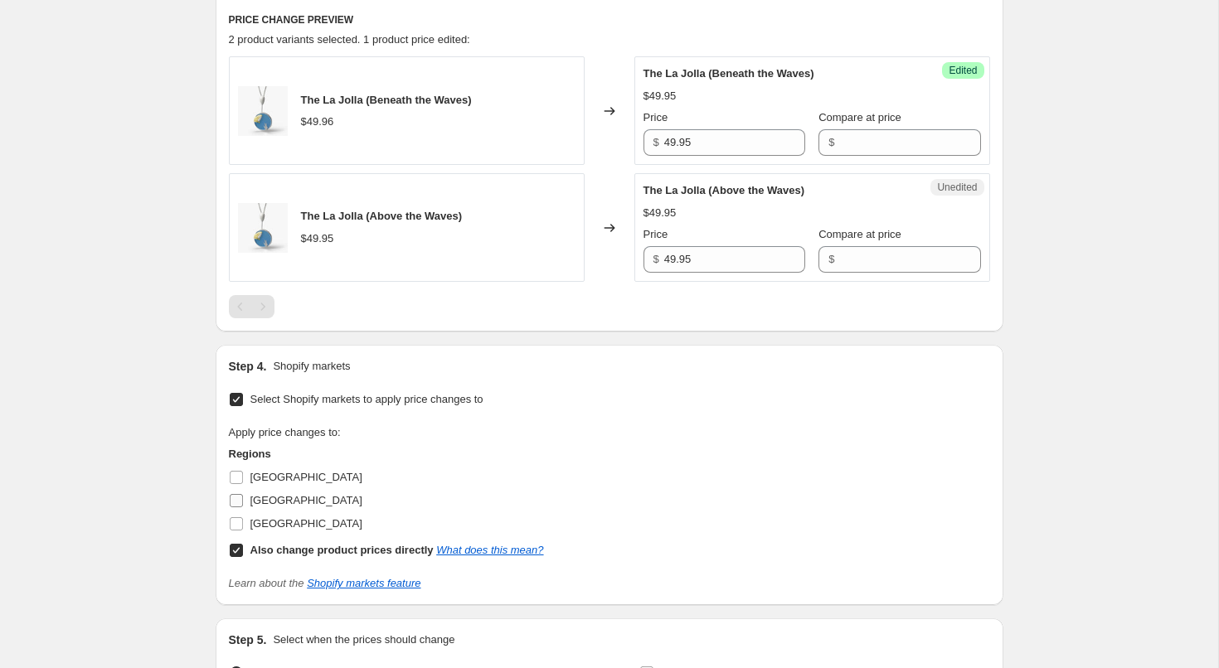
click at [270, 506] on span "[GEOGRAPHIC_DATA]" at bounding box center [306, 500] width 112 height 12
click at [243, 506] on input "[GEOGRAPHIC_DATA]" at bounding box center [236, 500] width 13 height 13
checkbox input "true"
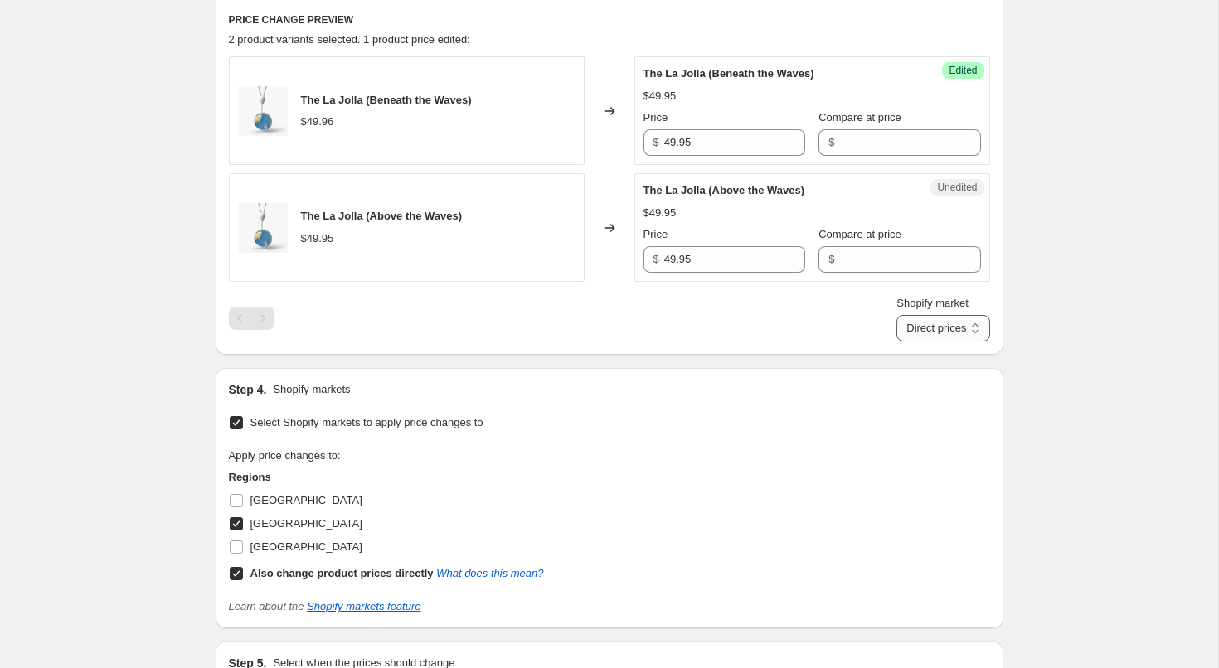
click at [937, 319] on select "Direct prices [GEOGRAPHIC_DATA]" at bounding box center [942, 328] width 93 height 27
select select "13713080540"
click at [896, 342] on select "Direct prices [GEOGRAPHIC_DATA]" at bounding box center [942, 328] width 93 height 27
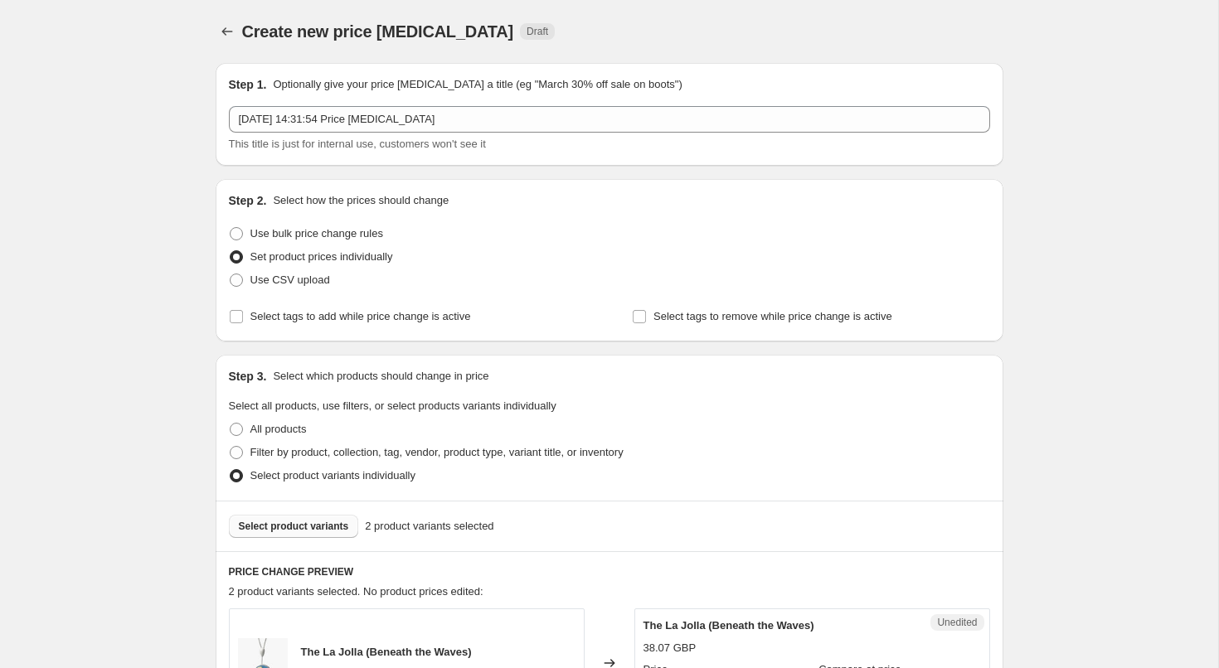
scroll to position [769, 0]
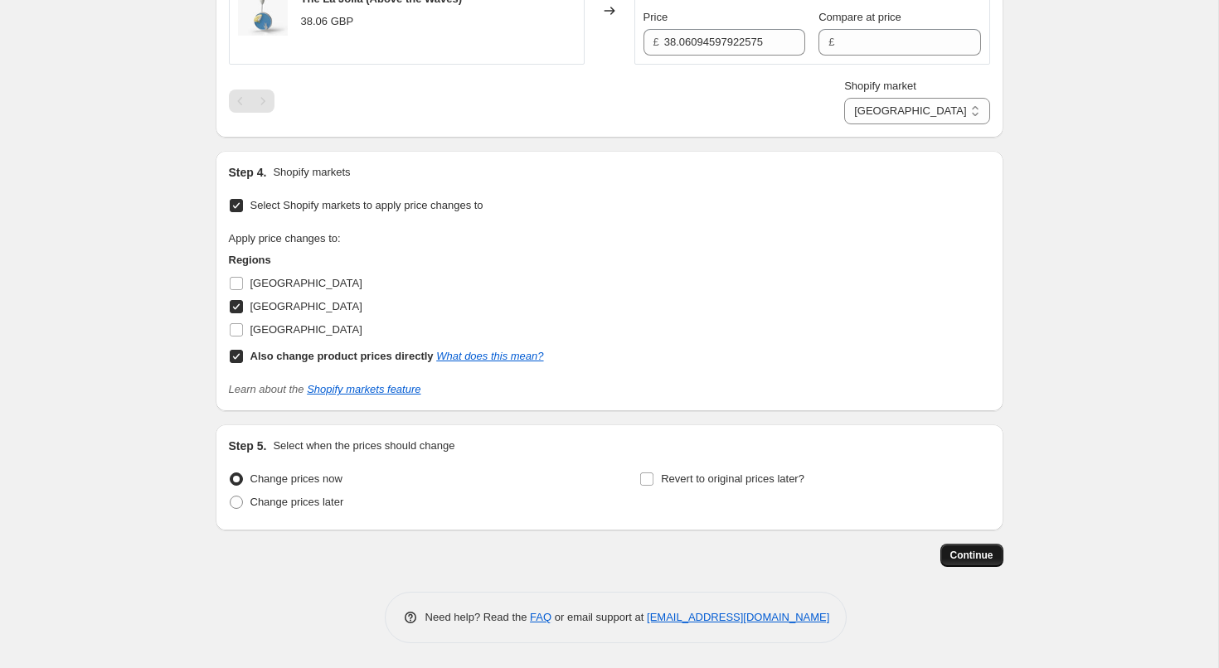
click at [978, 556] on span "Continue" at bounding box center [971, 555] width 43 height 13
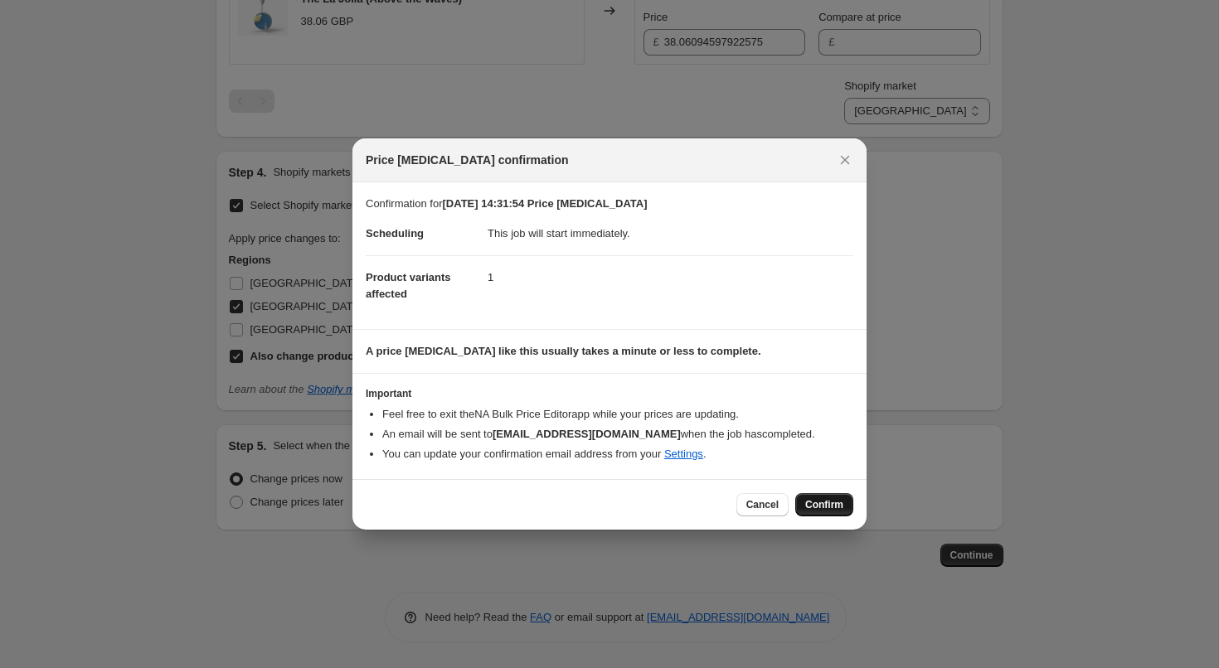
click at [817, 506] on span "Confirm" at bounding box center [824, 504] width 38 height 13
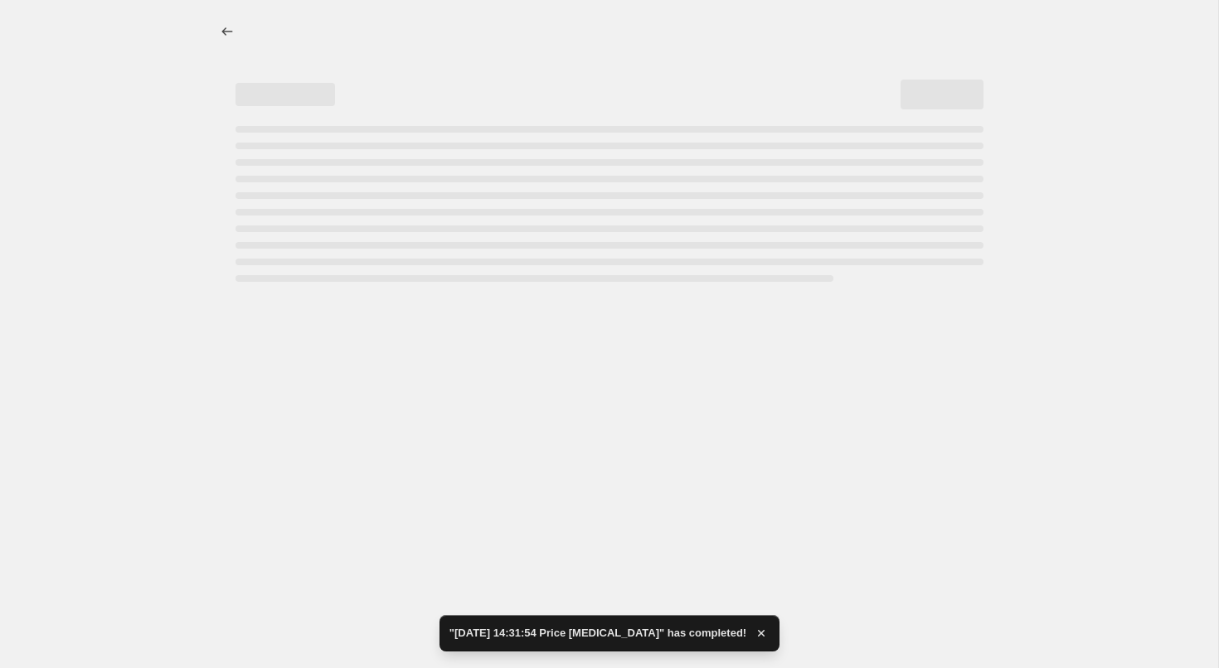
select select "13713080540"
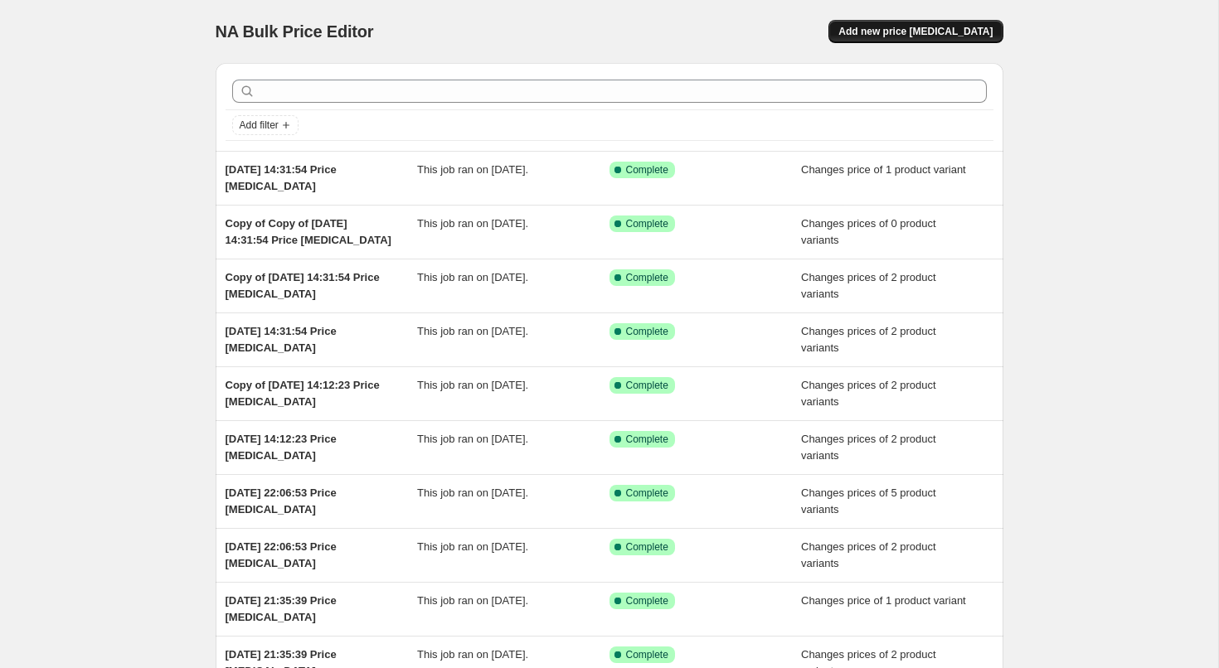
click at [941, 30] on span "Add new price [MEDICAL_DATA]" at bounding box center [915, 31] width 154 height 13
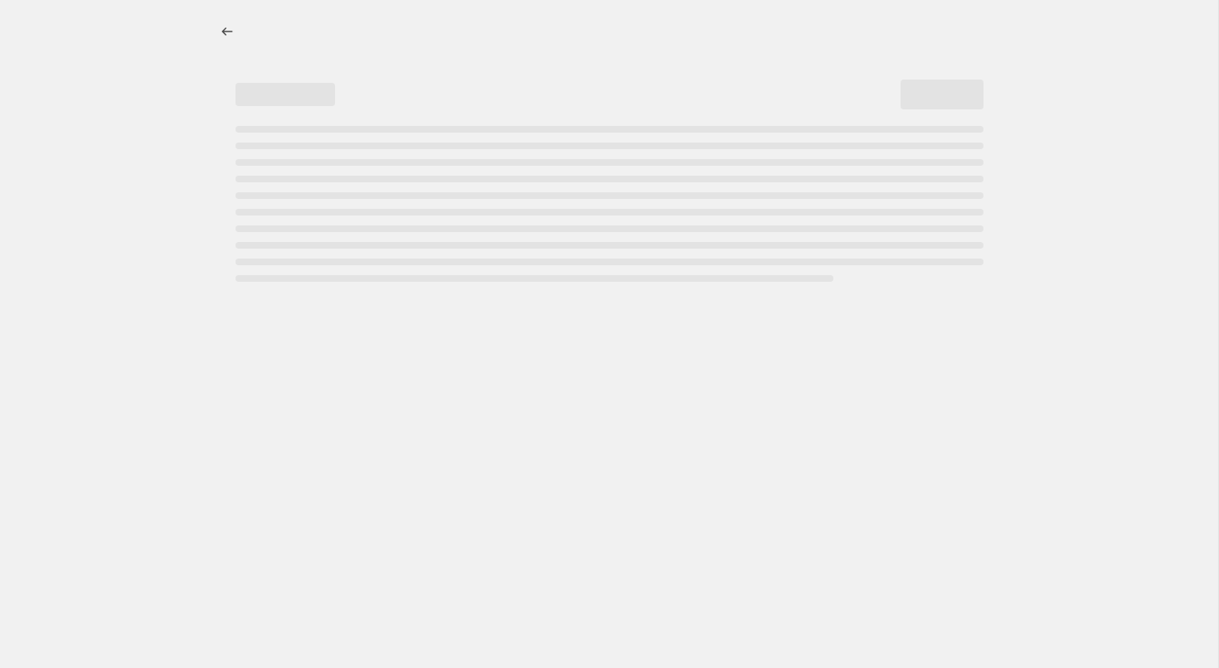
select select "percentage"
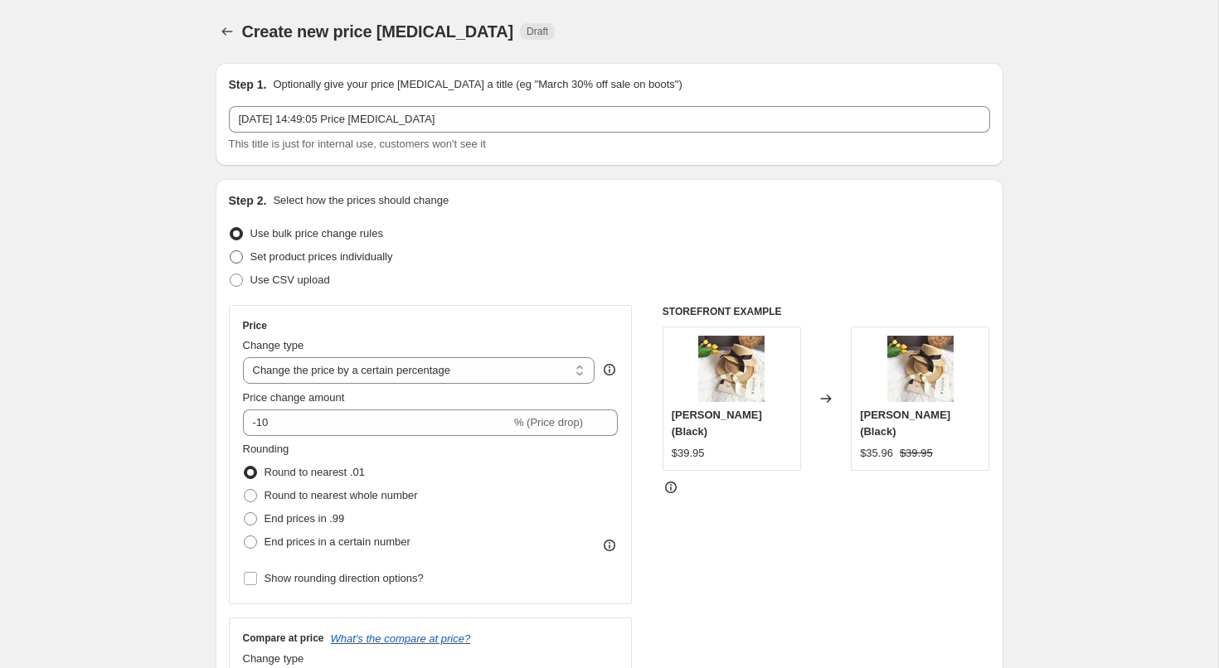
click at [308, 255] on span "Set product prices individually" at bounding box center [321, 256] width 143 height 12
click at [230, 251] on input "Set product prices individually" at bounding box center [230, 250] width 1 height 1
radio input "true"
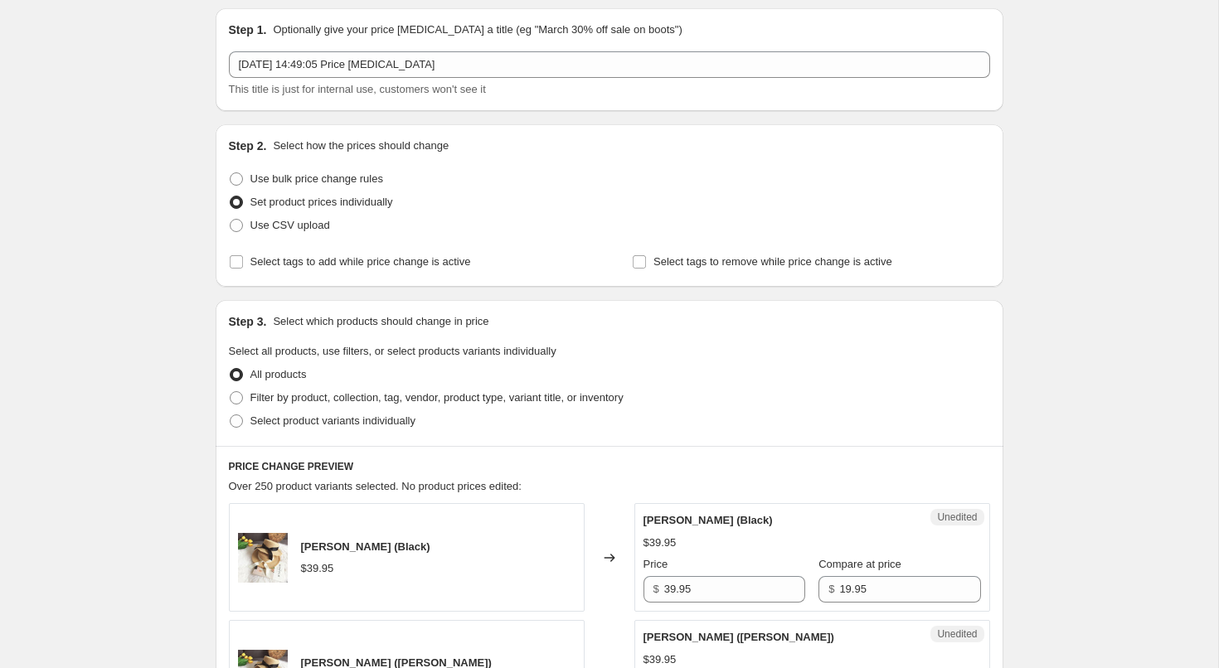
scroll to position [57, 0]
click at [365, 415] on span "Select product variants individually" at bounding box center [332, 418] width 165 height 12
click at [230, 413] on input "Select product variants individually" at bounding box center [230, 412] width 1 height 1
radio input "true"
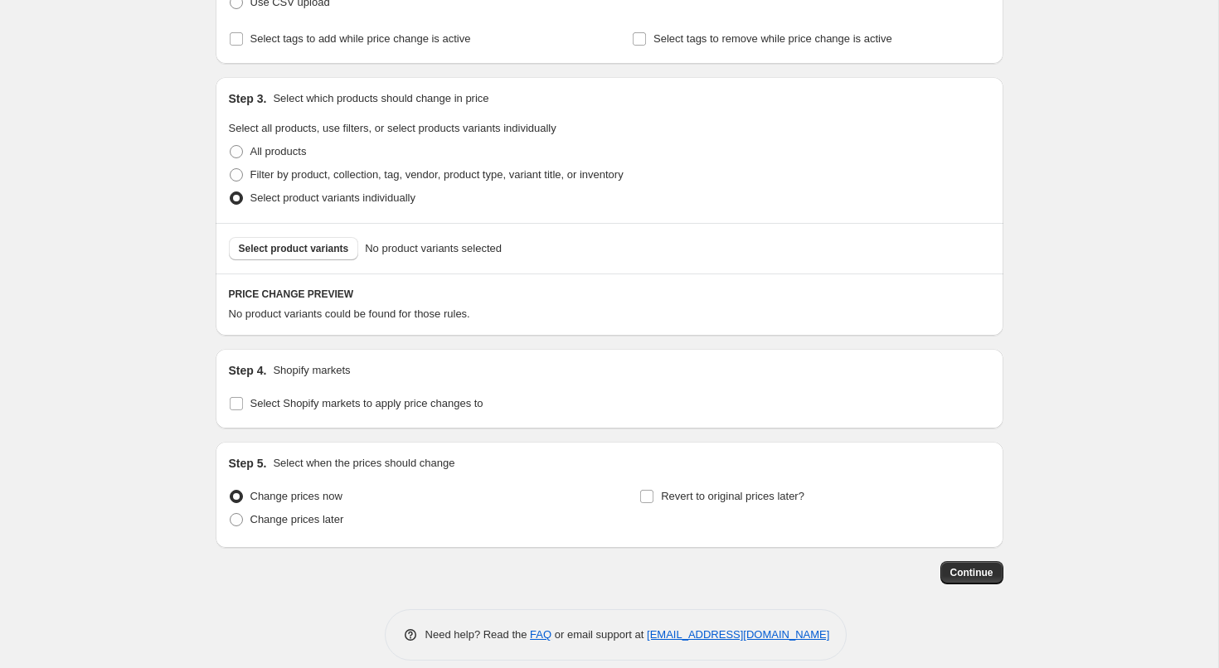
scroll to position [286, 0]
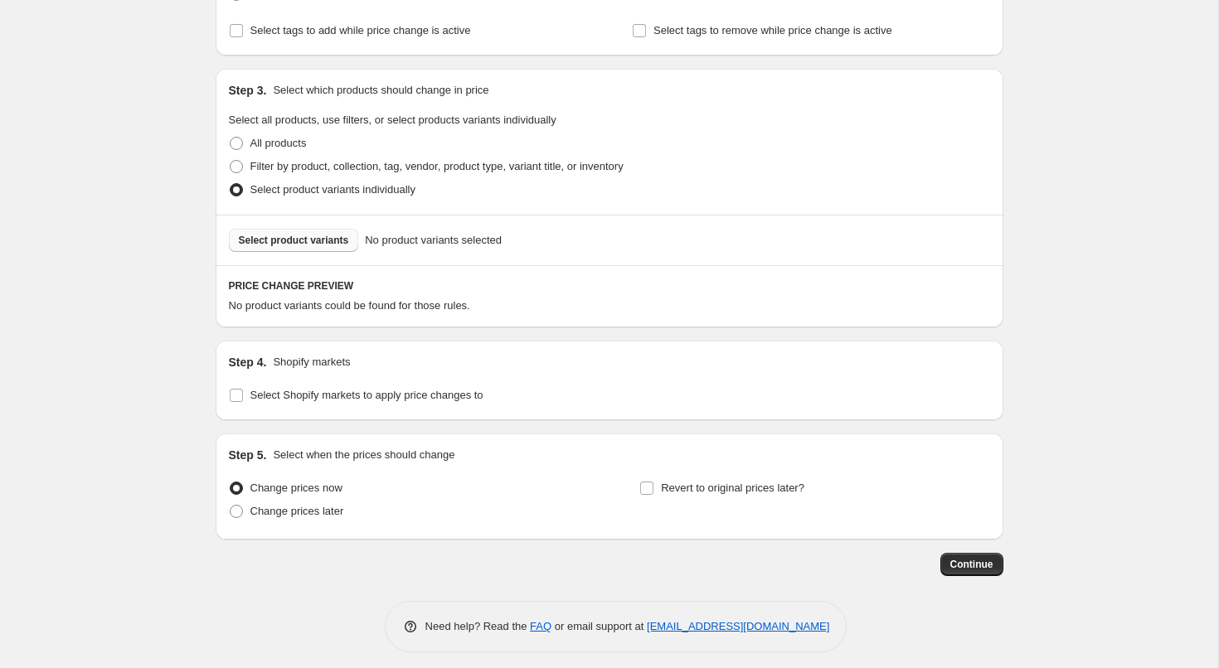
click at [285, 248] on button "Select product variants" at bounding box center [294, 240] width 130 height 23
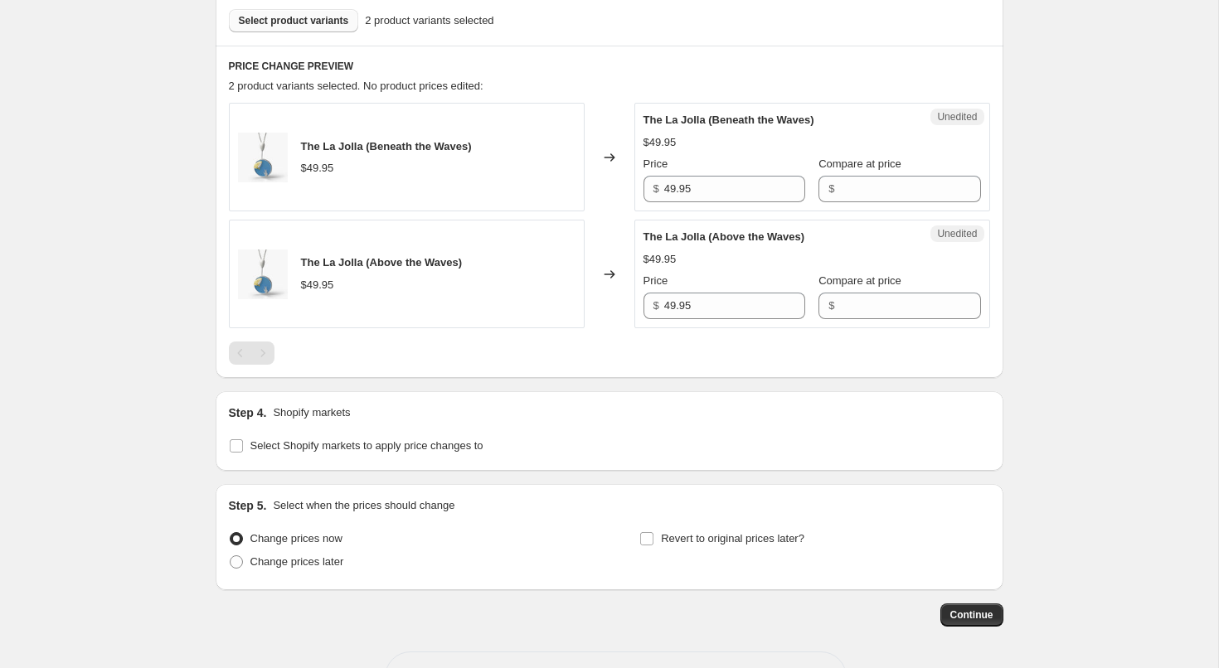
scroll to position [498, 0]
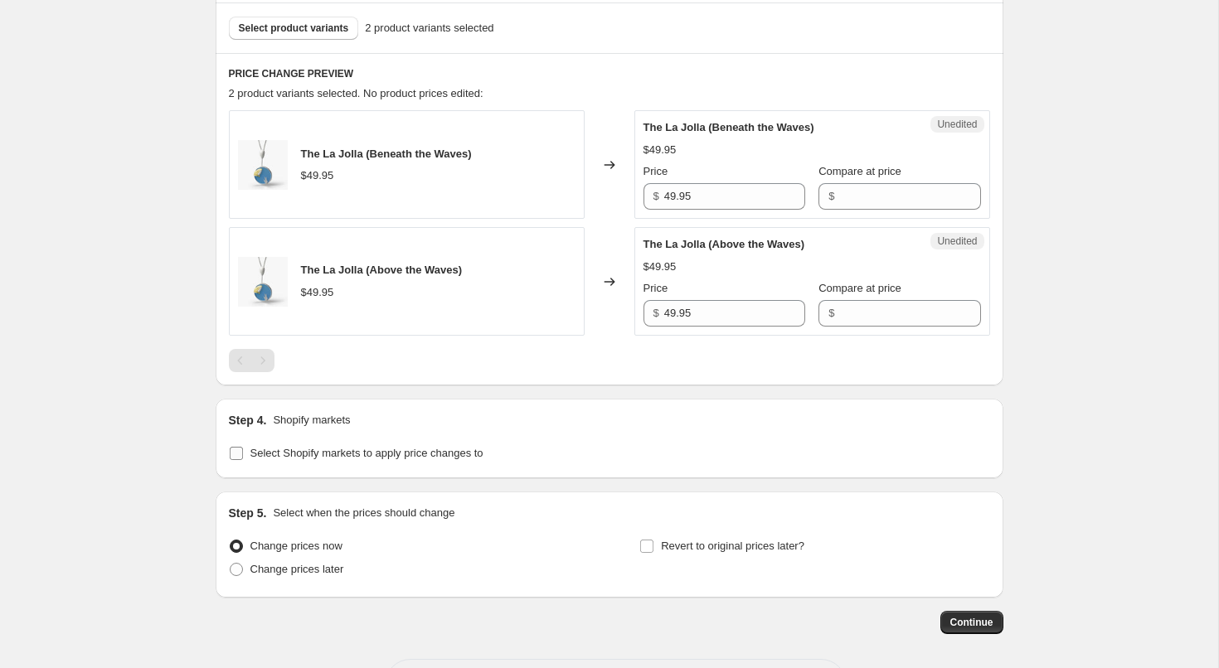
click at [371, 448] on span "Select Shopify markets to apply price changes to" at bounding box center [366, 453] width 233 height 12
click at [243, 448] on input "Select Shopify markets to apply price changes to" at bounding box center [236, 453] width 13 height 13
checkbox input "true"
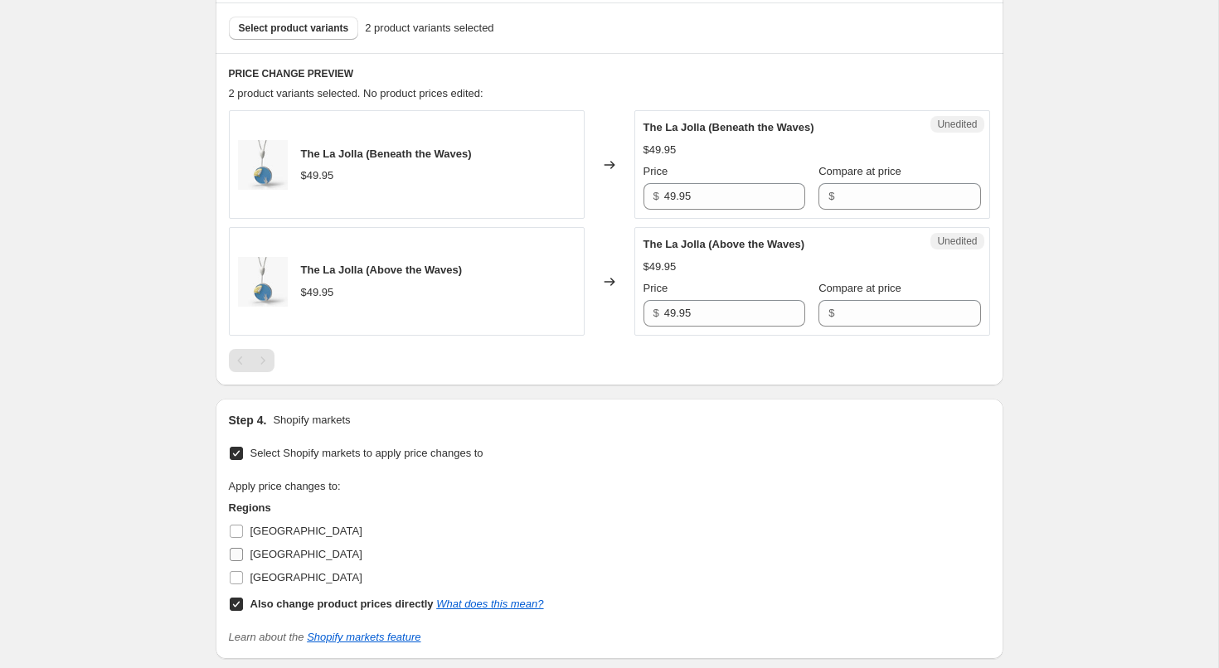
click at [281, 557] on span "[GEOGRAPHIC_DATA]" at bounding box center [306, 554] width 112 height 12
click at [243, 557] on input "[GEOGRAPHIC_DATA]" at bounding box center [236, 554] width 13 height 13
checkbox input "true"
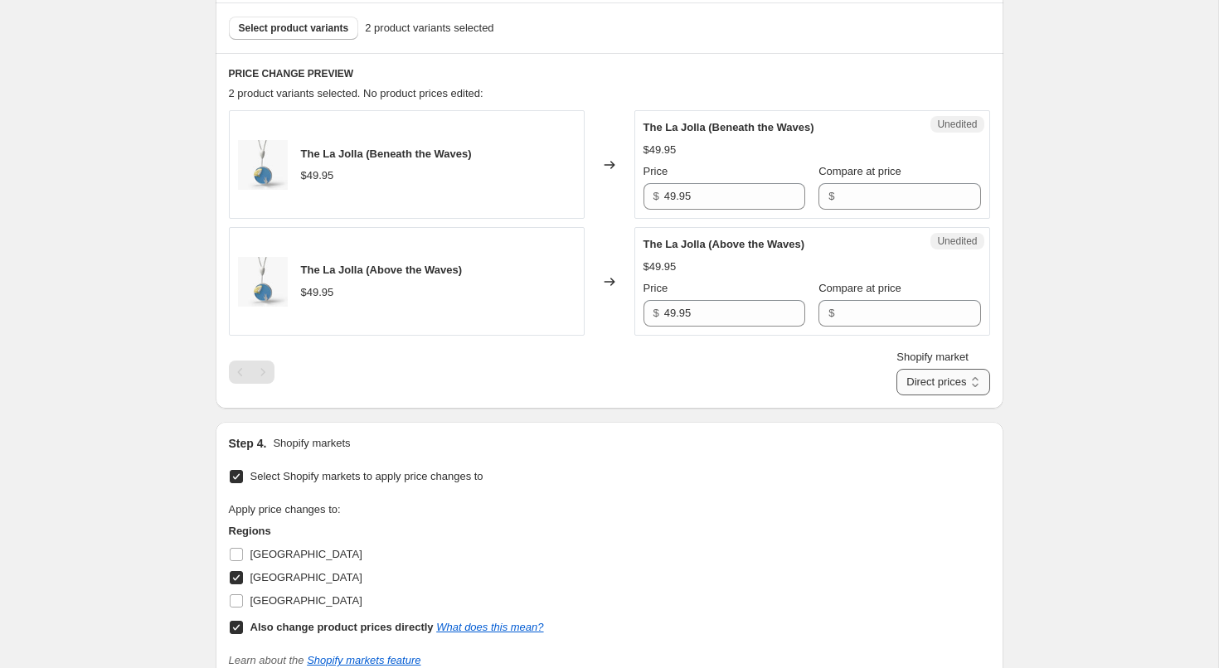
click at [976, 382] on select "Direct prices [GEOGRAPHIC_DATA]" at bounding box center [942, 382] width 93 height 27
select select "13713080540"
click at [896, 395] on select "Direct prices [GEOGRAPHIC_DATA]" at bounding box center [942, 382] width 93 height 27
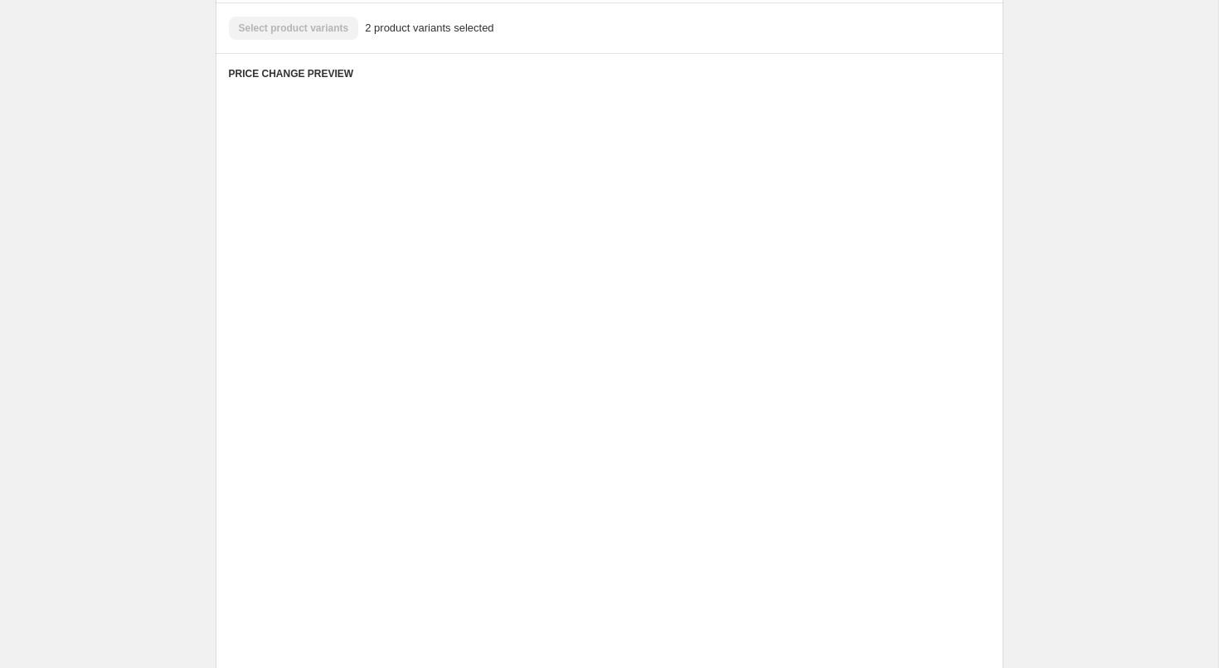
scroll to position [494, 0]
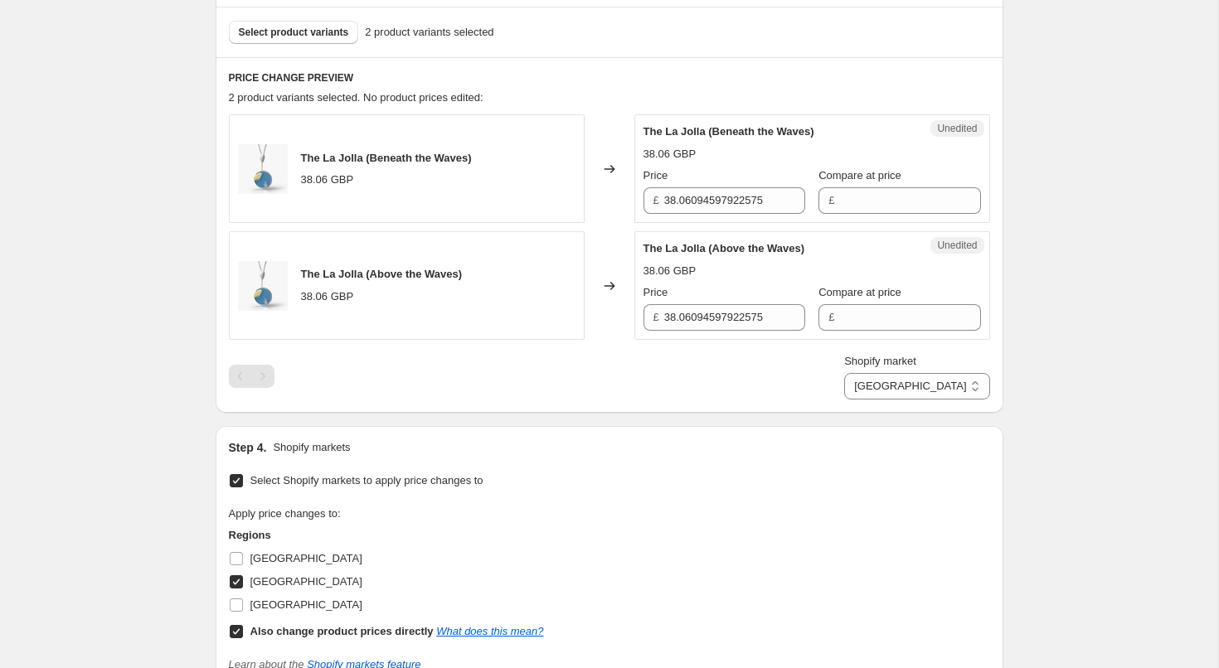
click at [684, 185] on div "Price £ 38.06094597922575" at bounding box center [724, 190] width 162 height 46
click at [684, 201] on input "38.06094597922575" at bounding box center [734, 200] width 141 height 27
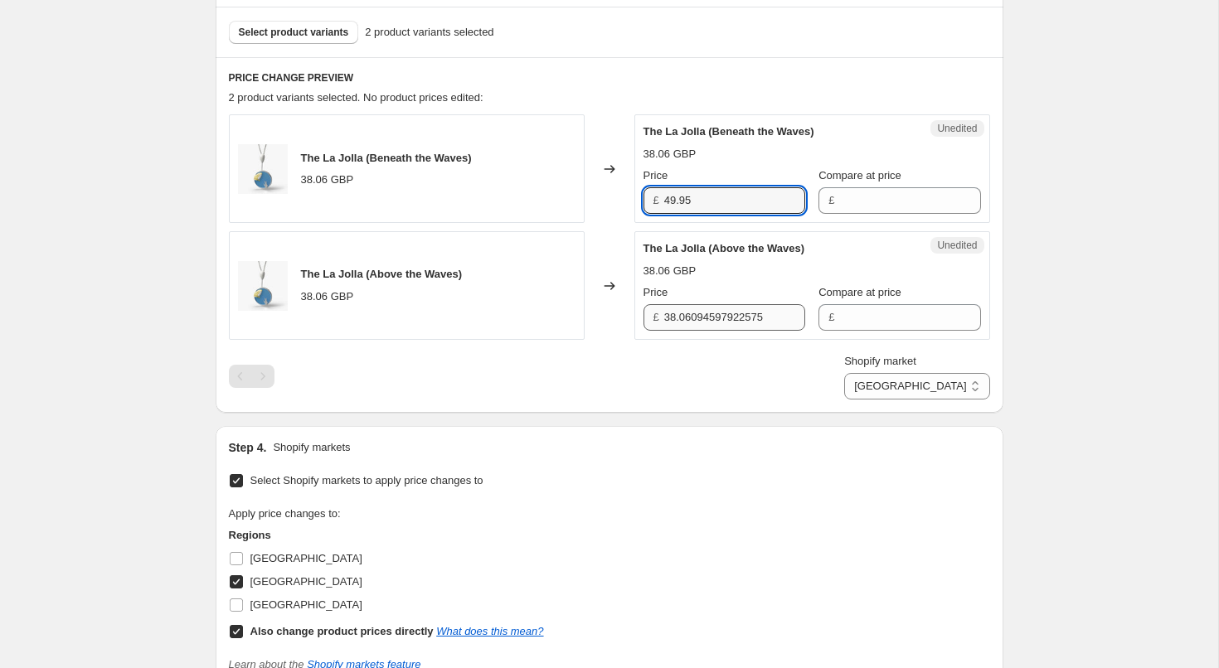
type input "49.95"
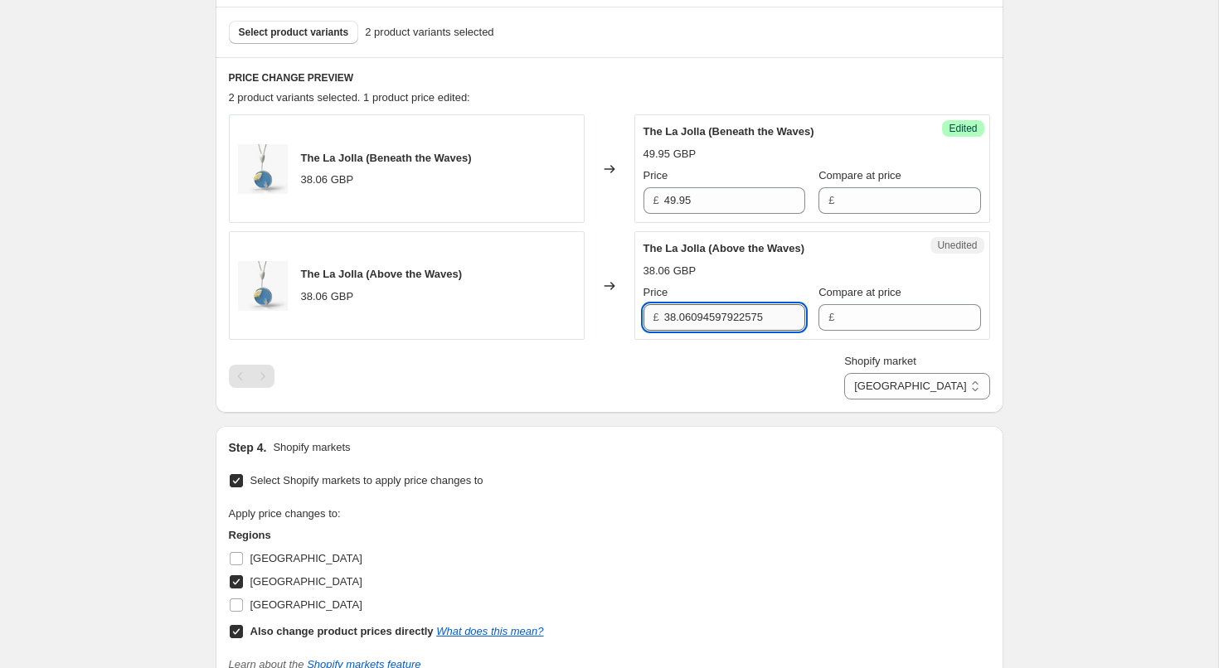
click at [677, 318] on input "38.06094597922575" at bounding box center [734, 317] width 141 height 27
type input "49.95"
click at [1031, 299] on div "Create new price change job. This page is ready Create new price change job Dra…" at bounding box center [609, 225] width 1218 height 1438
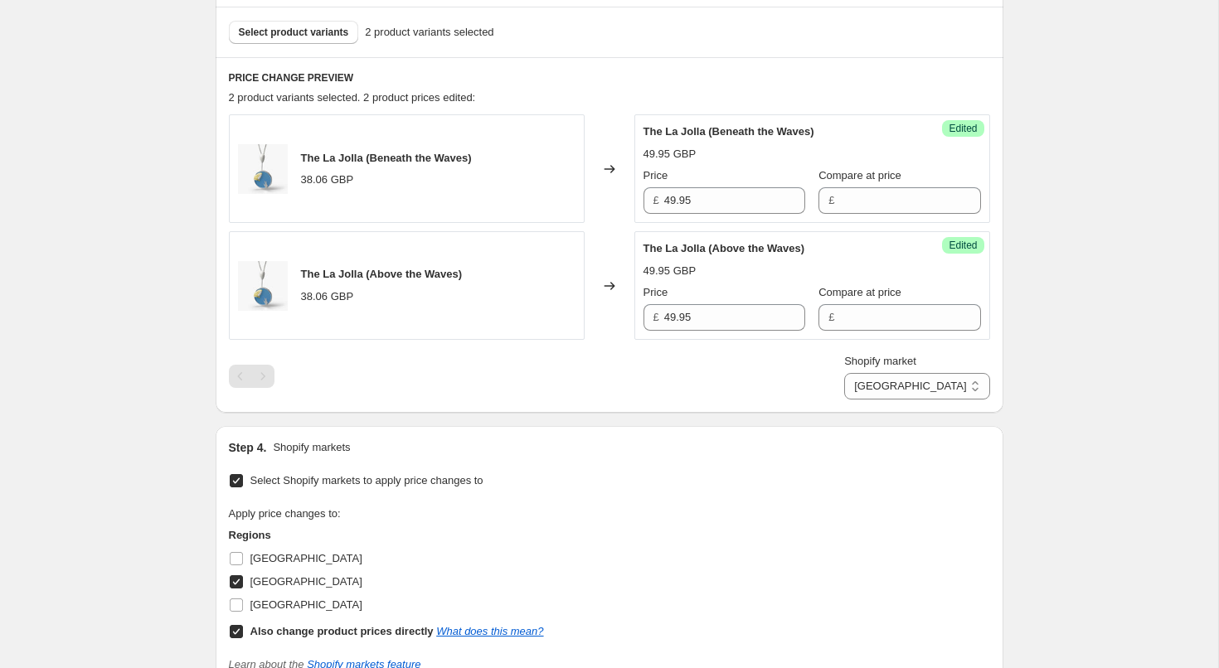
scroll to position [769, 0]
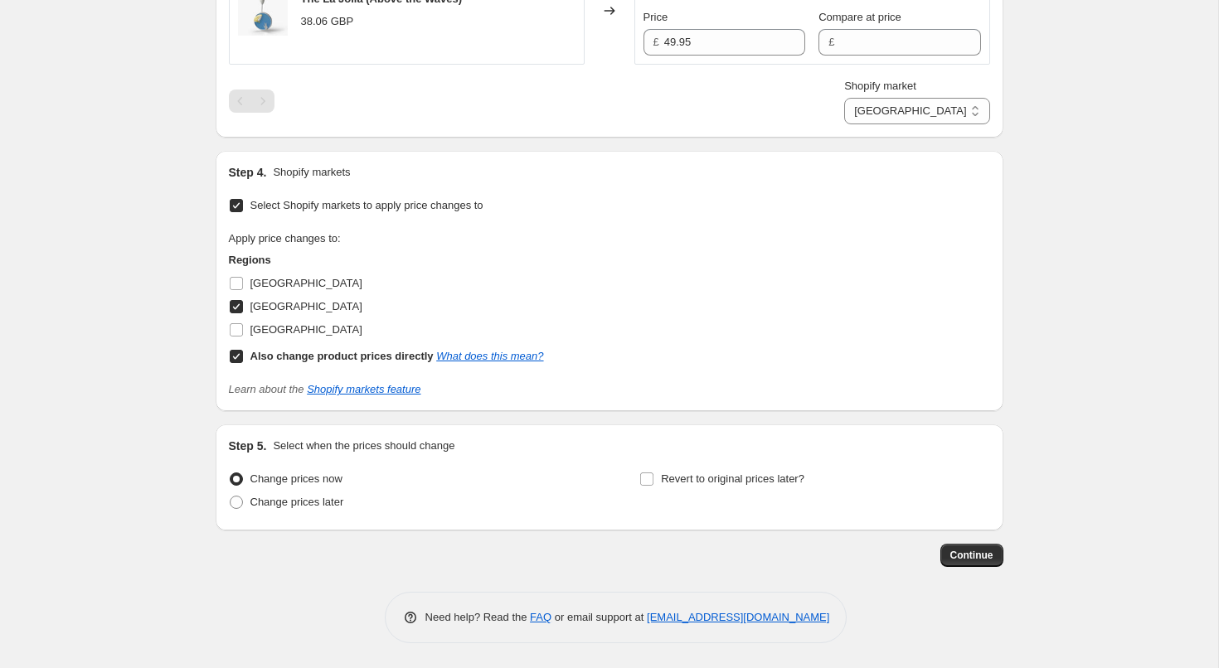
click at [963, 551] on span "Continue" at bounding box center [971, 555] width 43 height 13
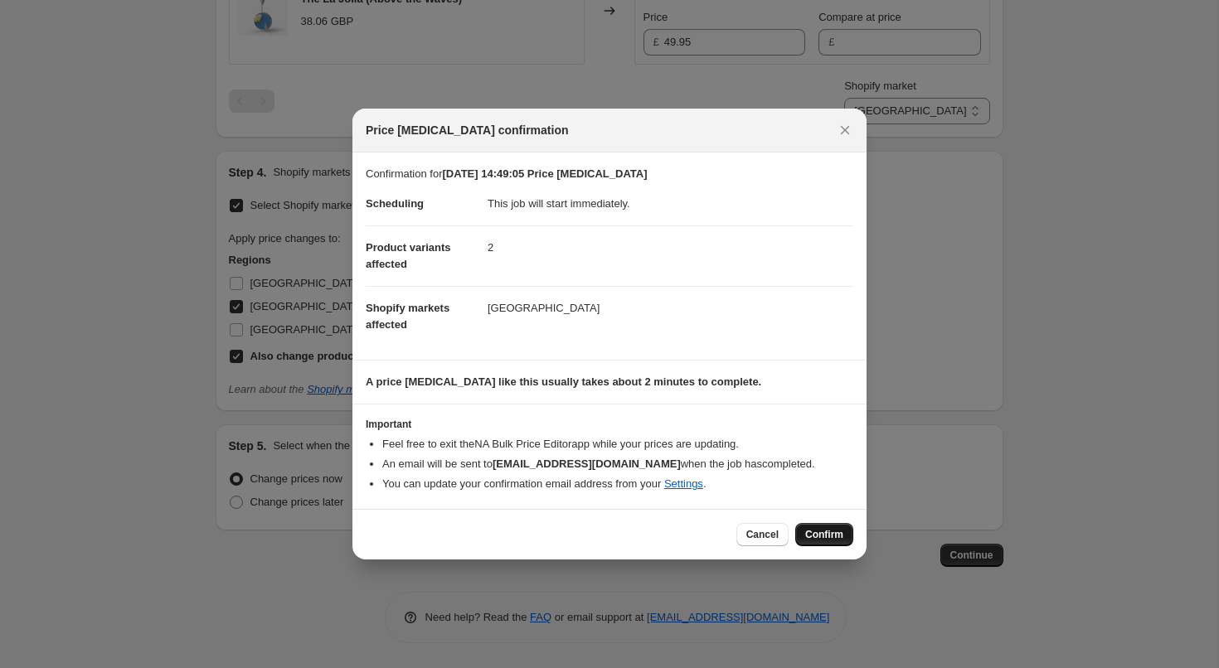
click at [839, 533] on span "Confirm" at bounding box center [824, 534] width 38 height 13
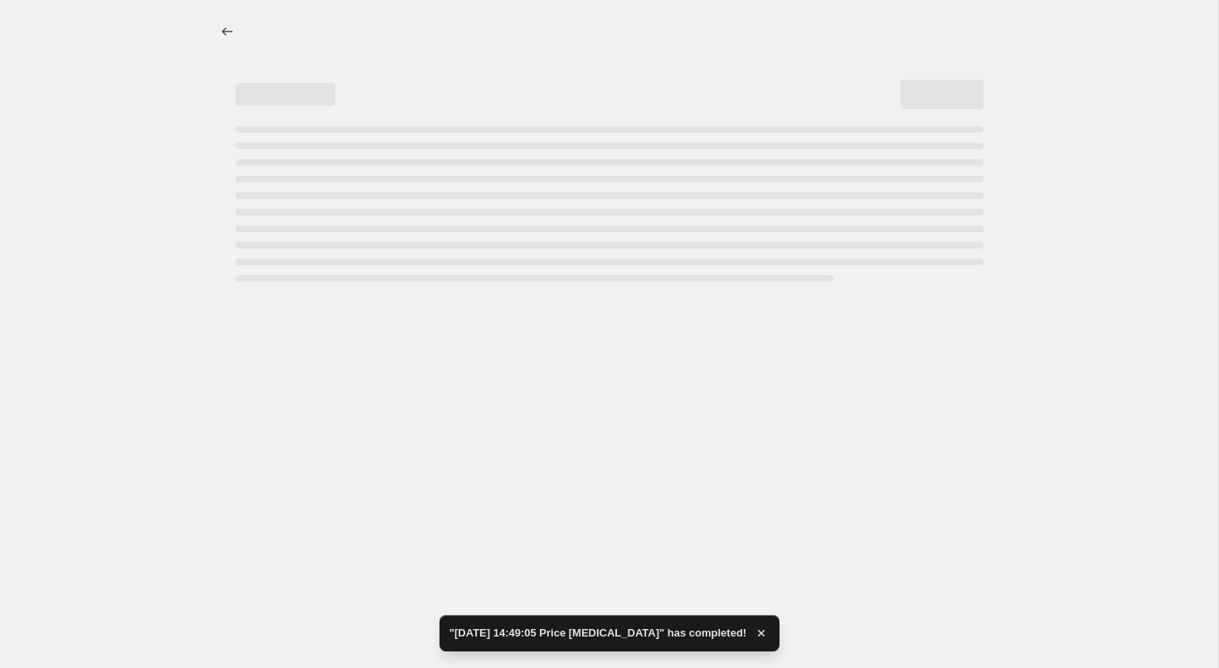
select select "13713080540"
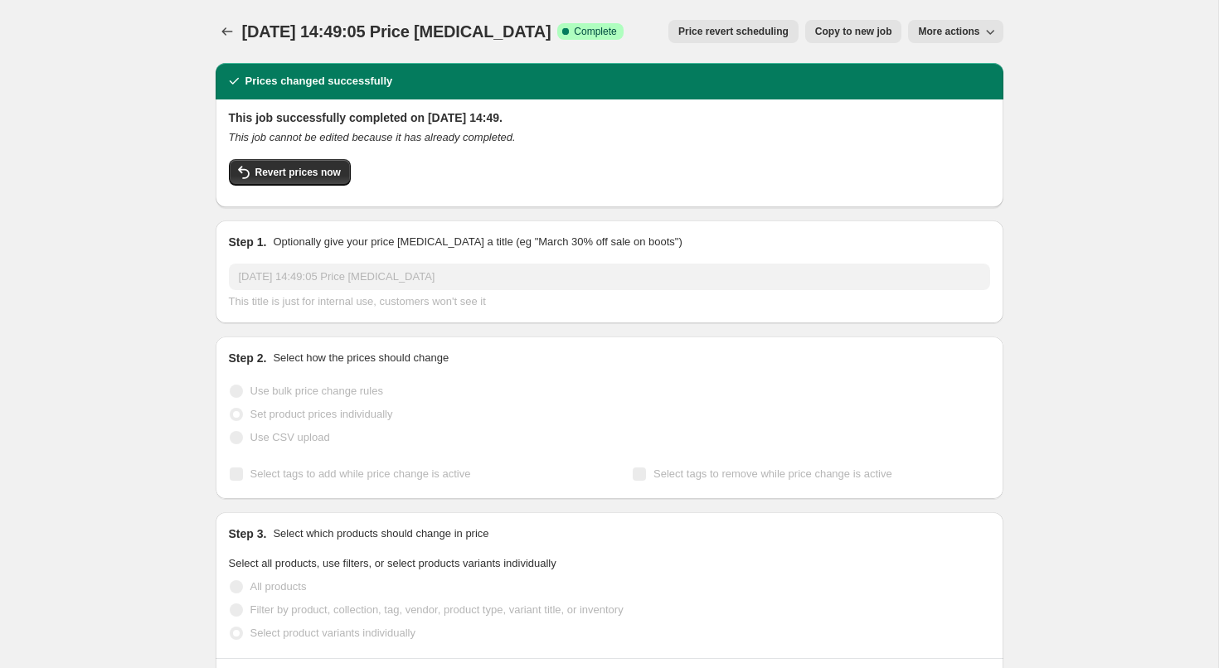
click at [846, 31] on span "Copy to new job" at bounding box center [853, 31] width 77 height 13
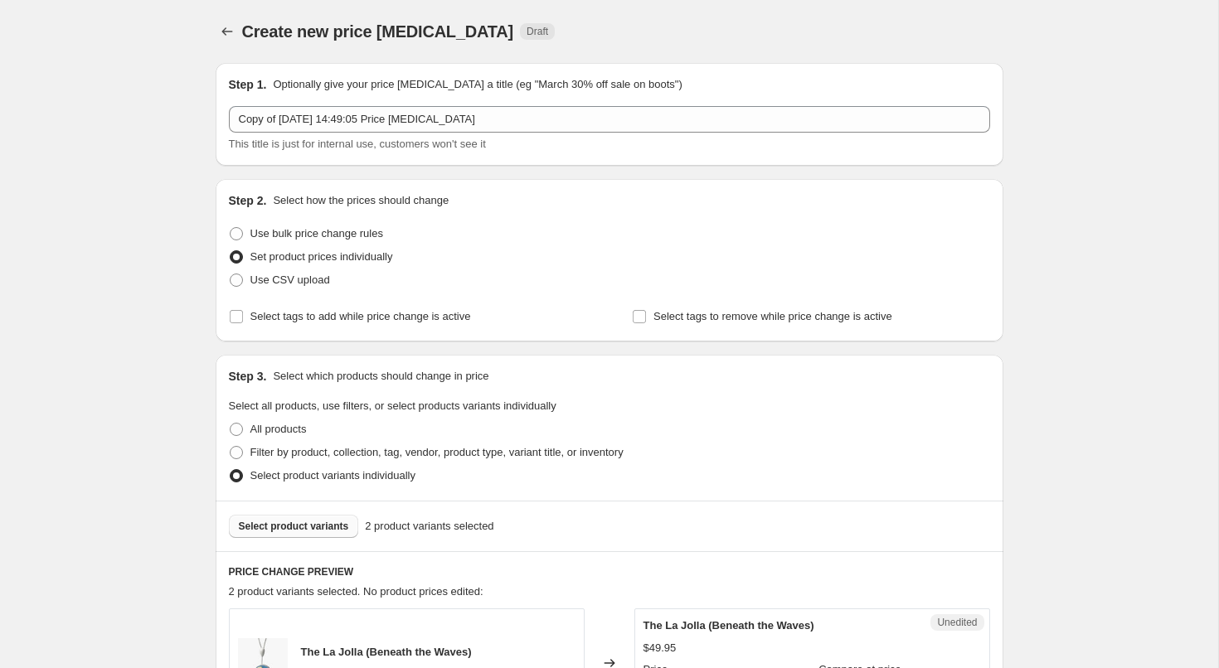
click at [276, 537] on button "Select product variants" at bounding box center [294, 526] width 130 height 23
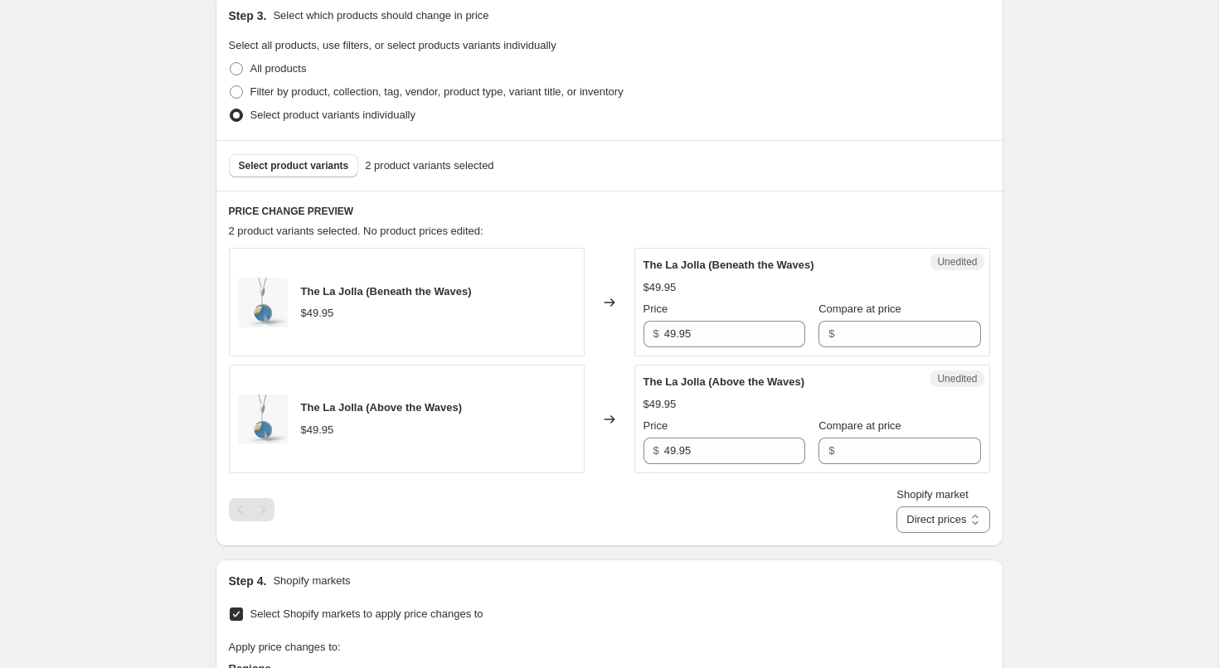
scroll to position [445, 0]
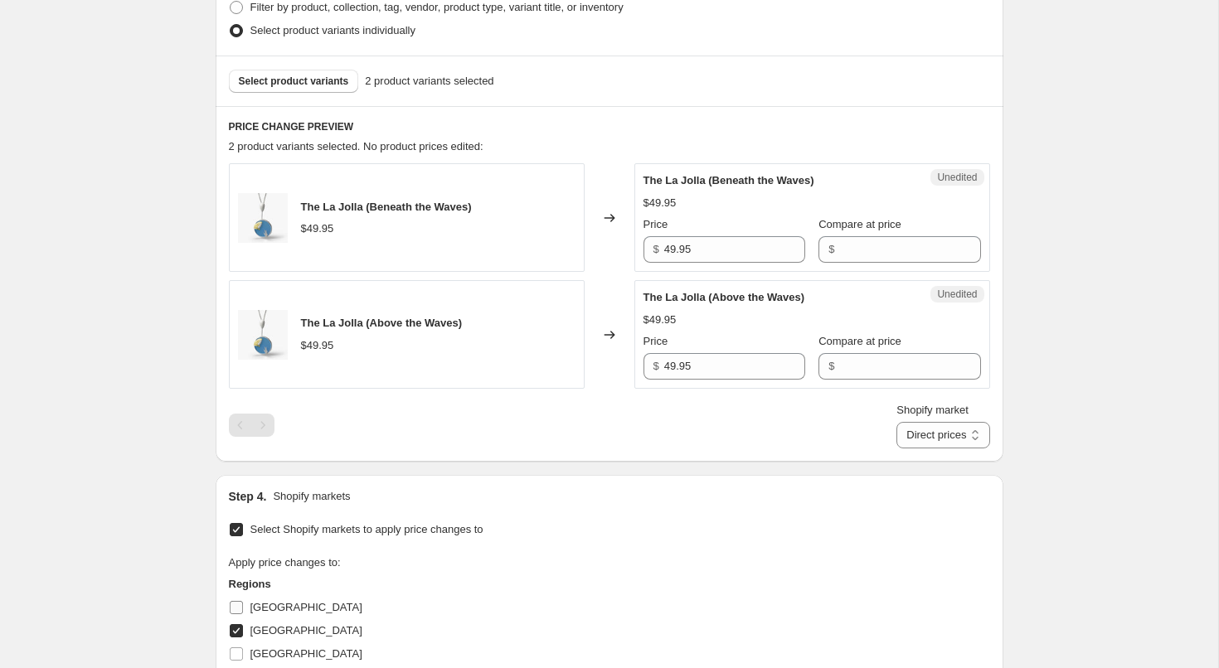
click at [241, 607] on input "[GEOGRAPHIC_DATA]" at bounding box center [236, 607] width 13 height 13
checkbox input "true"
click at [244, 625] on label "[GEOGRAPHIC_DATA]" at bounding box center [295, 630] width 133 height 23
click at [243, 625] on input "[GEOGRAPHIC_DATA]" at bounding box center [236, 630] width 13 height 13
checkbox input "false"
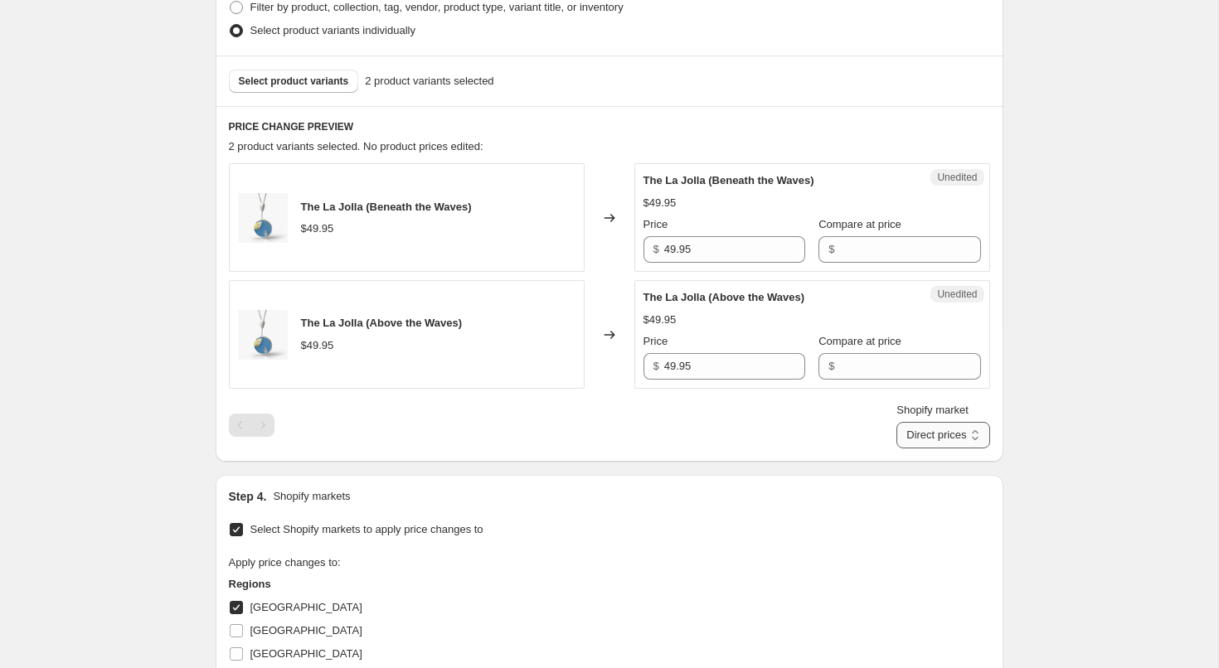
click at [943, 445] on select "Direct prices [GEOGRAPHIC_DATA]" at bounding box center [942, 435] width 93 height 27
select select "13689618652"
click at [912, 449] on select "Direct prices [GEOGRAPHIC_DATA]" at bounding box center [942, 435] width 93 height 27
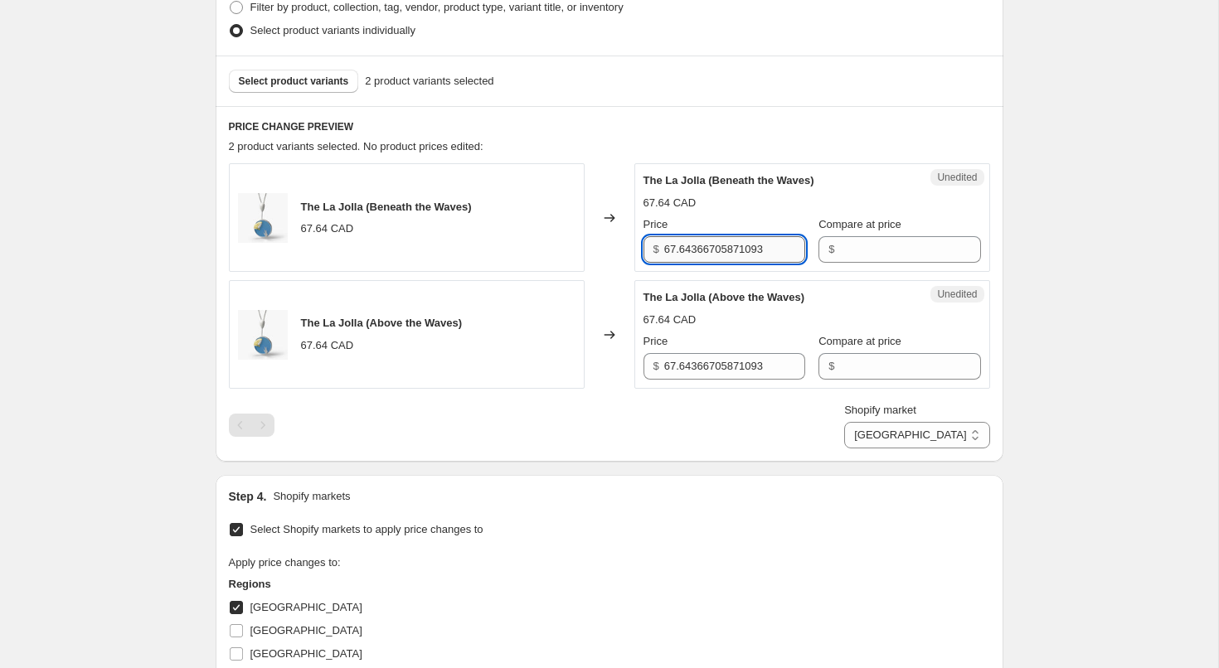
click at [696, 247] on input "67.64366705871093" at bounding box center [734, 249] width 141 height 27
type input "119.95"
click at [677, 353] on input "67.64366705871093" at bounding box center [734, 366] width 141 height 27
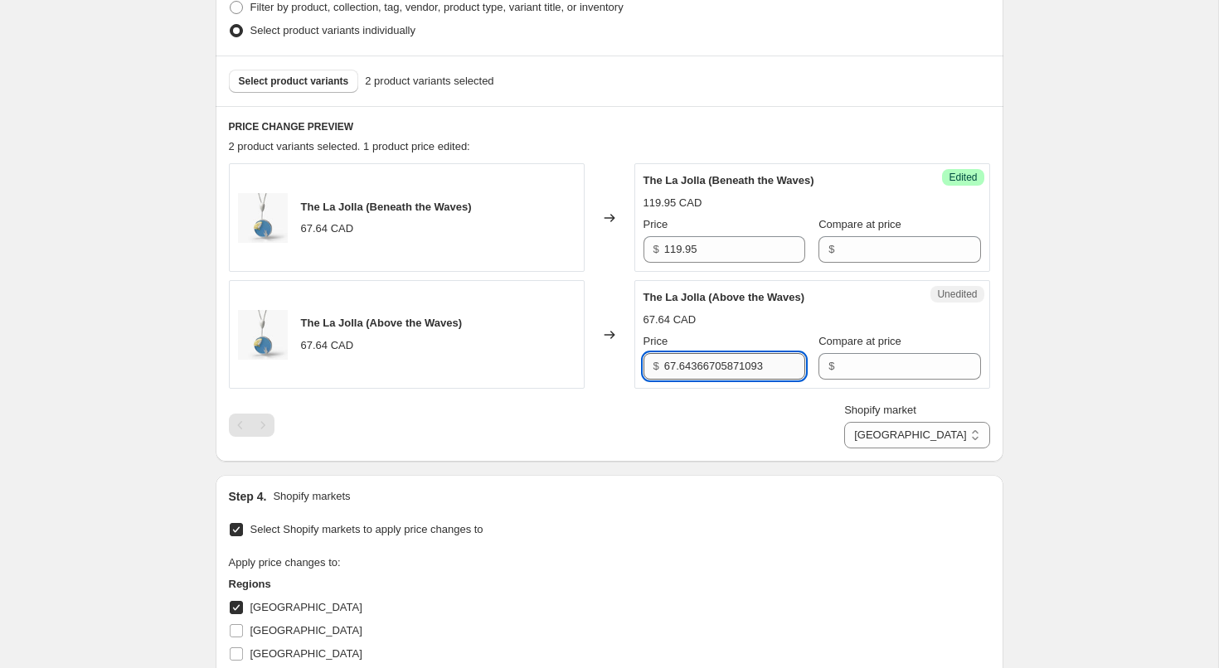
click at [677, 353] on input "67.64366705871093" at bounding box center [734, 366] width 141 height 27
type input "119.95"
click at [680, 468] on div "Step 1. Optionally give your price change job a title (eg "March 30% off sale o…" at bounding box center [602, 248] width 801 height 1287
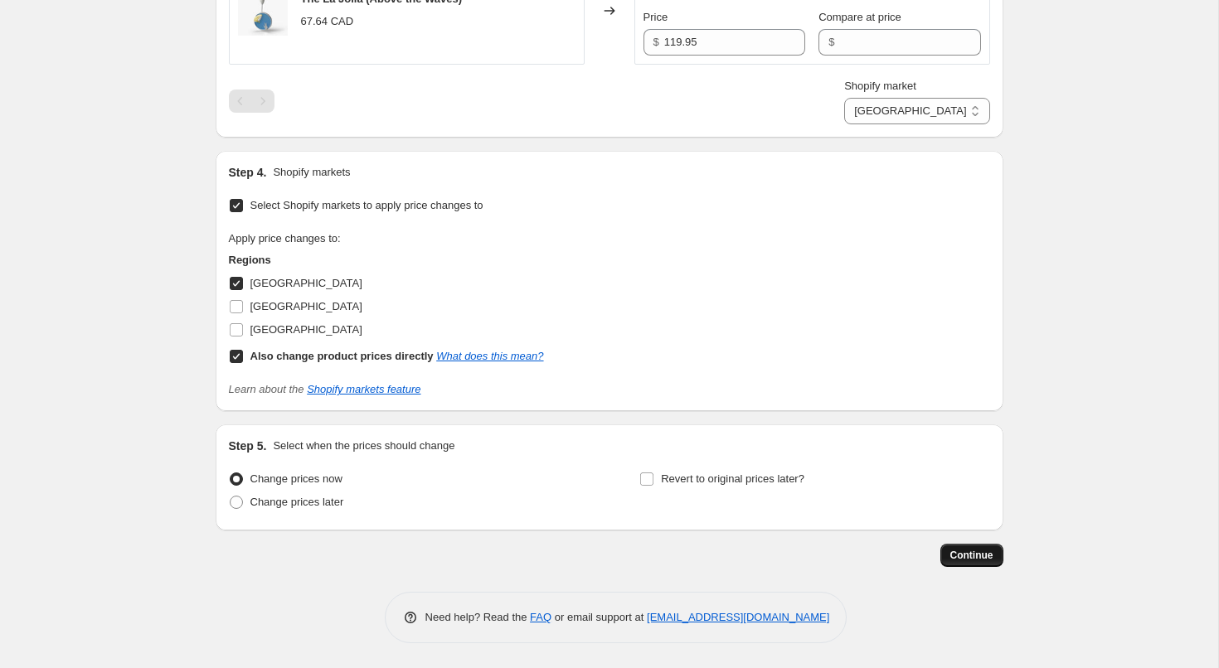
click at [955, 550] on span "Continue" at bounding box center [971, 555] width 43 height 13
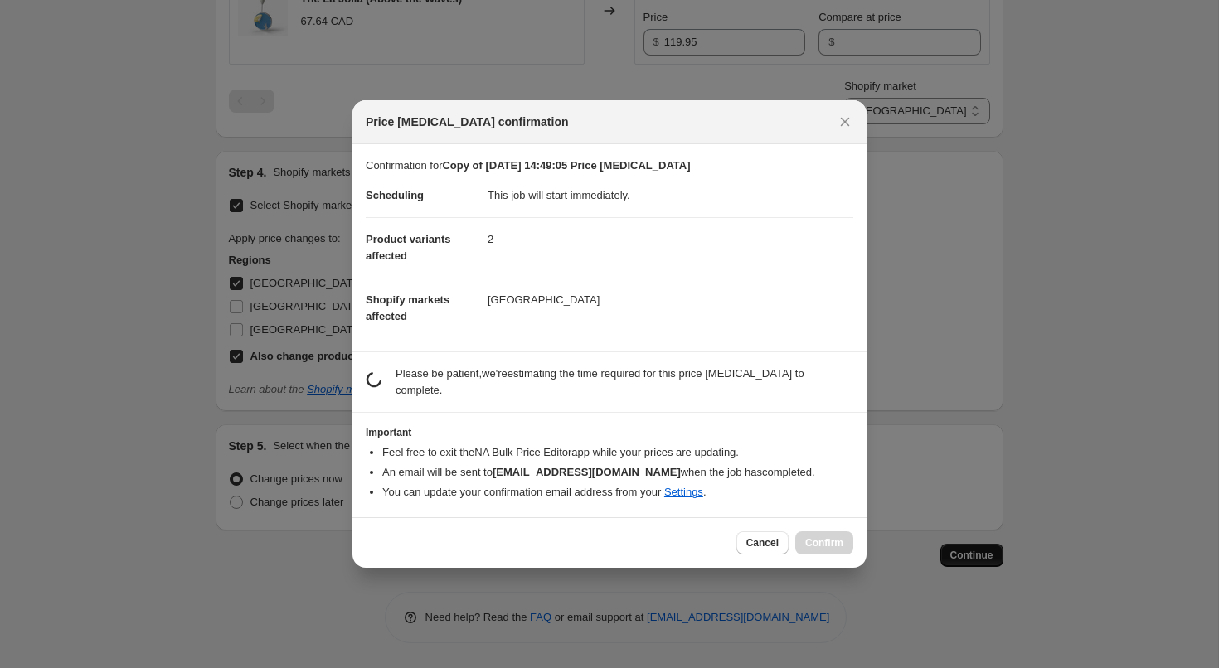
scroll to position [0, 0]
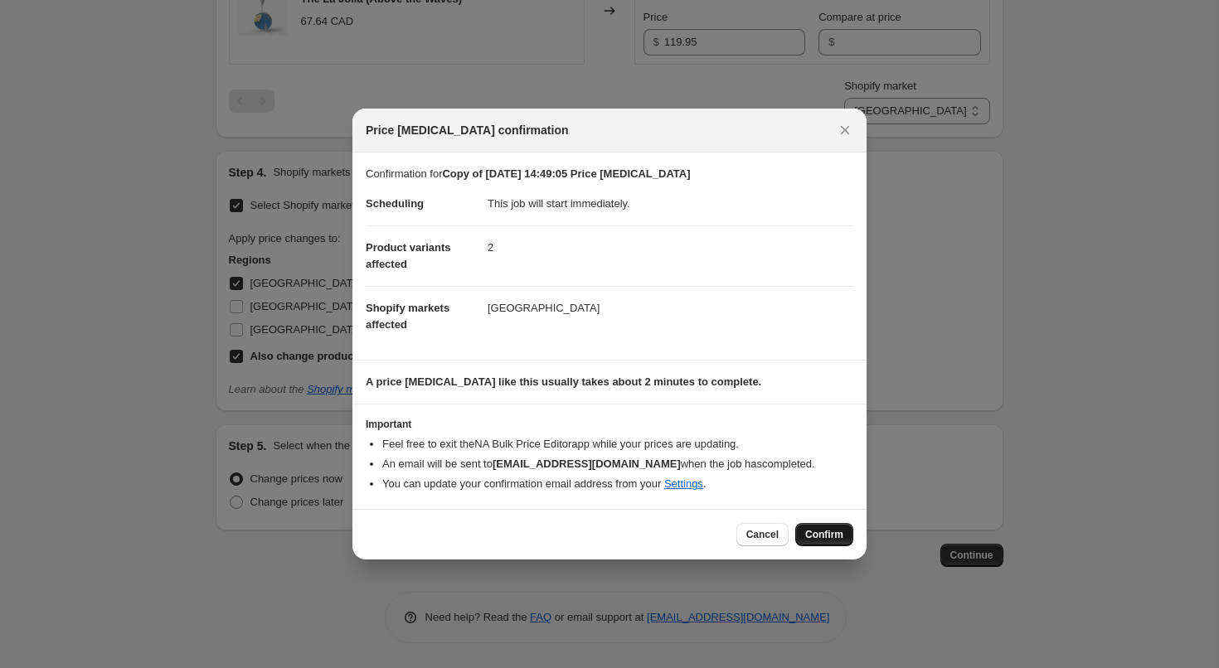
click at [846, 535] on button "Confirm" at bounding box center [824, 534] width 58 height 23
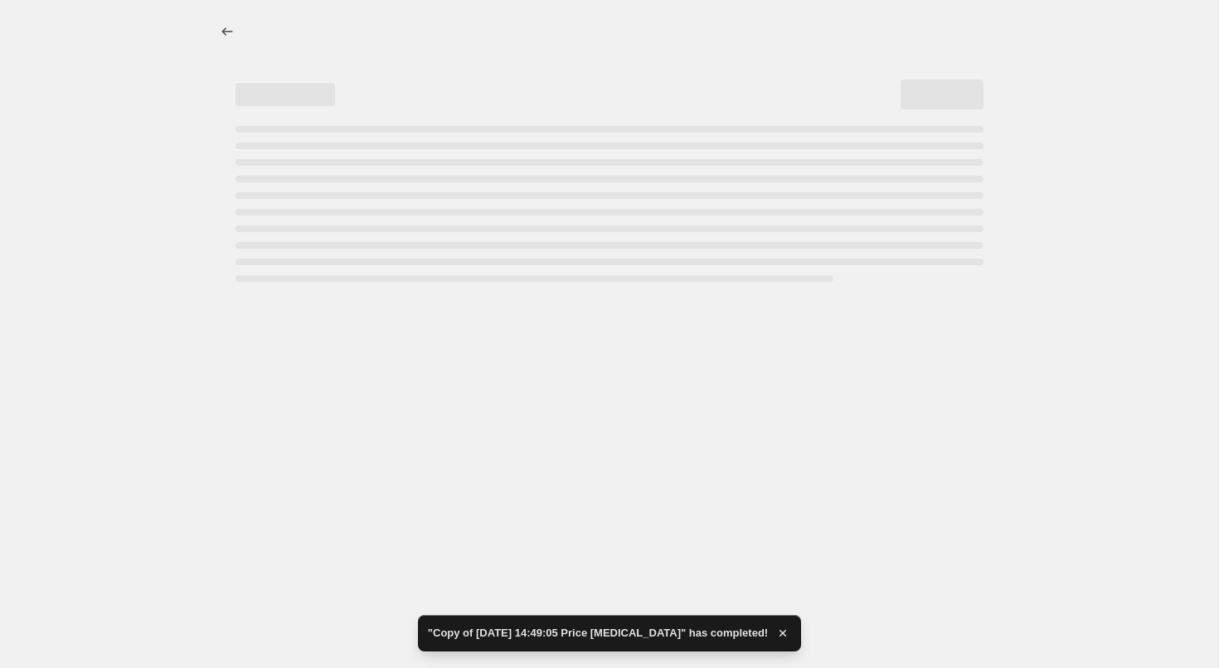
select select "13689618652"
